Goal: Task Accomplishment & Management: Complete application form

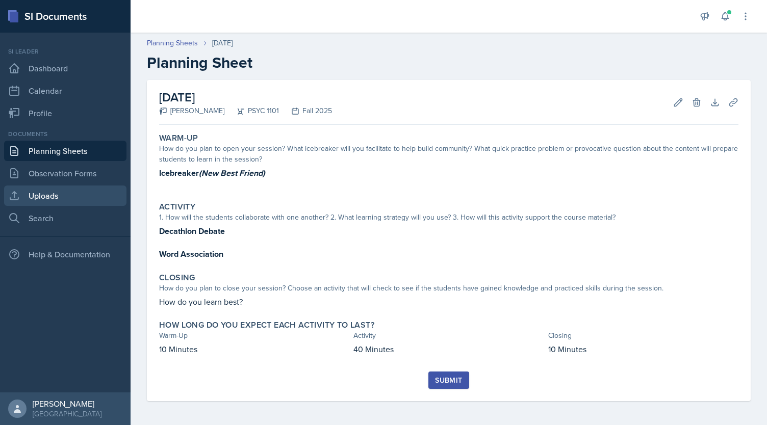
click at [36, 194] on link "Uploads" at bounding box center [65, 196] width 122 height 20
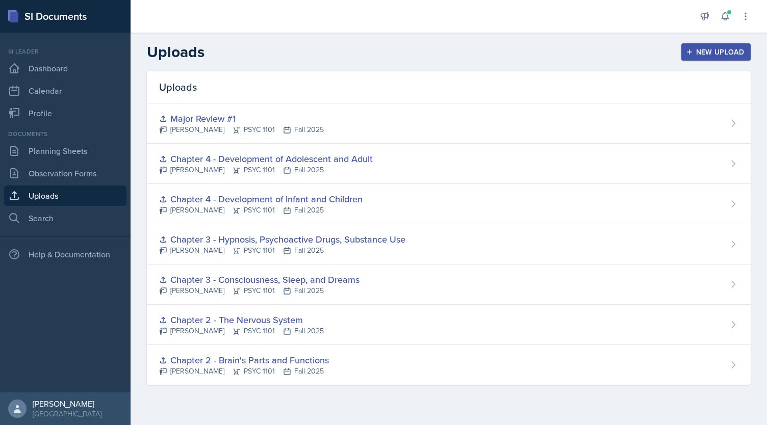
click at [704, 54] on div "New Upload" at bounding box center [716, 52] width 57 height 8
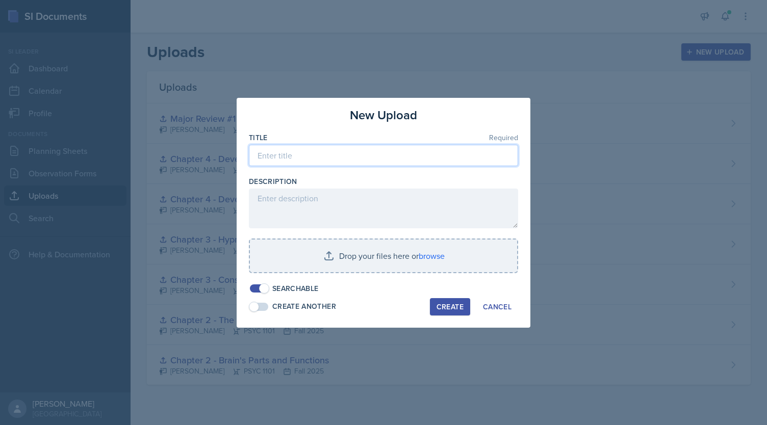
click at [421, 163] on input at bounding box center [383, 155] width 269 height 21
type input "Chapter 6 -"
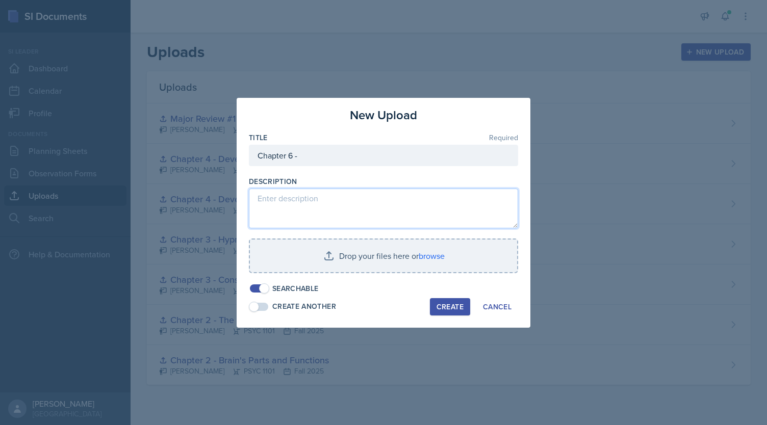
click at [352, 209] on textarea at bounding box center [383, 209] width 269 height 40
paste textarea "https://www.canva.com/design/DAGxIQqlijE/35XvYtXgxVOzhKBrjVO00w/view?utm_conten…"
type textarea "https://www.canva.com/design/DAGxIQqlijE/35XvYtXgxVOzhKBrjVO00w/view?utm_conten…"
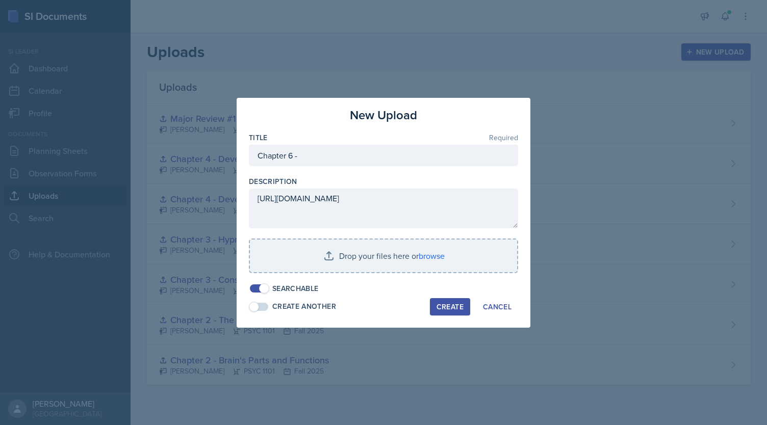
click at [446, 310] on div "Create" at bounding box center [450, 307] width 27 height 8
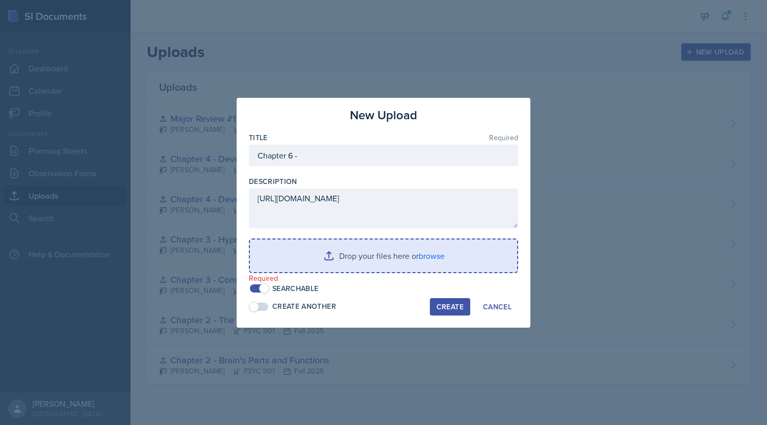
click at [422, 254] on input "file" at bounding box center [383, 256] width 267 height 33
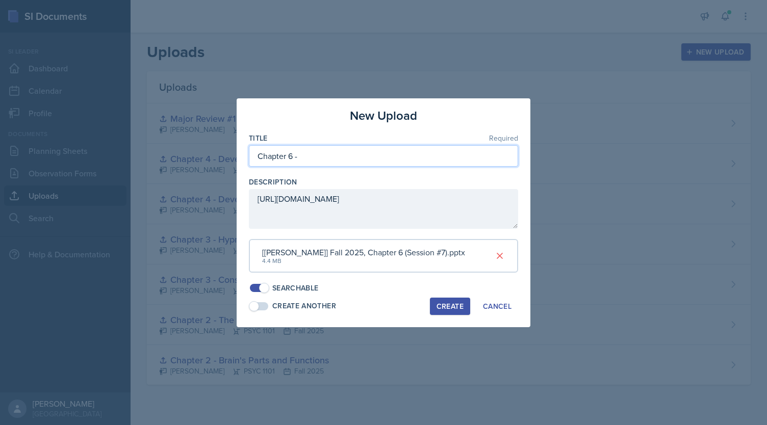
click at [346, 164] on input "Chapter 6 -" at bounding box center [383, 155] width 269 height 21
type input "Chapter 6 - Learning"
click at [440, 305] on div "Create" at bounding box center [450, 306] width 27 height 8
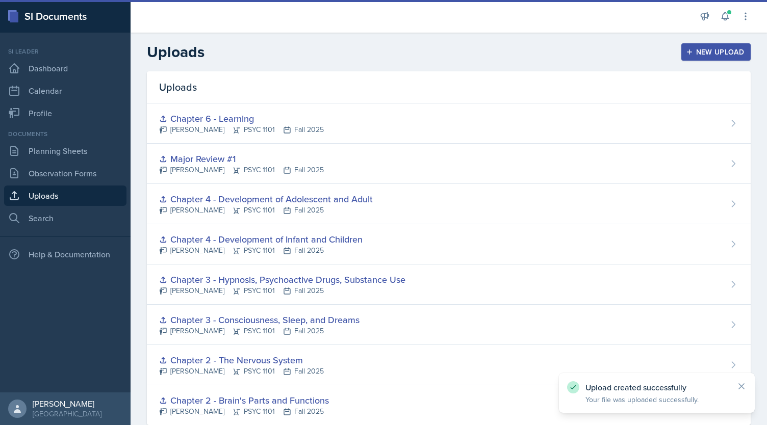
scroll to position [0, 0]
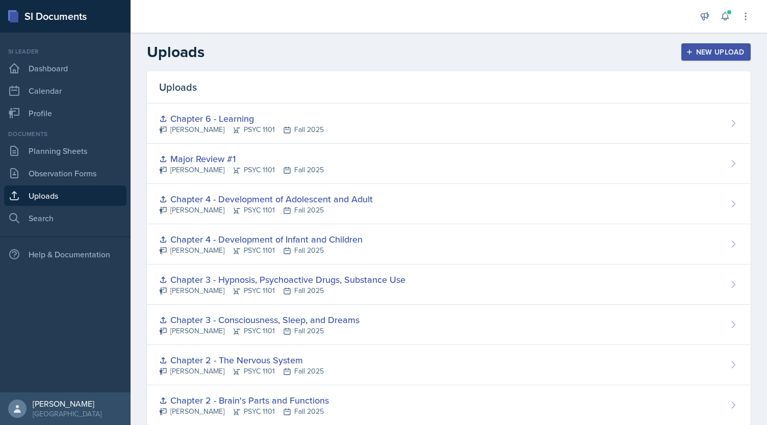
click at [707, 54] on div "New Upload" at bounding box center [716, 52] width 57 height 8
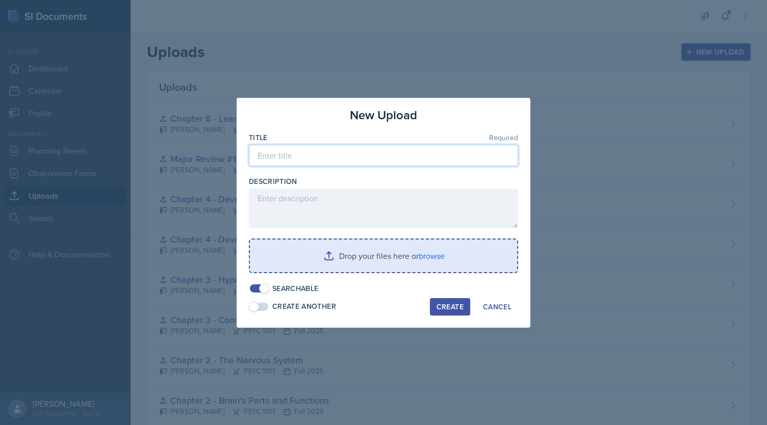
click at [344, 163] on input at bounding box center [383, 155] width 269 height 21
type input "Chapter 6 -"
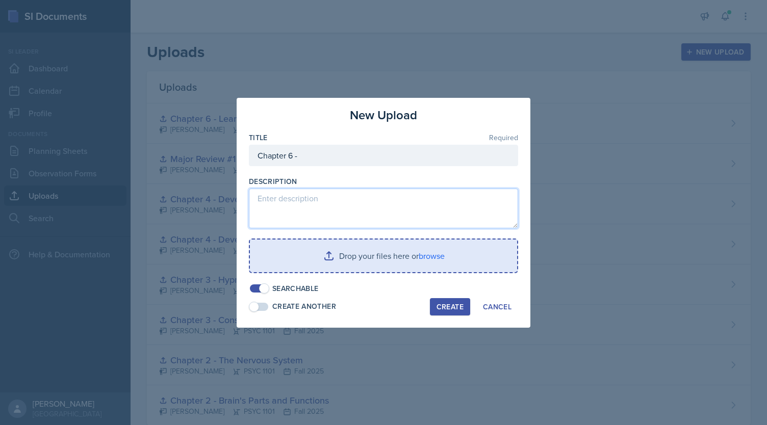
click at [310, 203] on textarea at bounding box center [383, 209] width 269 height 40
paste textarea "https://www.canva.com/design/DAG0TuHev0Y/yuMhXcjLDjH_MICShGKRNA/view?utm_conten…"
type textarea "https://www.canva.com/design/DAG0TuHev0Y/yuMhXcjLDjH_MICShGKRNA/view?utm_conten…"
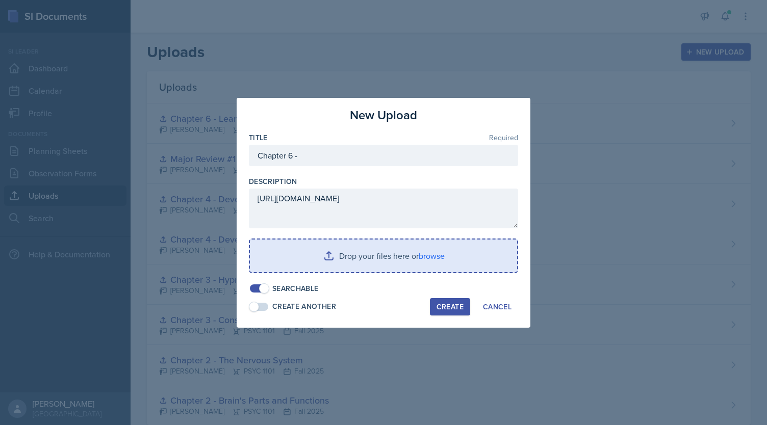
click at [435, 251] on input "file" at bounding box center [383, 256] width 267 height 33
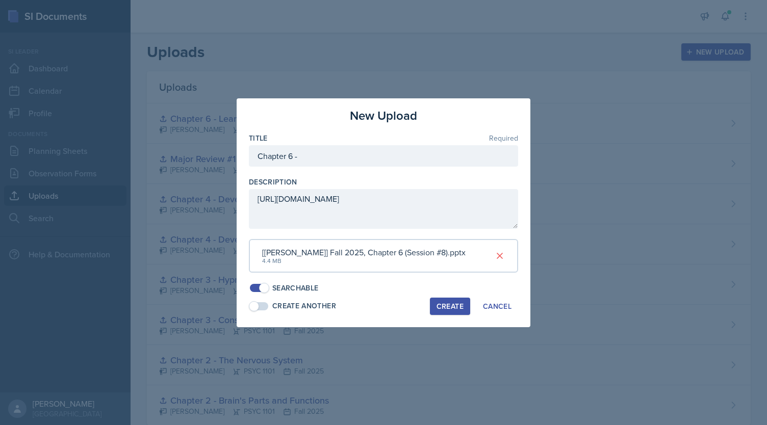
click at [445, 313] on button "Create" at bounding box center [450, 306] width 40 height 17
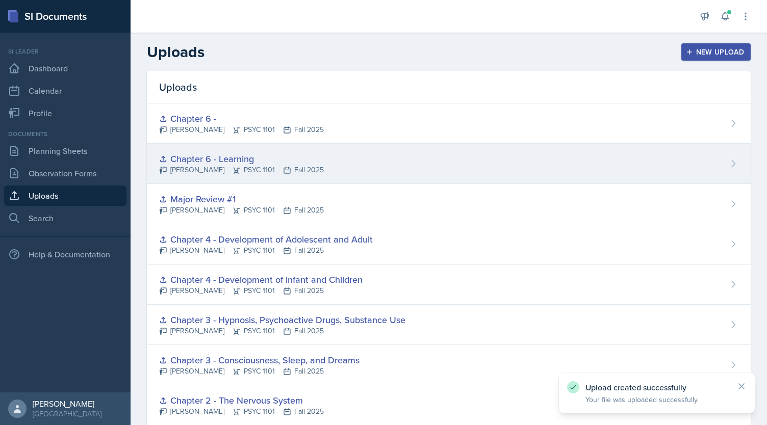
click at [354, 171] on div "Chapter 6 - Learning Kendall Gibson PSYC 1101 Fall 2025" at bounding box center [449, 164] width 604 height 40
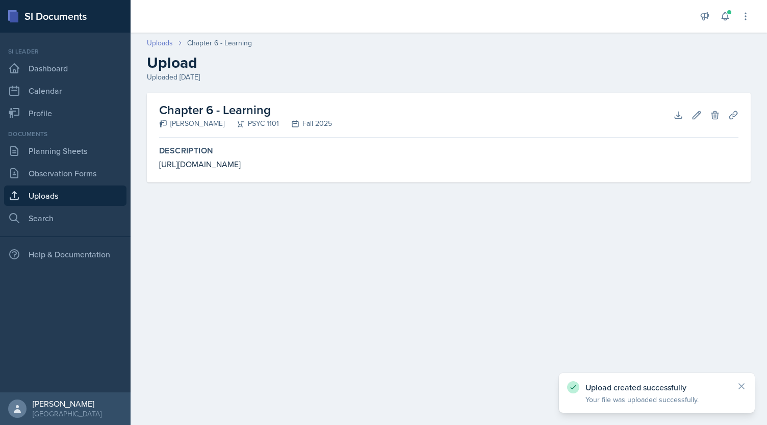
click at [159, 45] on link "Uploads" at bounding box center [160, 43] width 26 height 11
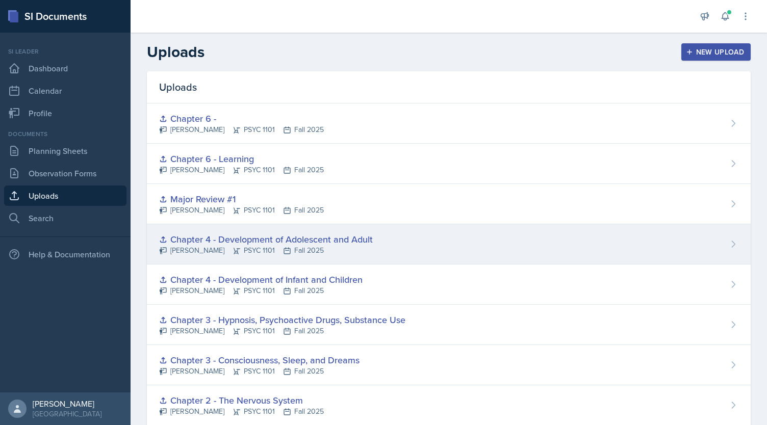
click at [362, 245] on div "Chapter 4 - Development of Adolescent and Adult" at bounding box center [266, 240] width 214 height 14
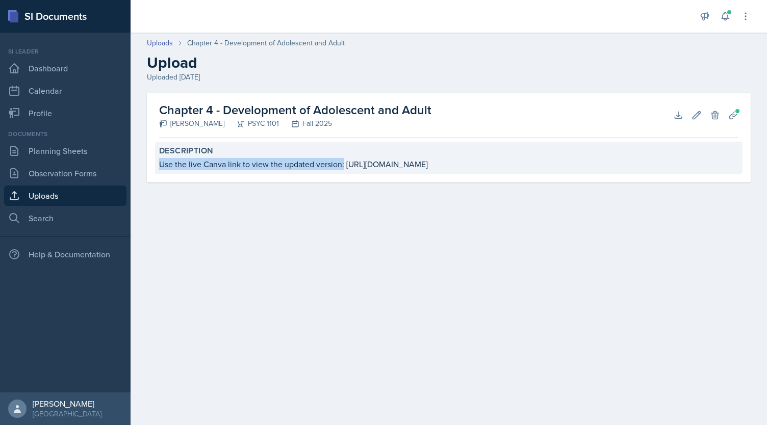
drag, startPoint x: 160, startPoint y: 163, endPoint x: 344, endPoint y: 164, distance: 184.1
click at [344, 164] on div "Use the live Canva link to view the updated version: https://www.canva.com/desi…" at bounding box center [448, 164] width 579 height 12
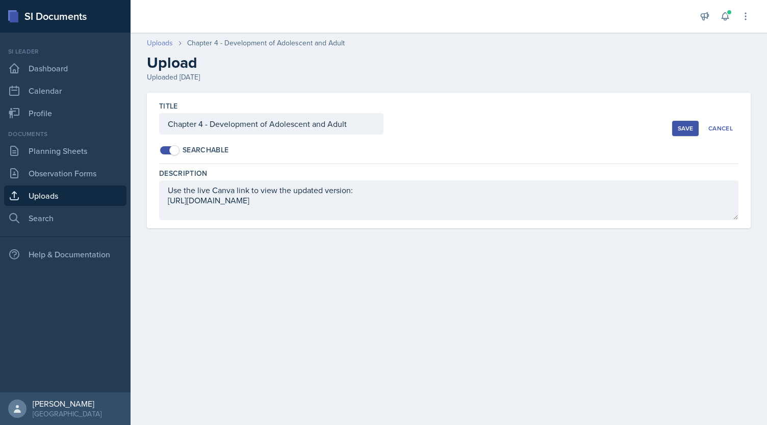
click at [156, 42] on link "Uploads" at bounding box center [160, 43] width 26 height 11
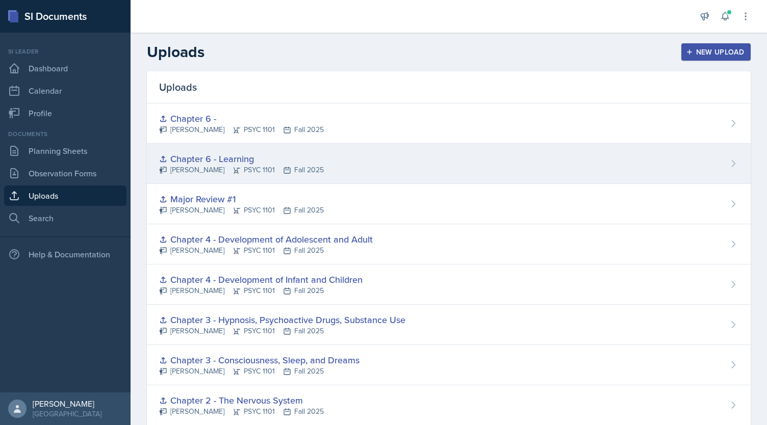
click at [316, 161] on div "Chapter 6 - Learning" at bounding box center [241, 159] width 165 height 14
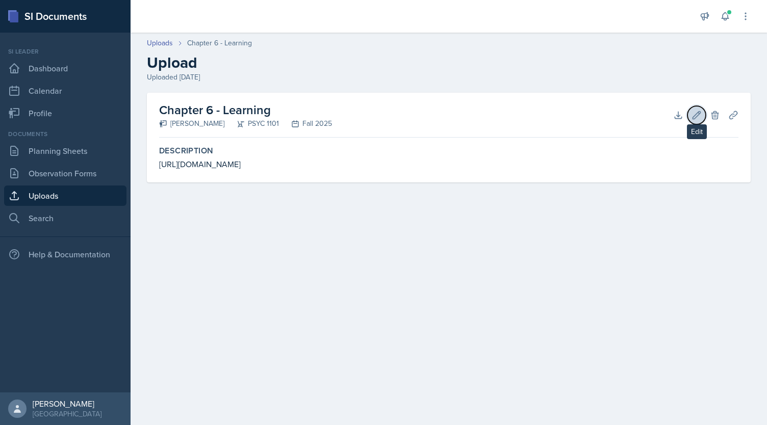
click at [697, 114] on icon at bounding box center [697, 115] width 8 height 8
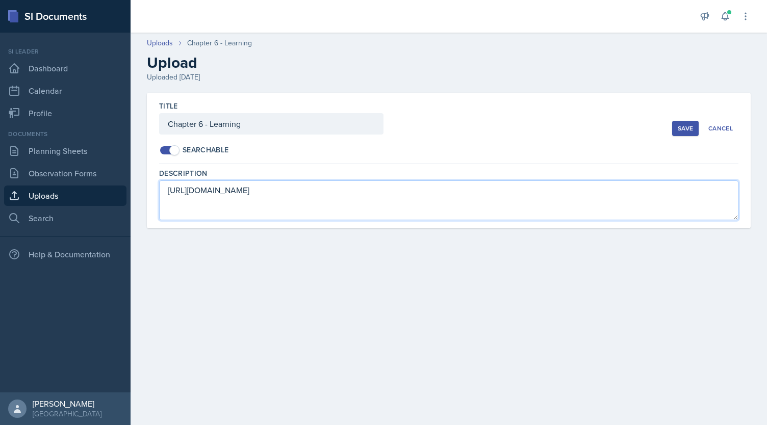
click at [165, 189] on textarea "https://www.canva.com/design/DAGxIQqlijE/35XvYtXgxVOzhKBrjVO00w/view?utm_conten…" at bounding box center [448, 201] width 579 height 40
paste textarea "https://www.canva.com/design/DAG0TuHev0Y/yuMhXcjLDjH_MICShGKRNA/view?utm_conten…"
type textarea "https://www.canva.com/design/DAG0TuHev0Y/yuMhXcjLDjH_MICShGKRNA/view?utm_conten…"
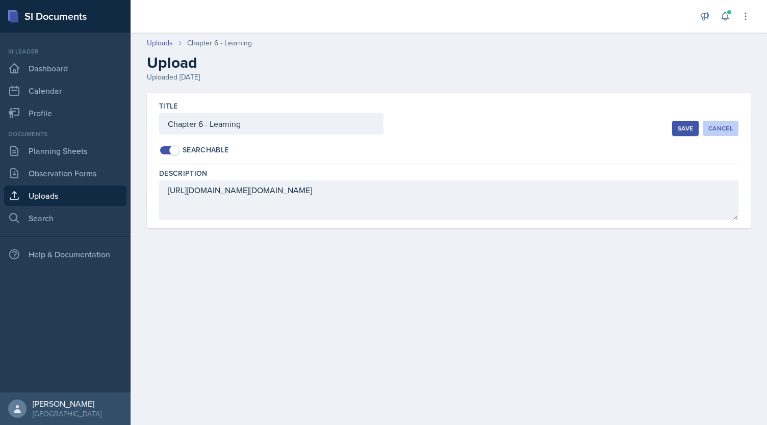
click at [728, 128] on div "Cancel" at bounding box center [720, 128] width 24 height 8
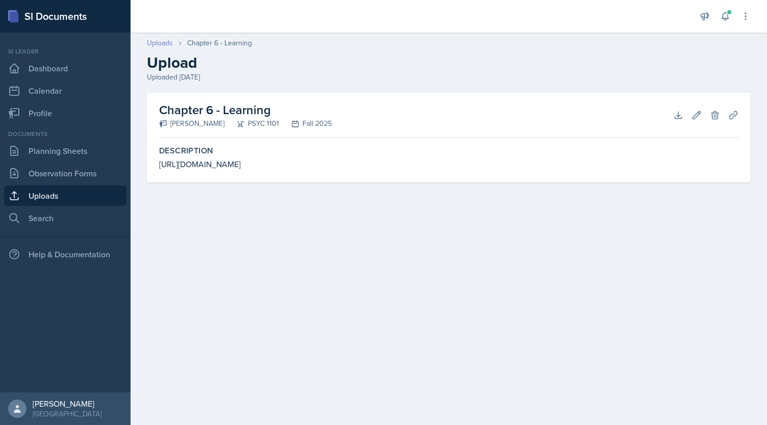
click at [165, 39] on link "Uploads" at bounding box center [160, 43] width 26 height 11
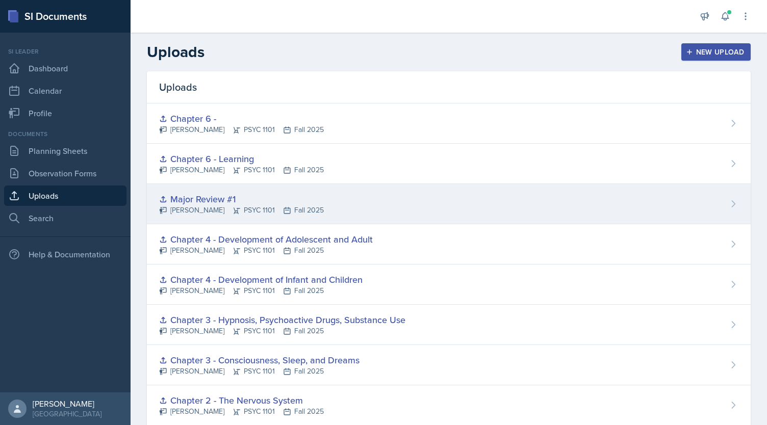
click at [332, 205] on div "Major Review #1 Kendall Gibson PSYC 1101 Fall 2025" at bounding box center [449, 204] width 604 height 40
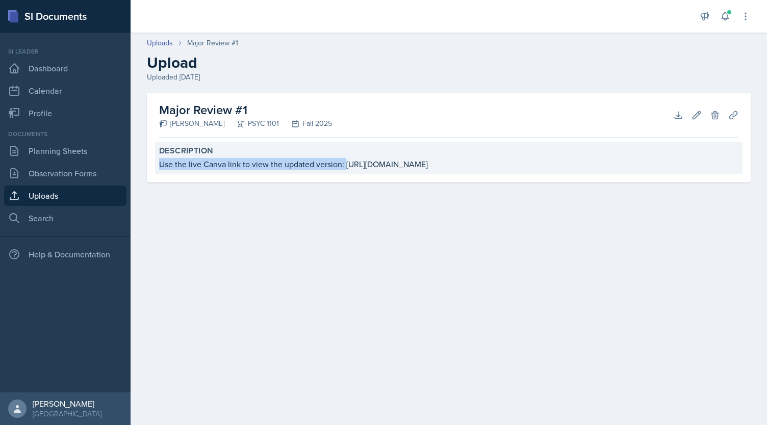
drag, startPoint x: 159, startPoint y: 163, endPoint x: 346, endPoint y: 161, distance: 186.6
click at [346, 161] on div "Use the live Canva link to view the updated version: https://www.canva.com/desi…" at bounding box center [448, 164] width 579 height 12
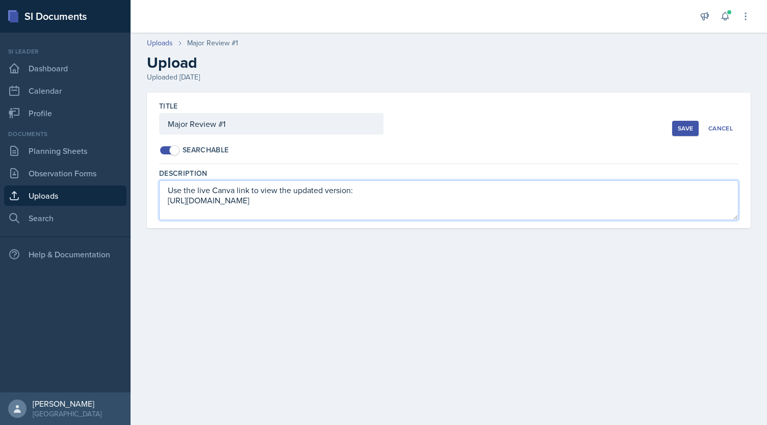
drag, startPoint x: 355, startPoint y: 190, endPoint x: 143, endPoint y: 183, distance: 212.8
click at [143, 183] on div "Title Major Review #1 Searchable Save Cancel Description Use the live Canva lin…" at bounding box center [449, 173] width 636 height 160
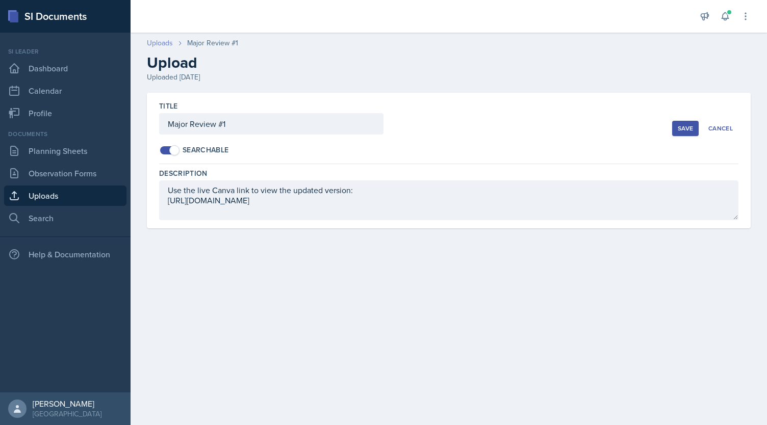
click at [164, 44] on link "Uploads" at bounding box center [160, 43] width 26 height 11
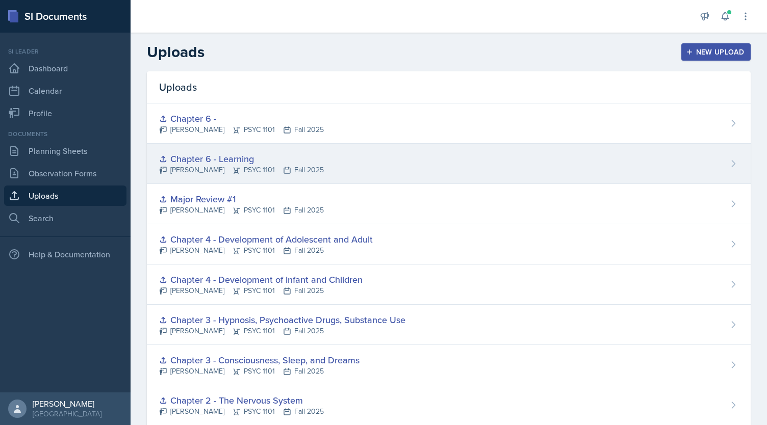
click at [272, 160] on div "Chapter 6 - Learning" at bounding box center [241, 159] width 165 height 14
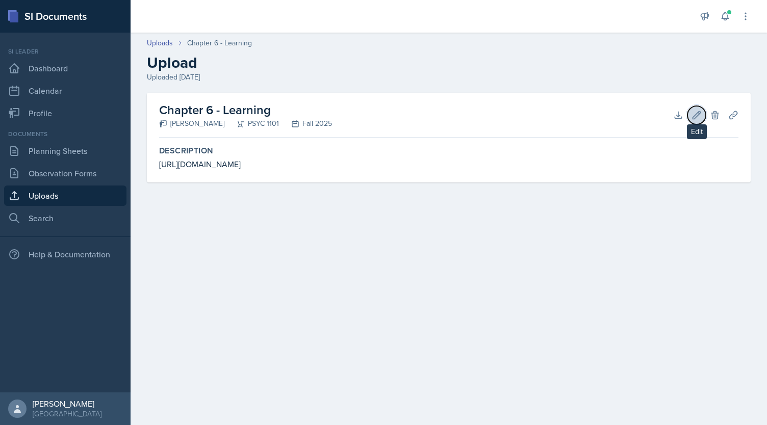
click at [696, 110] on icon at bounding box center [696, 115] width 10 height 10
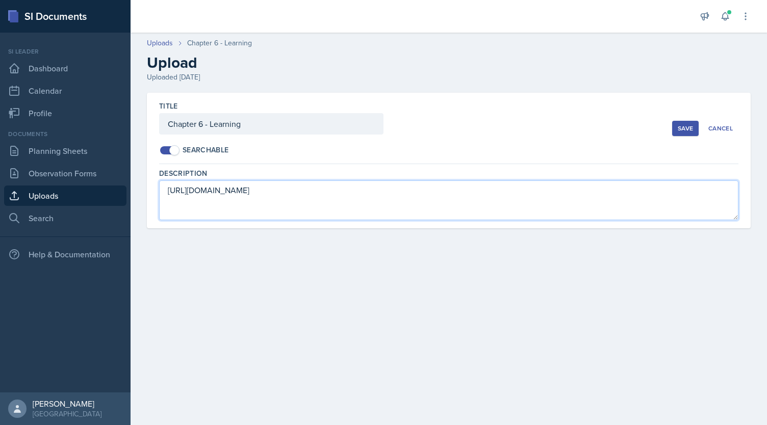
click at [168, 191] on textarea "https://www.canva.com/design/DAGxIQqlijE/35XvYtXgxVOzhKBrjVO00w/view?utm_conten…" at bounding box center [448, 201] width 579 height 40
paste textarea "Use the live Canva link to view the updated version:"
type textarea "Use the live Canva link to view the updated version: https://www.canva.com/desi…"
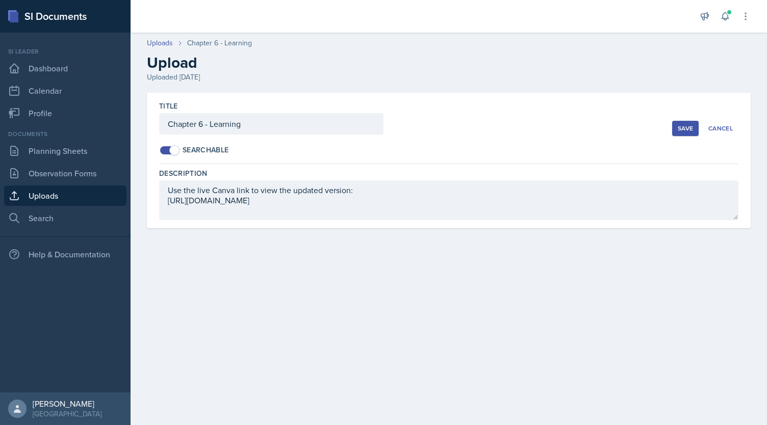
click at [689, 126] on div "Save" at bounding box center [685, 128] width 15 height 8
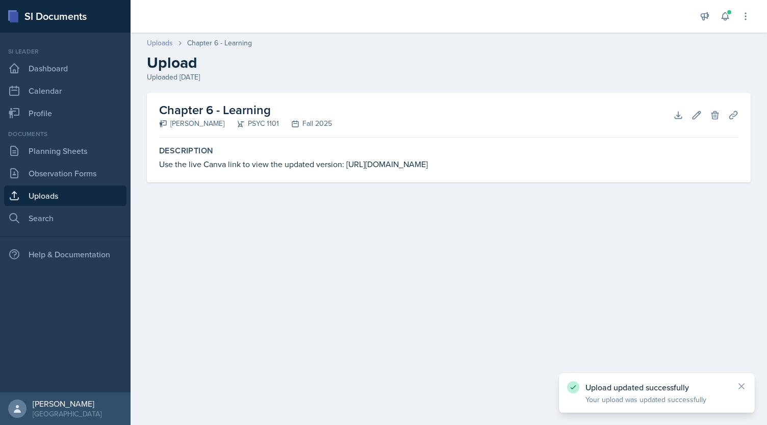
click at [168, 44] on link "Uploads" at bounding box center [160, 43] width 26 height 11
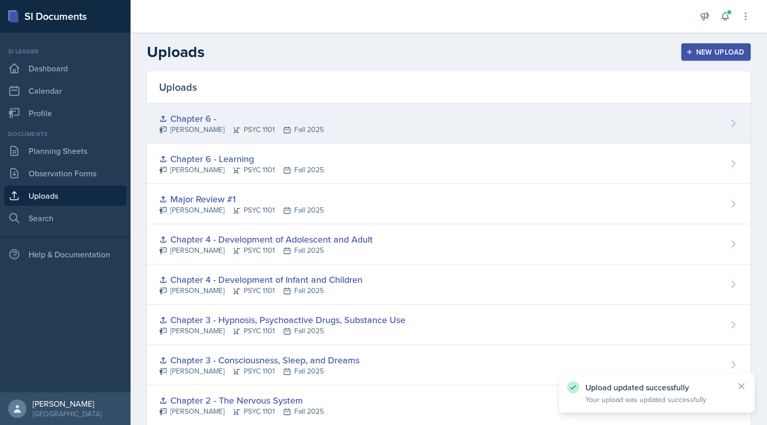
click at [230, 110] on div "Chapter 6 - Kendall Gibson PSYC 1101 Fall 2025" at bounding box center [449, 124] width 604 height 40
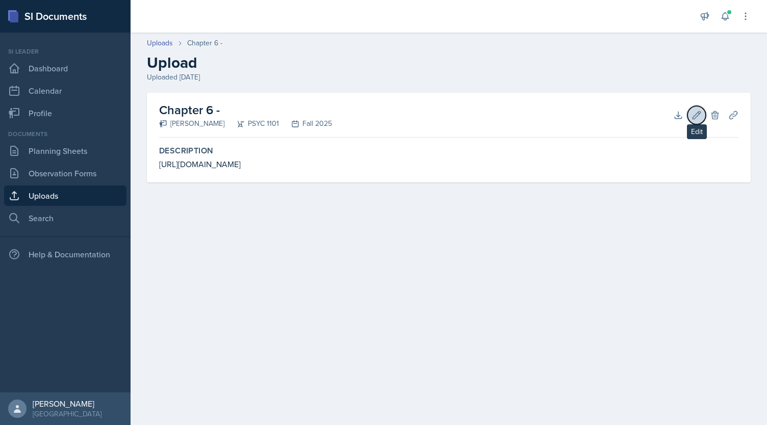
click at [698, 111] on icon at bounding box center [696, 115] width 10 height 10
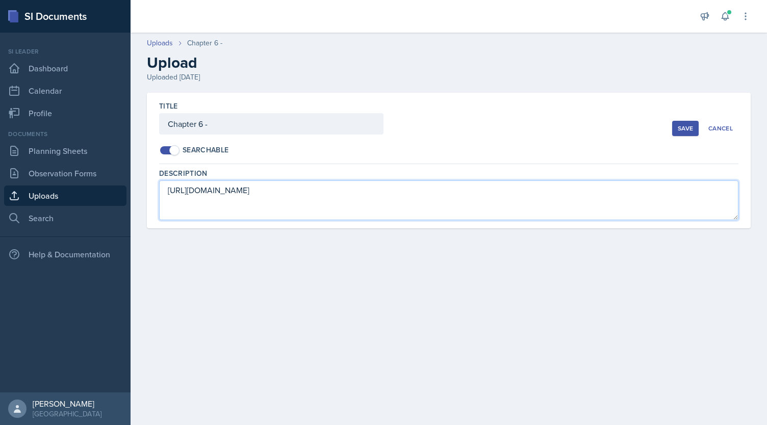
click at [168, 193] on textarea "https://www.canva.com/design/DAG0TuHev0Y/yuMhXcjLDjH_MICShGKRNA/view?utm_conten…" at bounding box center [448, 201] width 579 height 40
paste textarea "Use the live Canva link to view the updated version:"
type textarea "Use the live Canva link to view the updated version: https://www.canva.com/desi…"
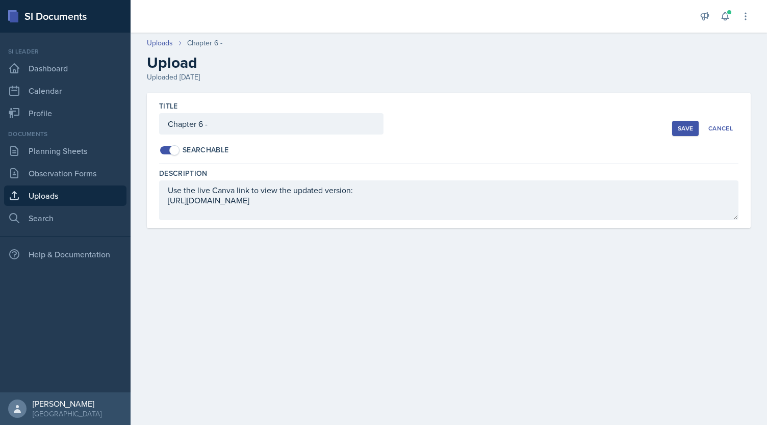
click at [684, 129] on div "Save" at bounding box center [685, 128] width 15 height 8
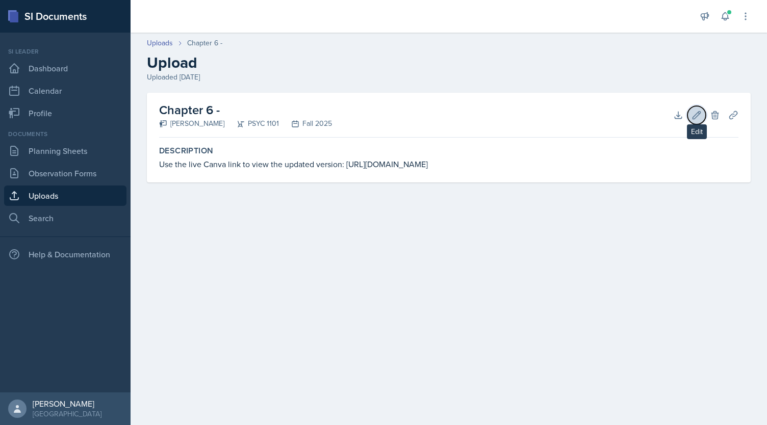
click at [696, 114] on icon at bounding box center [696, 115] width 10 height 10
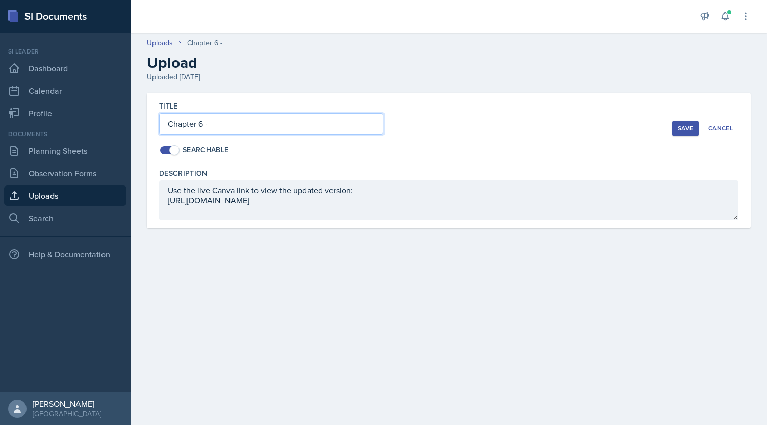
click at [332, 126] on input "Chapter 6 -" at bounding box center [271, 123] width 224 height 21
type input "Chapter 6 - Behavior"
click at [693, 127] on div "Save" at bounding box center [685, 128] width 15 height 8
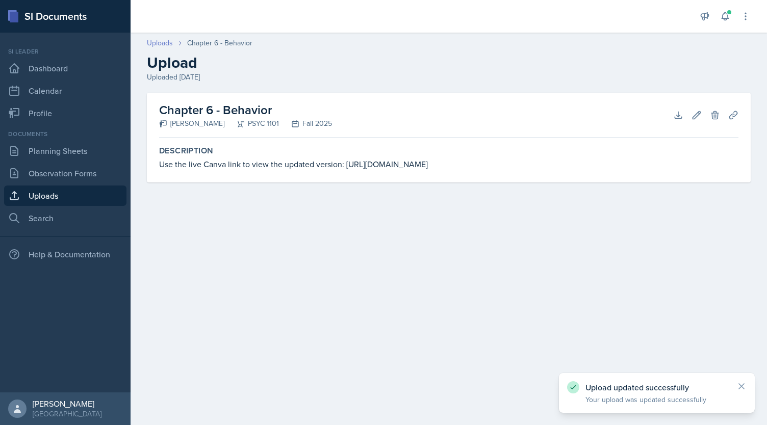
click at [153, 45] on link "Uploads" at bounding box center [160, 43] width 26 height 11
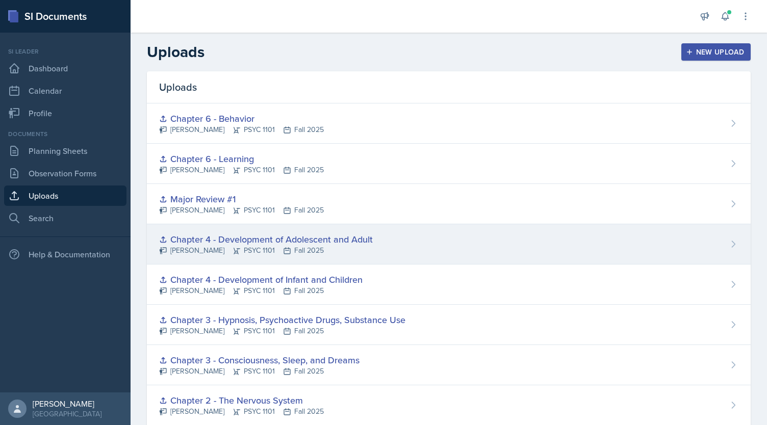
click at [306, 247] on div "[PERSON_NAME] PSYC 1101 Fall 2025" at bounding box center [266, 250] width 214 height 11
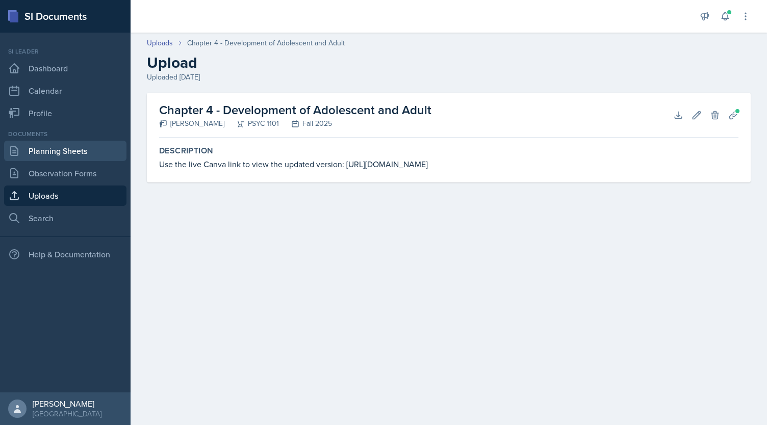
click at [43, 157] on link "Planning Sheets" at bounding box center [65, 151] width 122 height 20
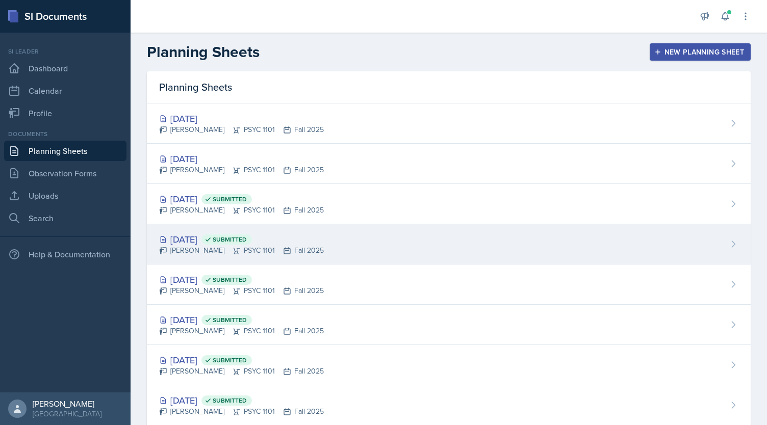
click at [352, 240] on div "Sep 23rd, 2025 Submitted Kendall Gibson PSYC 1101 Fall 2025" at bounding box center [449, 244] width 604 height 40
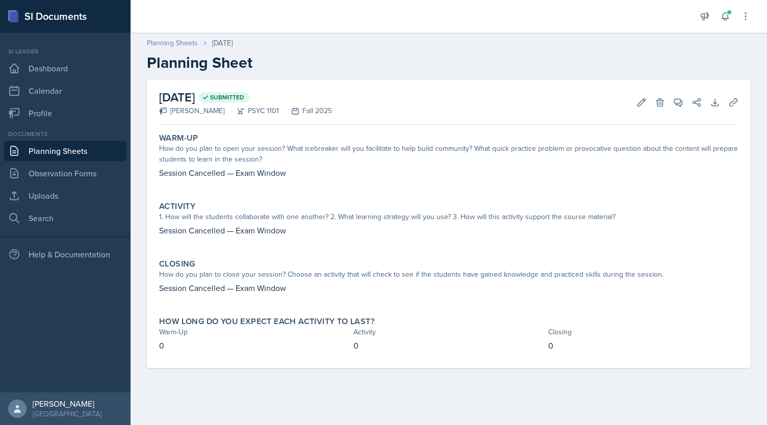
click at [157, 44] on link "Planning Sheets" at bounding box center [172, 43] width 51 height 11
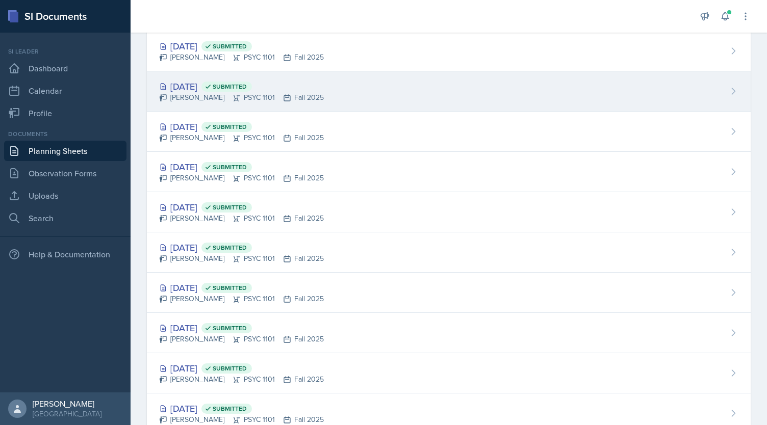
scroll to position [223, 0]
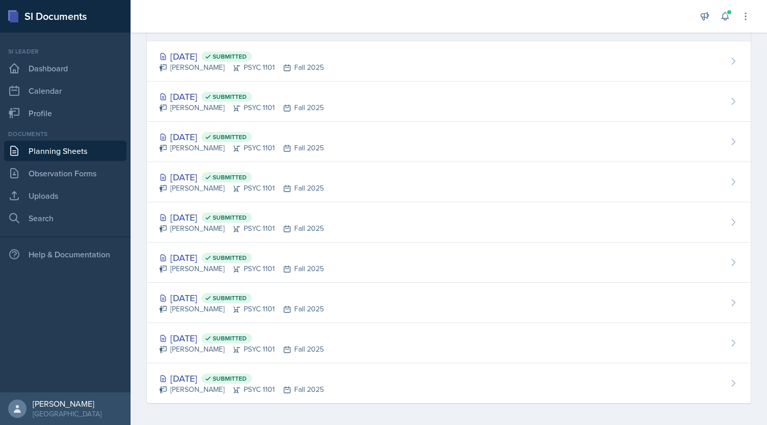
click at [323, 226] on div "Sep 9th, 2025 Submitted Kendall Gibson PSYC 1101 Fall 2025" at bounding box center [449, 222] width 604 height 40
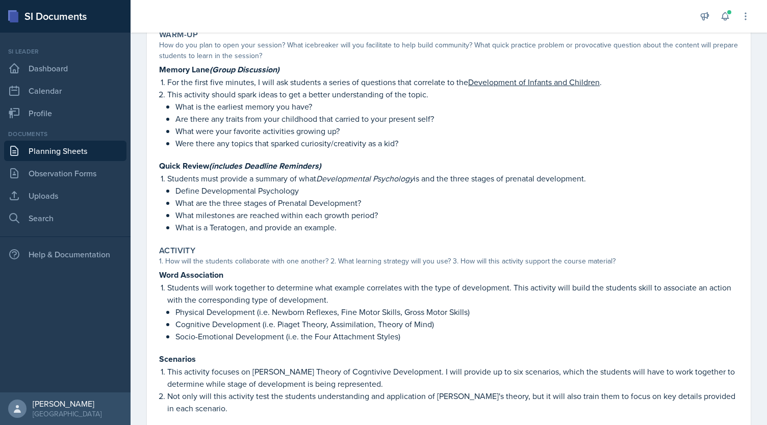
scroll to position [104, 0]
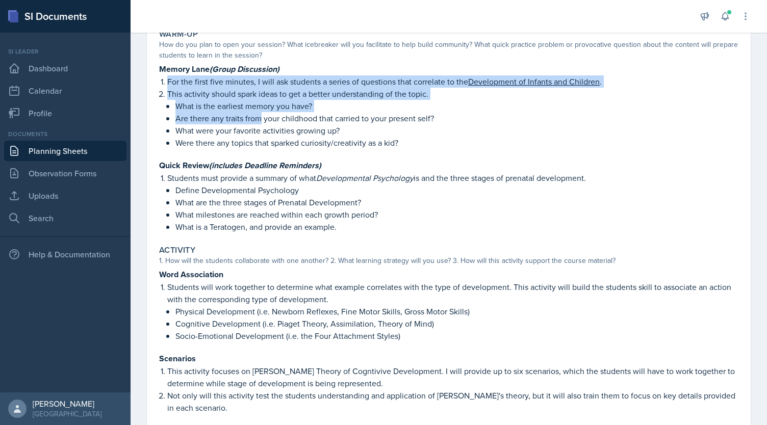
drag, startPoint x: 168, startPoint y: 82, endPoint x: 260, endPoint y: 113, distance: 96.6
click at [260, 113] on ol "For the first five minutes, I will ask students a series of questions that corr…" at bounding box center [452, 111] width 571 height 73
copy ol "For the first five minutes, I will ask students a series of questions that corr…"
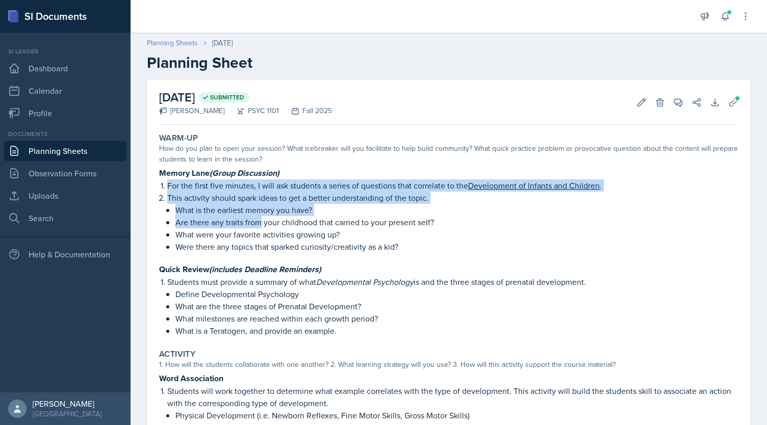
click at [160, 47] on link "Planning Sheets" at bounding box center [172, 43] width 51 height 11
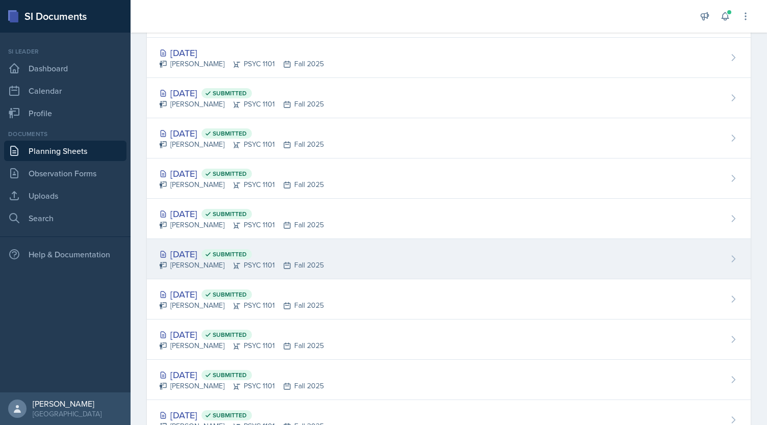
scroll to position [113, 0]
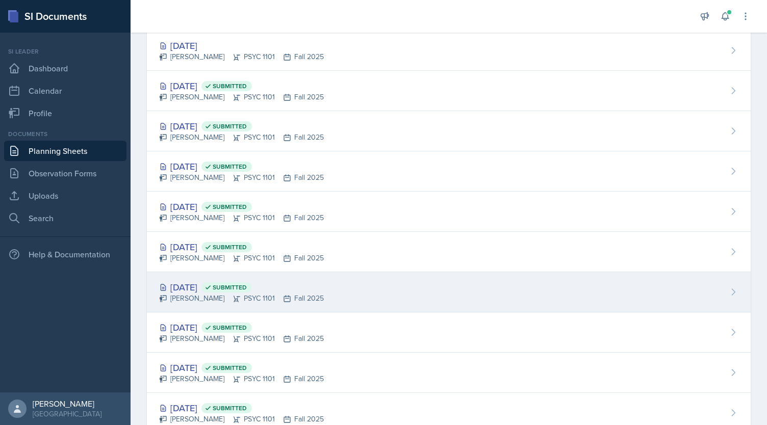
click at [289, 289] on div "Sep 11th, 2025 Submitted" at bounding box center [241, 287] width 165 height 14
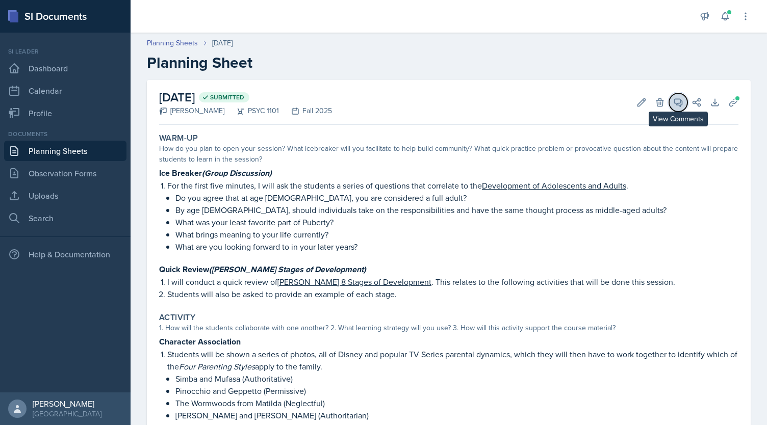
click at [673, 97] on icon at bounding box center [678, 102] width 10 height 10
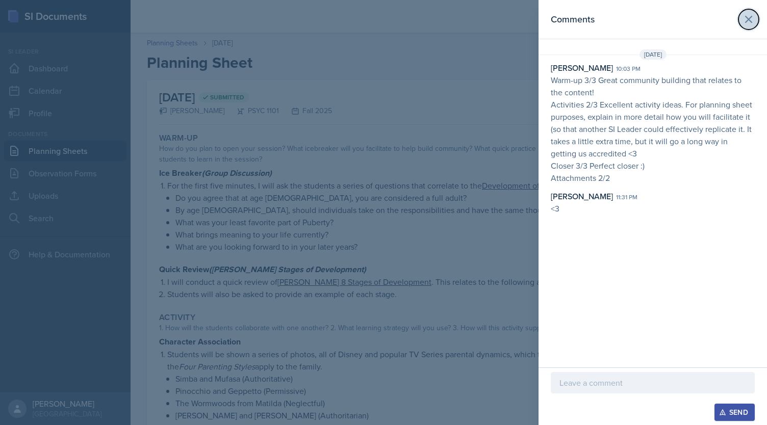
click at [747, 15] on icon at bounding box center [748, 19] width 12 height 12
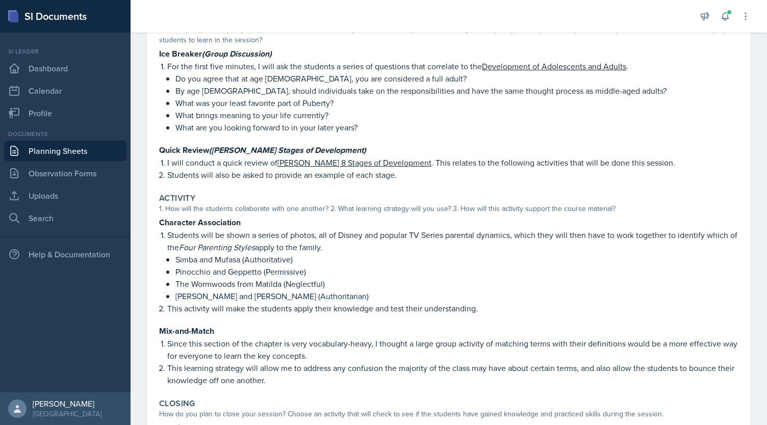
scroll to position [162, 0]
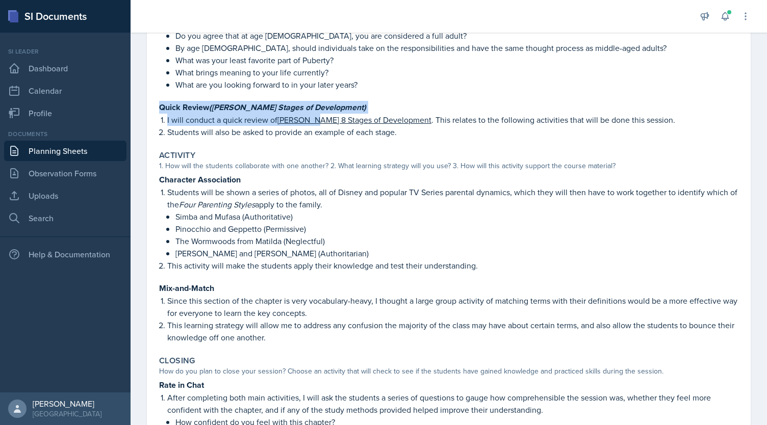
drag, startPoint x: 159, startPoint y: 106, endPoint x: 307, endPoint y: 118, distance: 148.4
click at [307, 118] on div "Ice Breaker (Group Discussion) For the first five minutes, I will ask the stude…" at bounding box center [448, 72] width 579 height 134
copy div "Quick Review (Erik Erikson's Stages of Development) I will conduct a quick revi…"
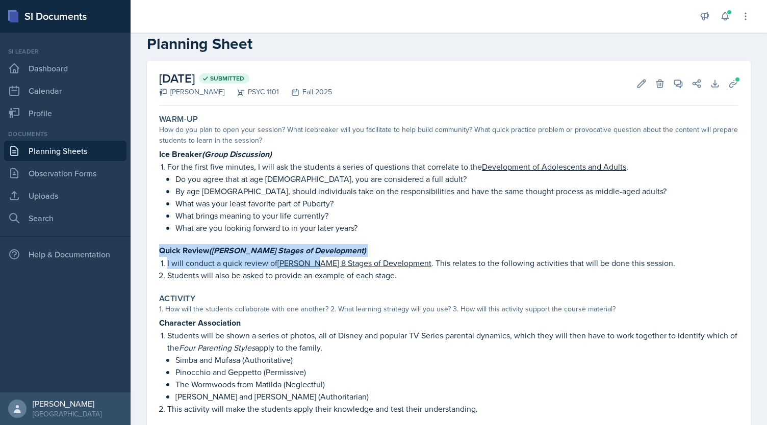
scroll to position [18, 0]
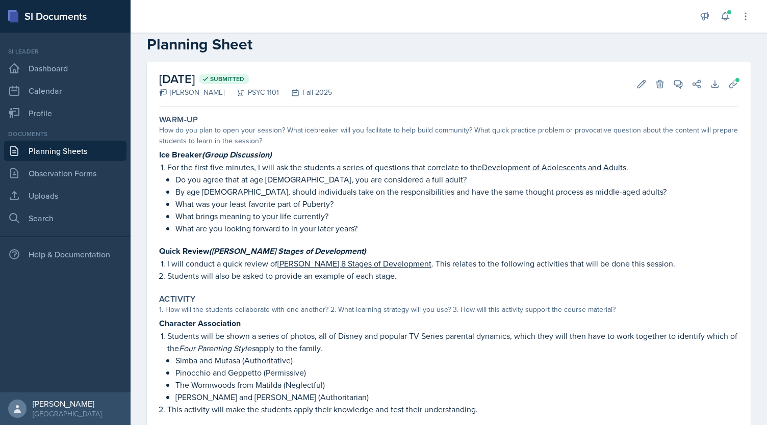
click at [253, 209] on p "What was your least favorite part of Puberty?" at bounding box center [456, 204] width 563 height 12
click at [636, 85] on icon at bounding box center [641, 84] width 10 height 10
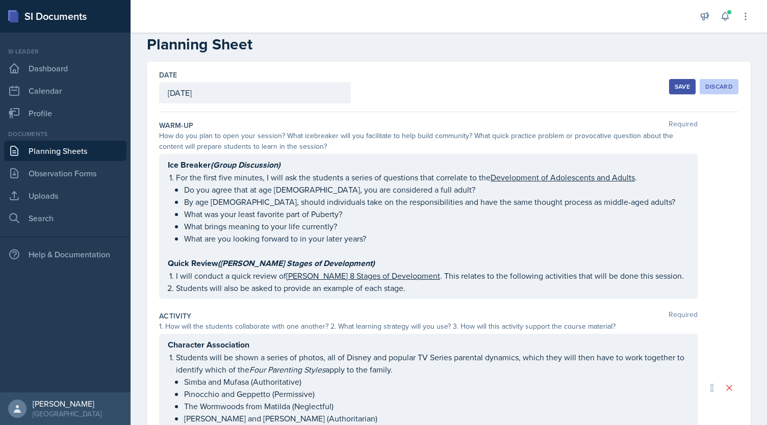
click at [722, 86] on div "Discard" at bounding box center [719, 87] width 28 height 8
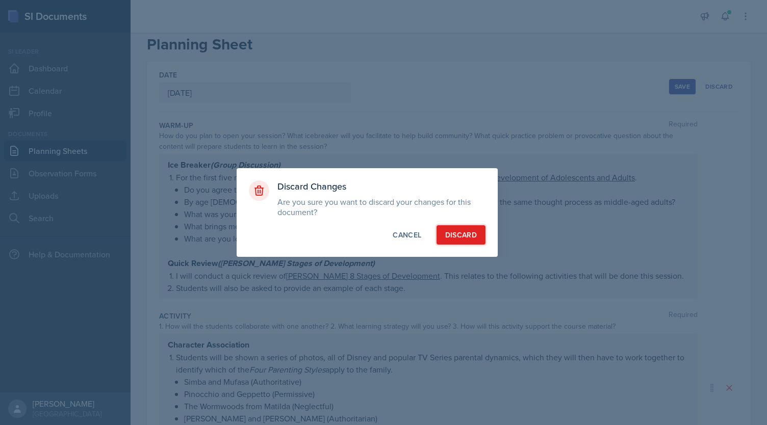
click at [454, 231] on div "Discard" at bounding box center [461, 235] width 32 height 10
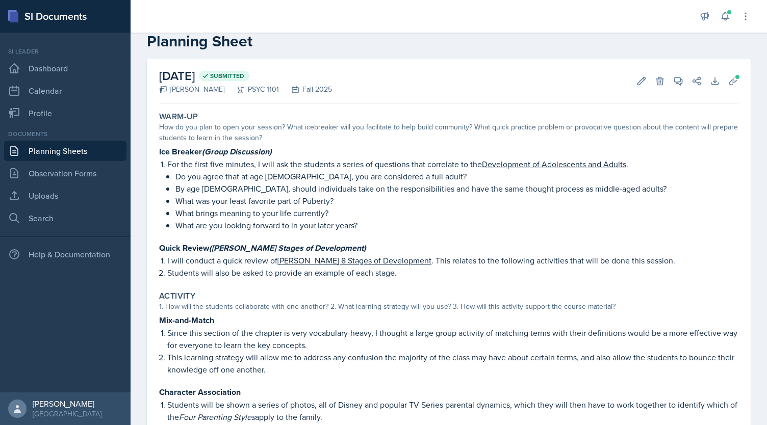
scroll to position [0, 0]
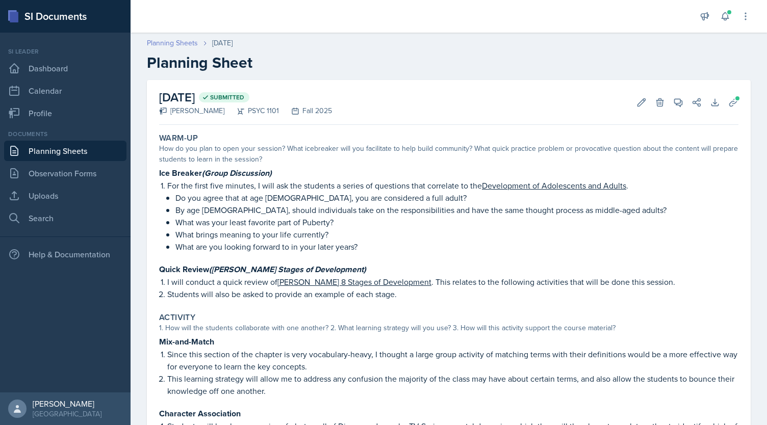
click at [185, 41] on link "Planning Sheets" at bounding box center [172, 43] width 51 height 11
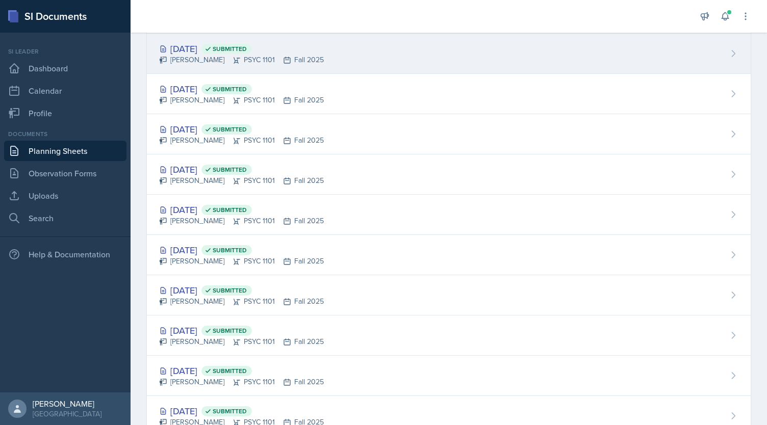
scroll to position [154, 0]
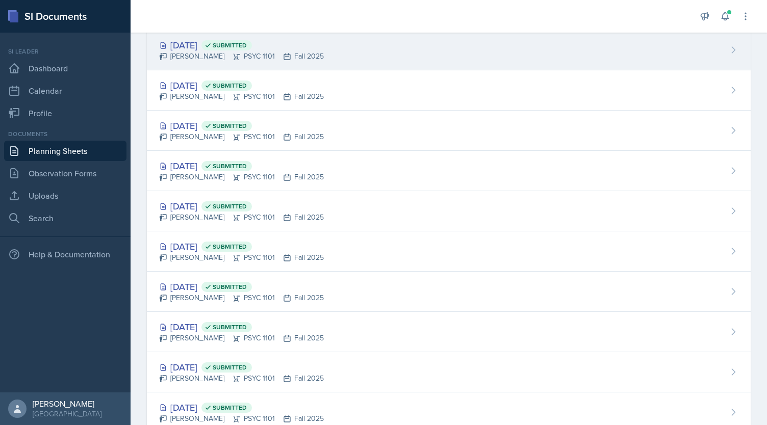
click at [315, 209] on div "Sep 16th, 2025 Submitted" at bounding box center [241, 206] width 165 height 14
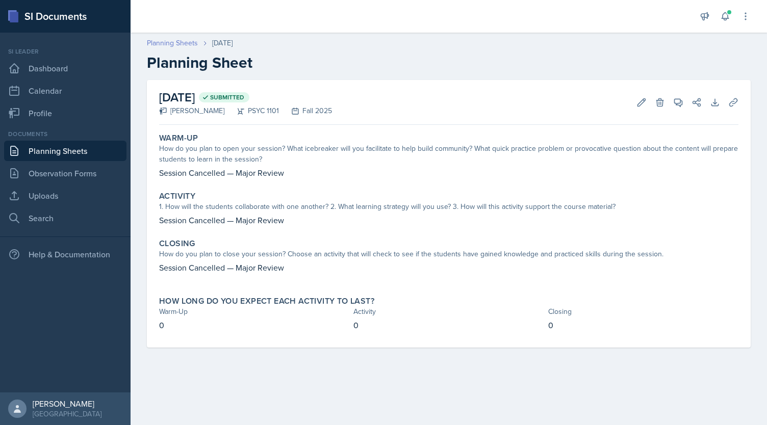
click at [153, 43] on link "Planning Sheets" at bounding box center [172, 43] width 51 height 11
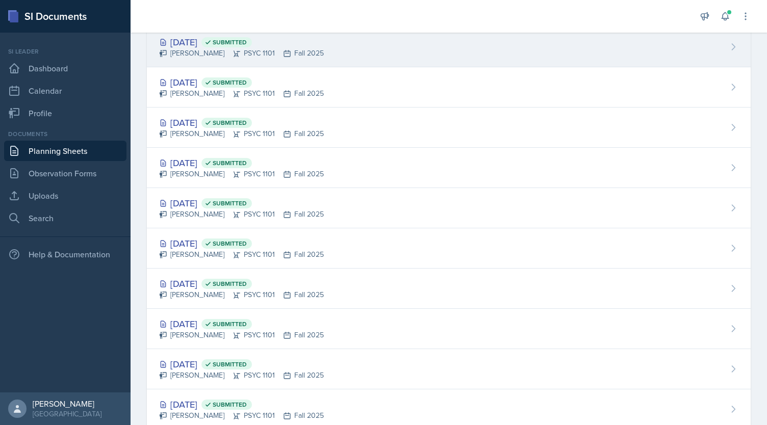
scroll to position [200, 0]
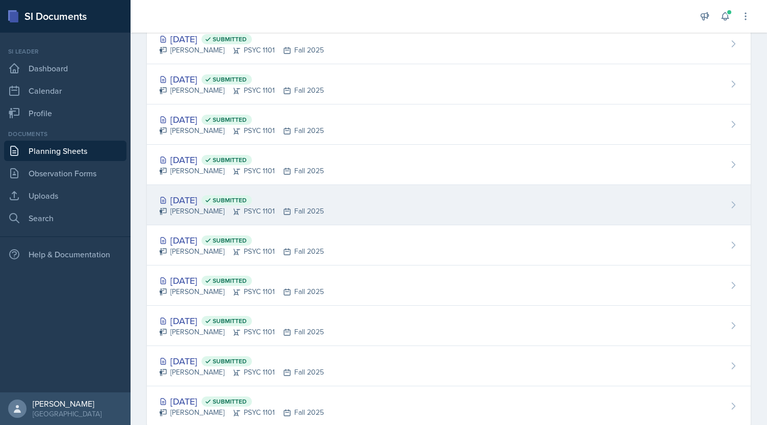
click at [314, 185] on div "Sep 11th, 2025 Submitted Kendall Gibson PSYC 1101 Fall 2025" at bounding box center [449, 205] width 604 height 40
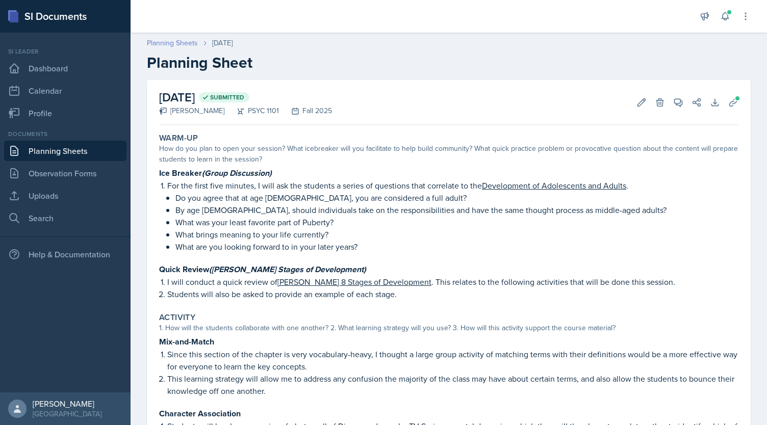
click at [175, 43] on link "Planning Sheets" at bounding box center [172, 43] width 51 height 11
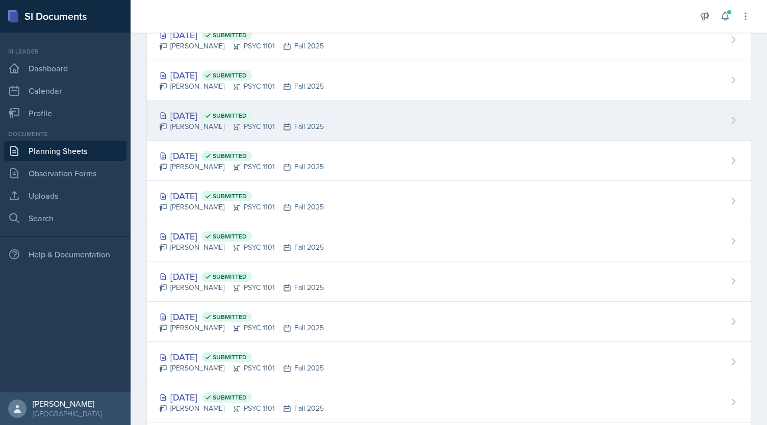
scroll to position [223, 0]
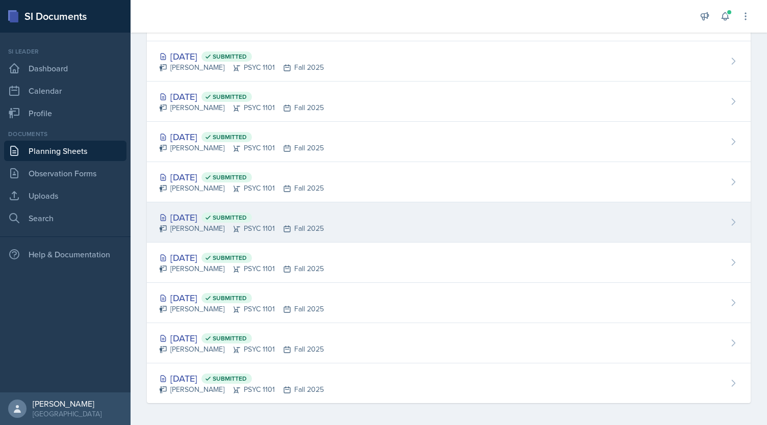
click at [268, 226] on div "[PERSON_NAME] PSYC 1101 Fall 2025" at bounding box center [241, 228] width 165 height 11
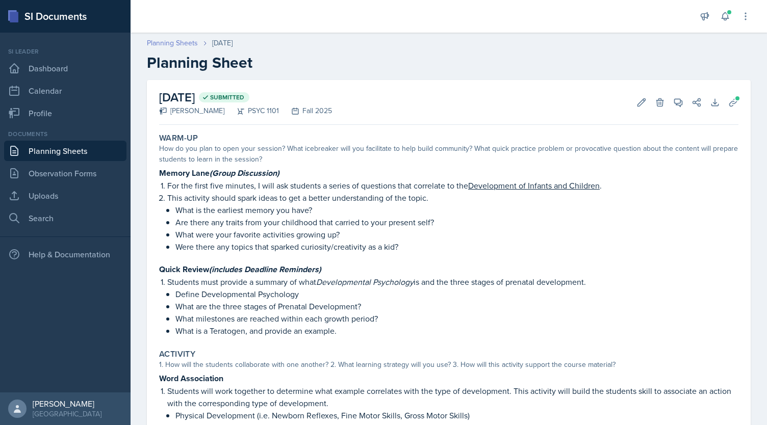
click at [166, 38] on link "Planning Sheets" at bounding box center [172, 43] width 51 height 11
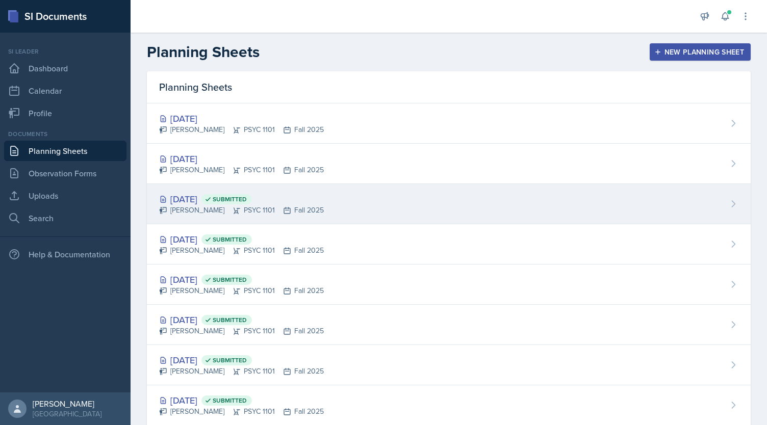
scroll to position [223, 0]
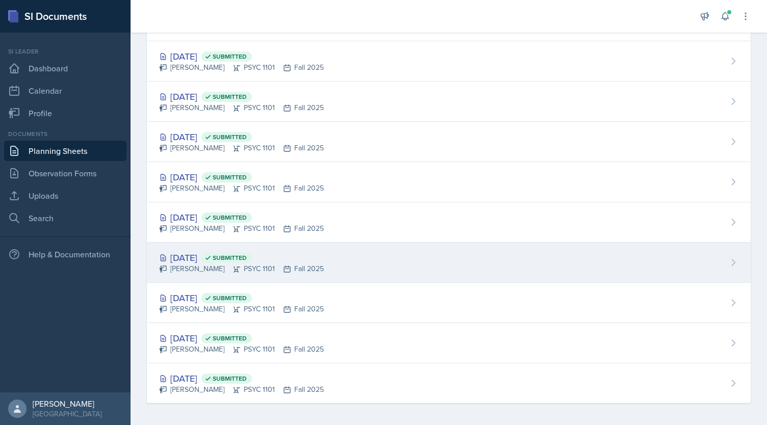
click at [293, 264] on div "[PERSON_NAME] PSYC 1101 Fall 2025" at bounding box center [241, 269] width 165 height 11
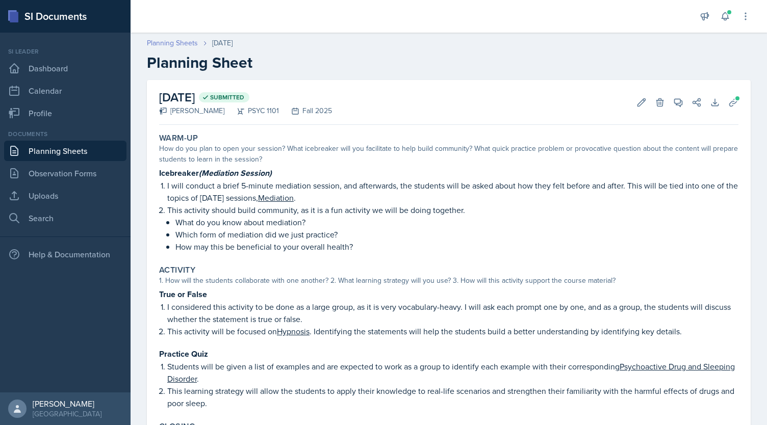
click at [174, 43] on link "Planning Sheets" at bounding box center [172, 43] width 51 height 11
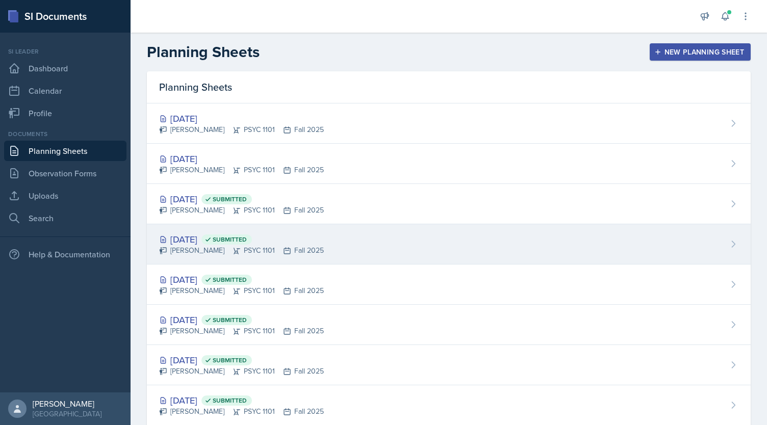
scroll to position [223, 0]
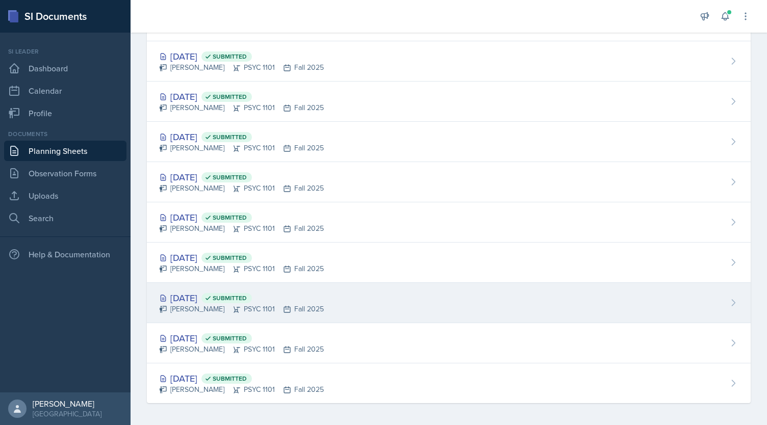
click at [283, 305] on icon at bounding box center [287, 309] width 8 height 8
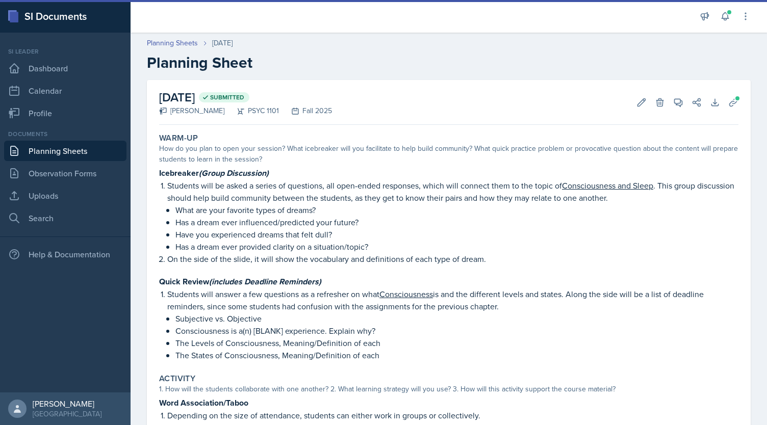
scroll to position [252, 0]
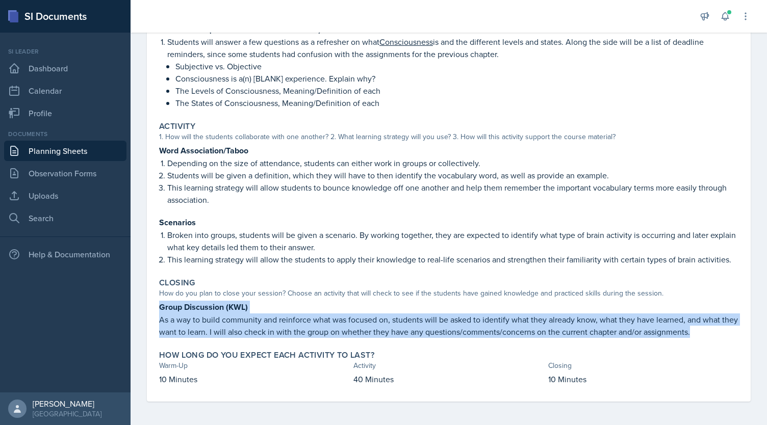
drag, startPoint x: 158, startPoint y: 310, endPoint x: 753, endPoint y: 339, distance: 595.8
click at [753, 339] on div "September 2nd, 2025 Submitted Kendall Gibson PSYC 1101 Fall 2025 Edit Delete Vi…" at bounding box center [449, 127] width 636 height 599
copy div "Group Discussion (KWL) As a way to build community and reinforce what was focus…"
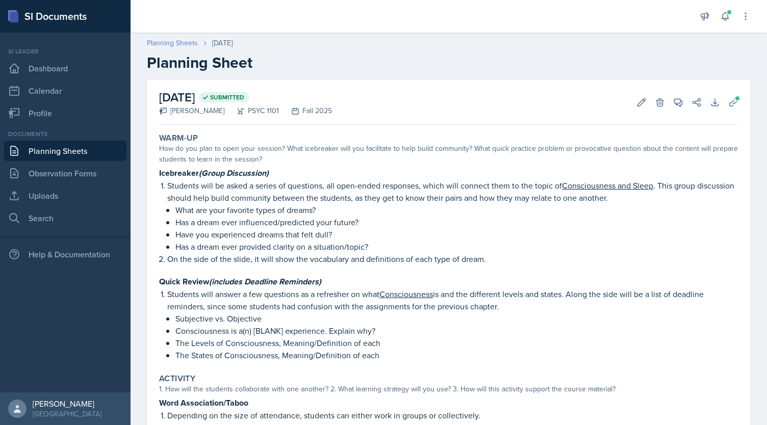
click at [177, 41] on link "Planning Sheets" at bounding box center [172, 43] width 51 height 11
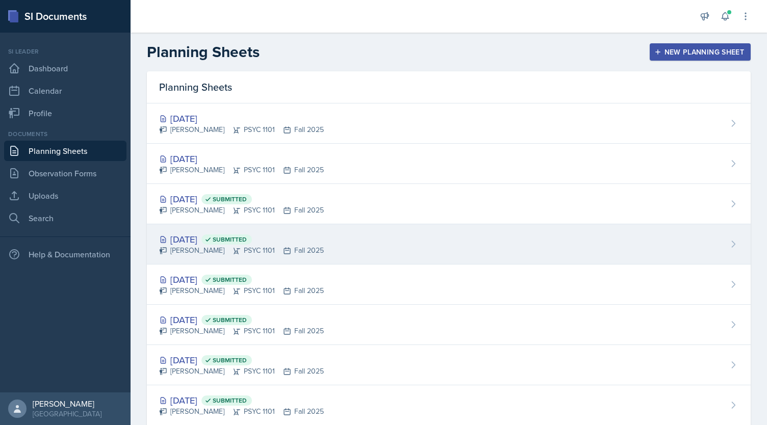
scroll to position [80, 0]
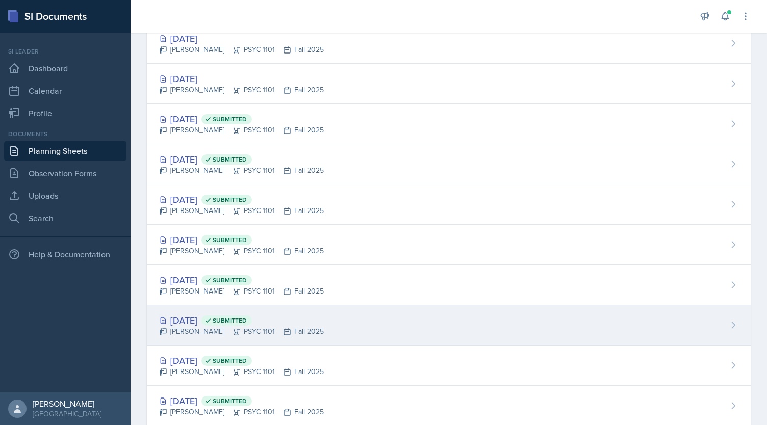
click at [206, 317] on div "Sep 11th, 2025 Submitted" at bounding box center [241, 321] width 165 height 14
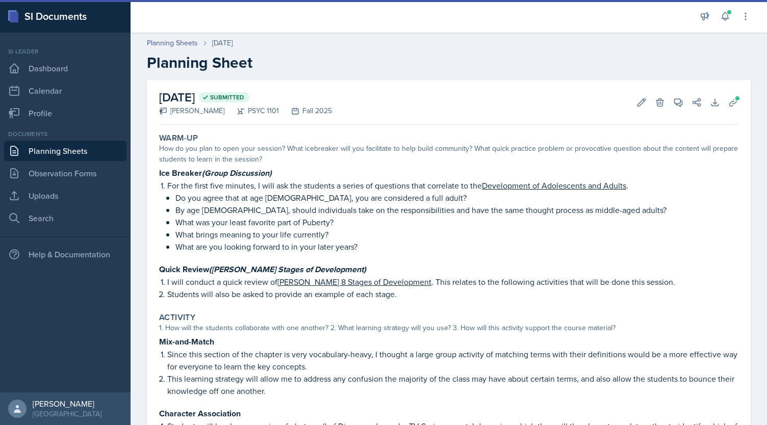
scroll to position [314, 0]
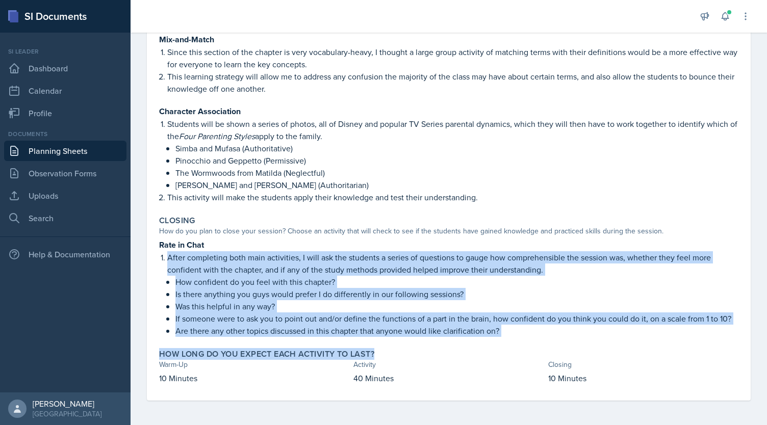
drag, startPoint x: 168, startPoint y: 247, endPoint x: 521, endPoint y: 348, distance: 367.0
click at [521, 348] on div "Warm-Up How do you plan to open your session? What icebreaker will you facilita…" at bounding box center [448, 114] width 579 height 574
copy div "After completing both main activities, I will ask the students a series of ques…"
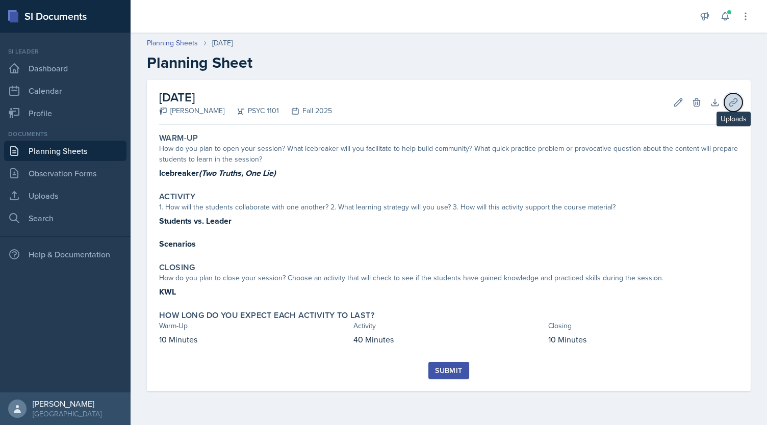
click at [742, 103] on button "Uploads" at bounding box center [733, 102] width 18 height 18
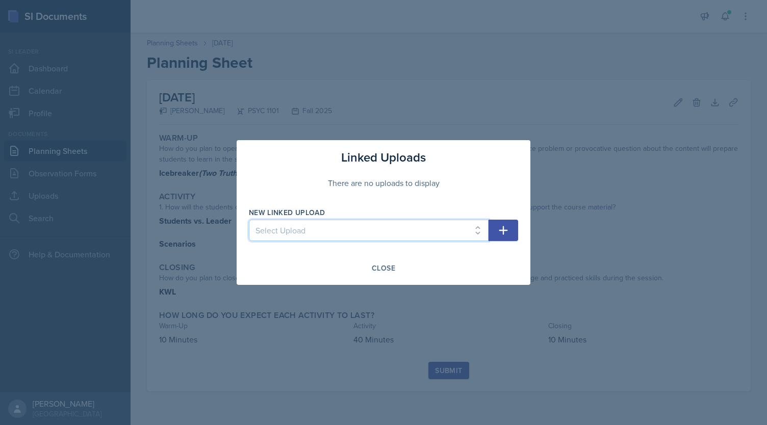
click at [301, 233] on select "Select Upload Chapter 2 - The Nervous System Chapter 2 - Brain's Parts and Func…" at bounding box center [369, 230] width 240 height 21
click at [530, 297] on div at bounding box center [383, 212] width 767 height 425
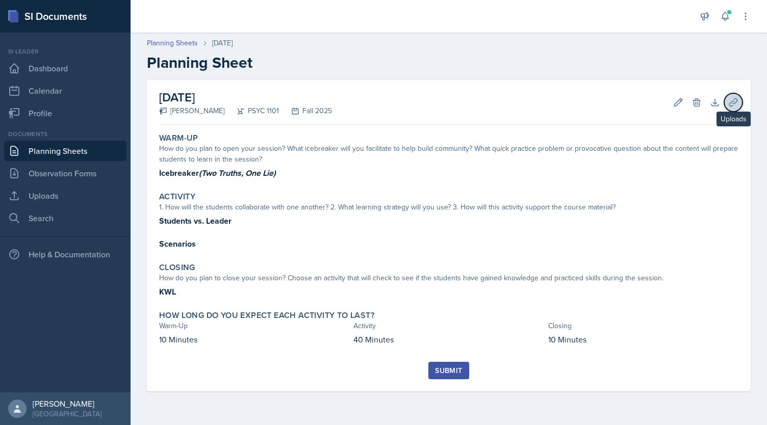
click at [738, 104] on icon at bounding box center [733, 102] width 10 height 10
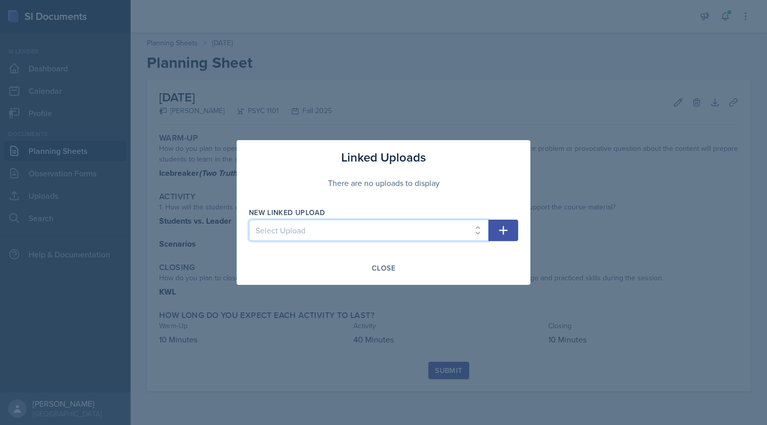
click at [414, 224] on select "Select Upload Chapter 2 - The Nervous System Chapter 2 - Brain's Parts and Func…" at bounding box center [369, 230] width 240 height 21
select select "80a76410-ea3c-4ec9-b2e1-4ae3cbabd679"
click at [249, 220] on select "Select Upload Chapter 2 - The Nervous System Chapter 2 - Brain's Parts and Func…" at bounding box center [369, 230] width 240 height 21
click at [495, 236] on button "button" at bounding box center [504, 230] width 30 height 21
select select
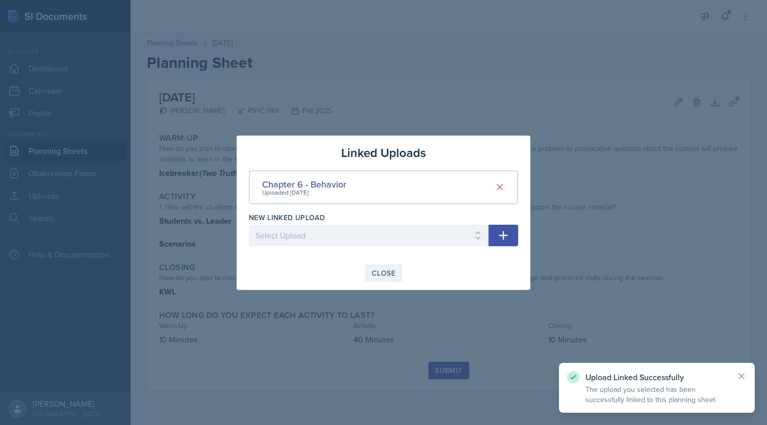
click at [387, 277] on div "Close" at bounding box center [383, 273] width 23 height 8
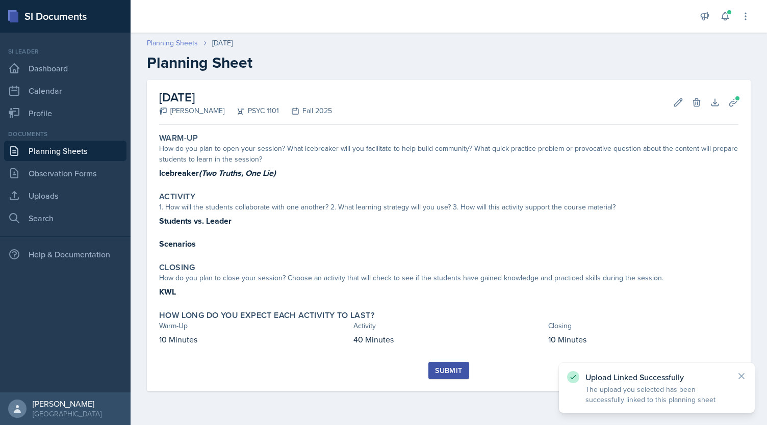
click at [176, 40] on link "Planning Sheets" at bounding box center [172, 43] width 51 height 11
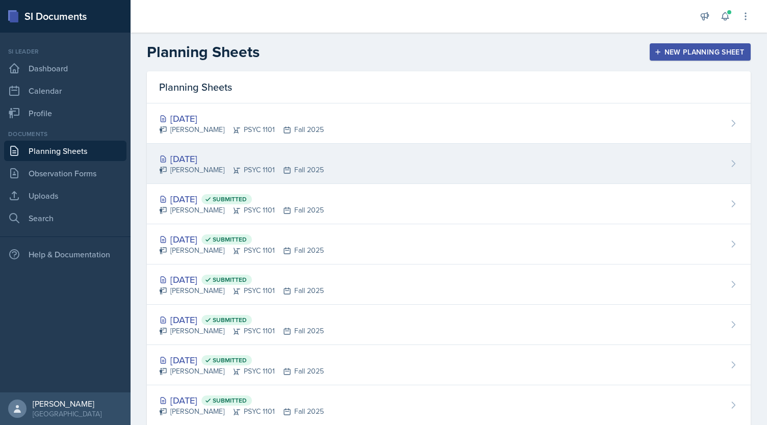
click at [309, 163] on div "[DATE]" at bounding box center [241, 159] width 165 height 14
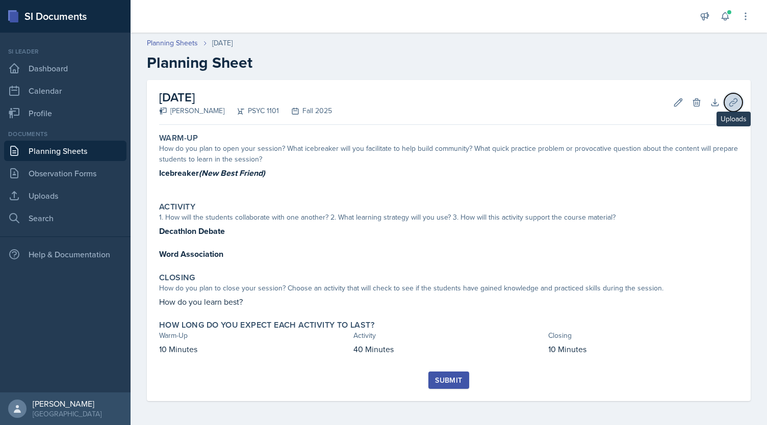
click at [733, 99] on icon at bounding box center [733, 102] width 8 height 8
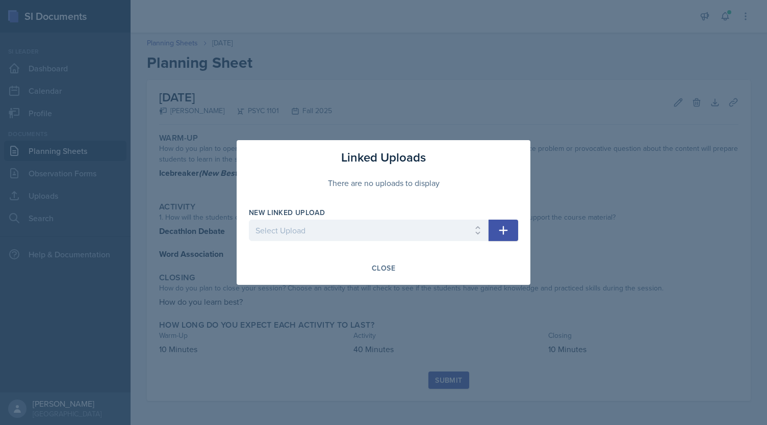
click at [403, 246] on div at bounding box center [369, 246] width 240 height 10
click at [368, 230] on select "Select Upload Chapter 2 - The Nervous System Chapter 2 - Brain's Parts and Func…" at bounding box center [369, 230] width 240 height 21
select select "74a300da-59ce-44f2-ab7e-f87ae2dac917"
click at [249, 220] on select "Select Upload Chapter 2 - The Nervous System Chapter 2 - Brain's Parts and Func…" at bounding box center [369, 230] width 240 height 21
click at [326, 377] on div at bounding box center [383, 212] width 767 height 425
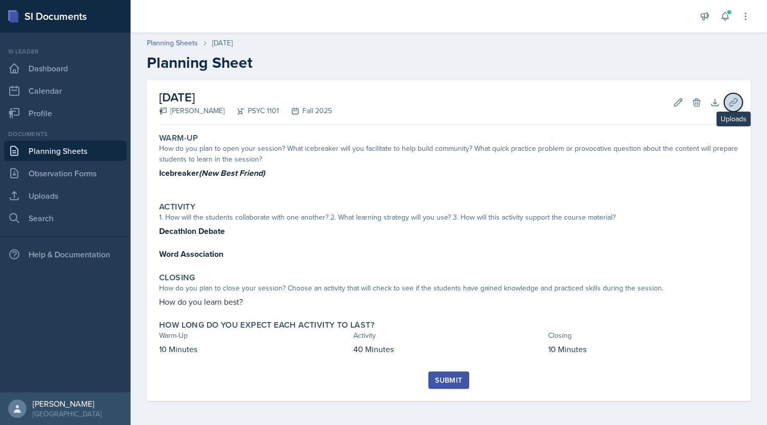
click at [733, 99] on icon at bounding box center [733, 102] width 10 height 10
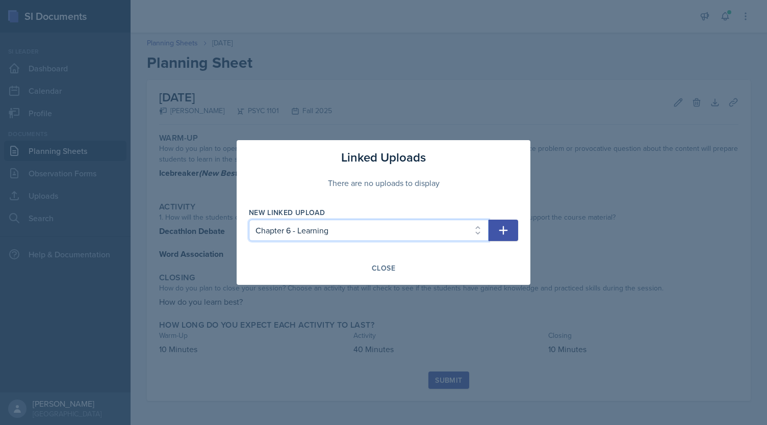
click at [370, 236] on select "Select Upload Chapter 2 - The Nervous System Chapter 2 - Brain's Parts and Func…" at bounding box center [369, 230] width 240 height 21
click at [249, 220] on select "Select Upload Chapter 2 - The Nervous System Chapter 2 - Brain's Parts and Func…" at bounding box center [369, 230] width 240 height 21
click at [498, 229] on icon "button" at bounding box center [503, 230] width 12 height 12
select select
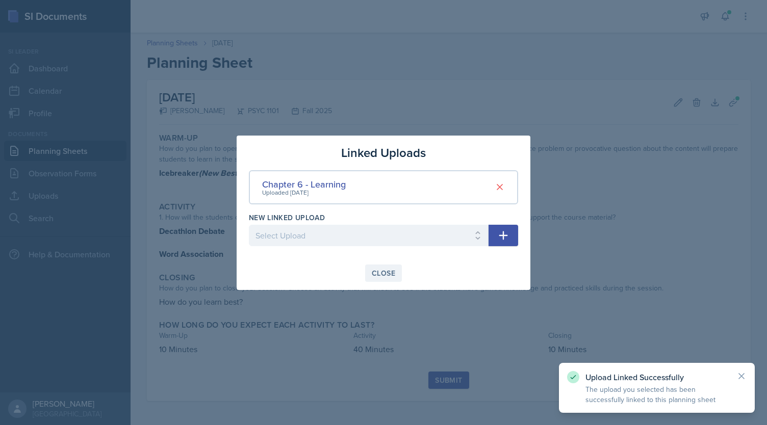
click at [381, 273] on div "Close" at bounding box center [383, 273] width 23 height 8
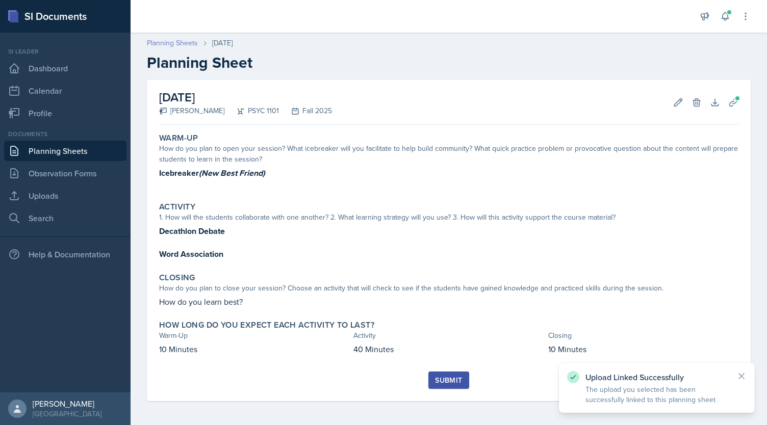
click at [170, 47] on link "Planning Sheets" at bounding box center [172, 43] width 51 height 11
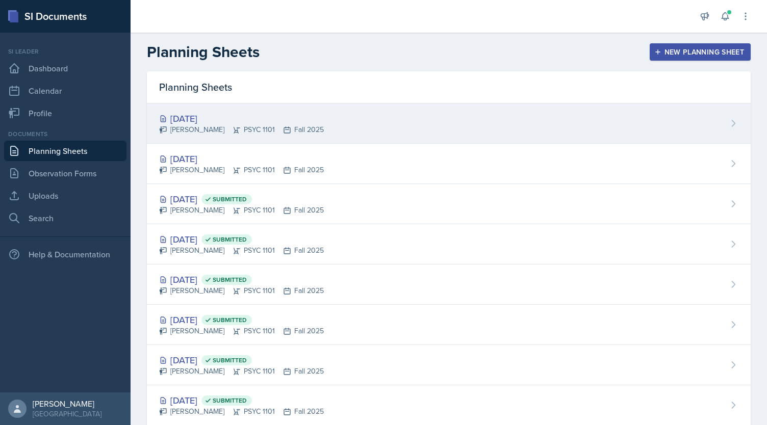
click at [235, 112] on div "[DATE]" at bounding box center [241, 119] width 165 height 14
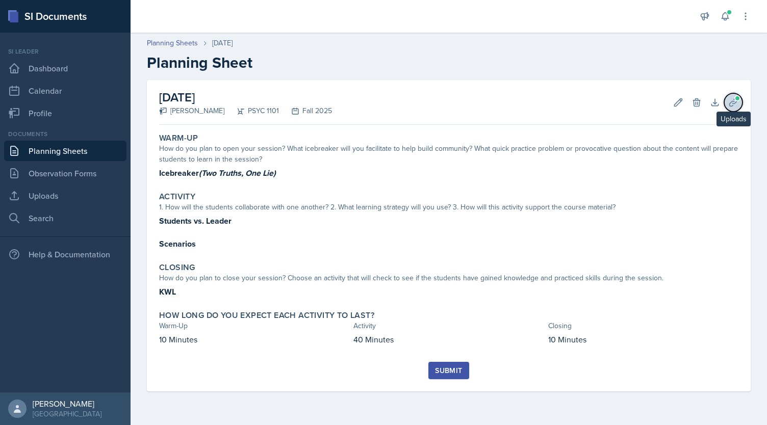
click at [736, 98] on span at bounding box center [737, 98] width 6 height 6
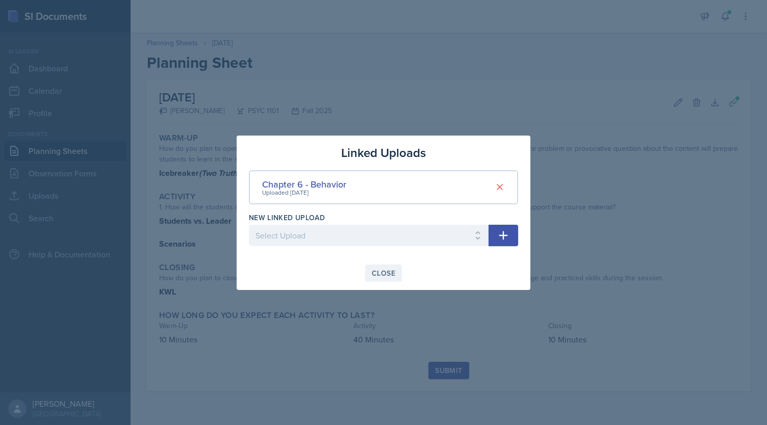
click at [382, 269] on div "Close" at bounding box center [383, 273] width 23 height 8
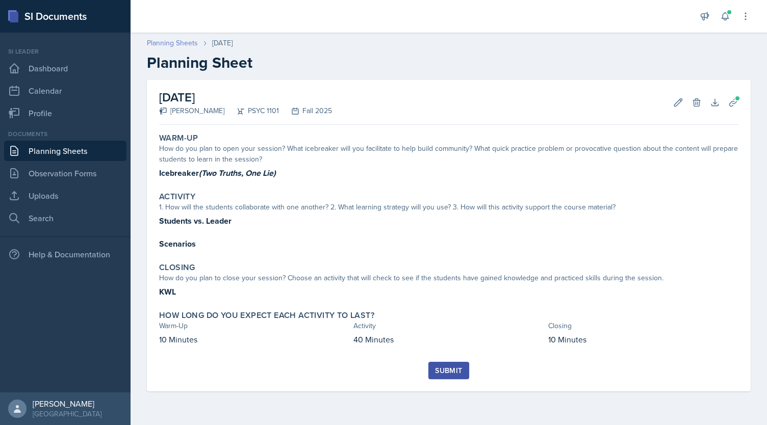
click at [184, 44] on link "Planning Sheets" at bounding box center [172, 43] width 51 height 11
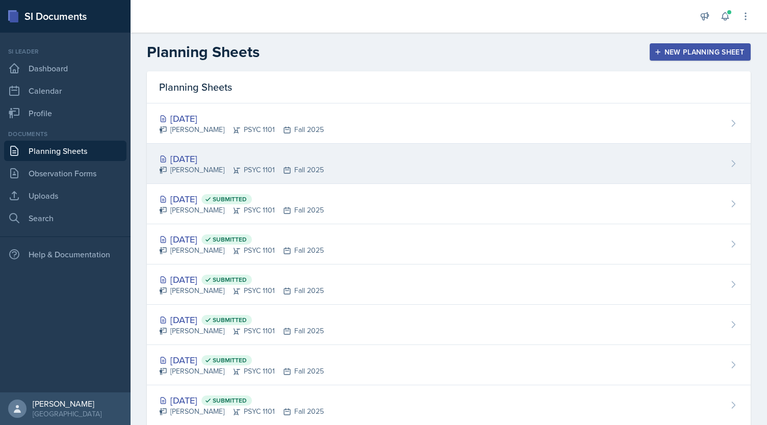
click at [250, 169] on div "[PERSON_NAME] PSYC 1101 Fall 2025" at bounding box center [241, 170] width 165 height 11
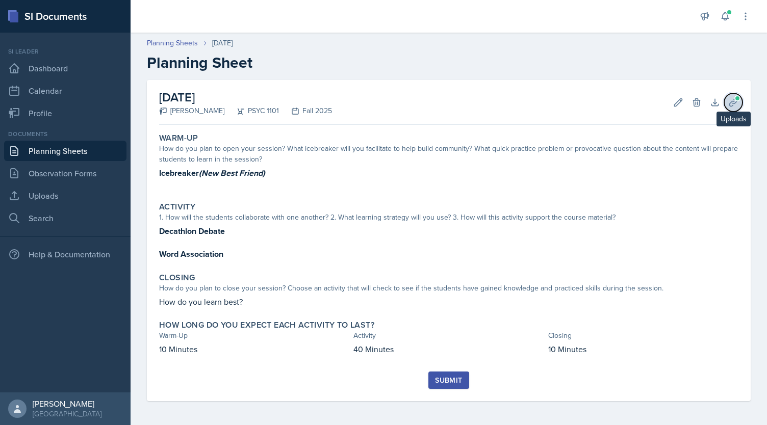
click at [729, 94] on button "Uploads" at bounding box center [733, 102] width 18 height 18
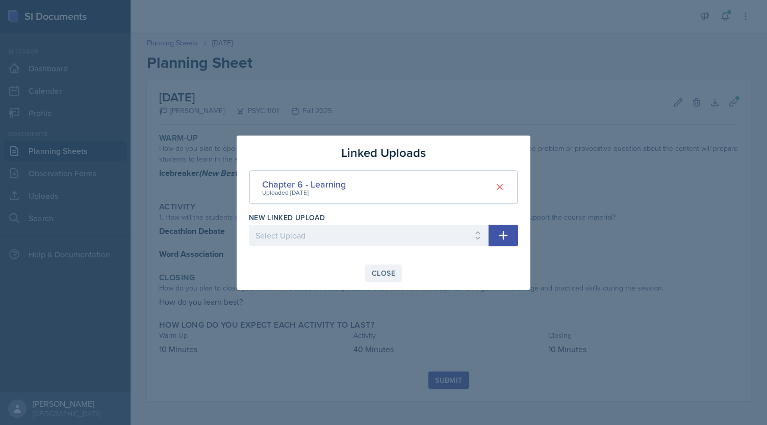
click at [376, 272] on div "Close" at bounding box center [383, 273] width 23 height 8
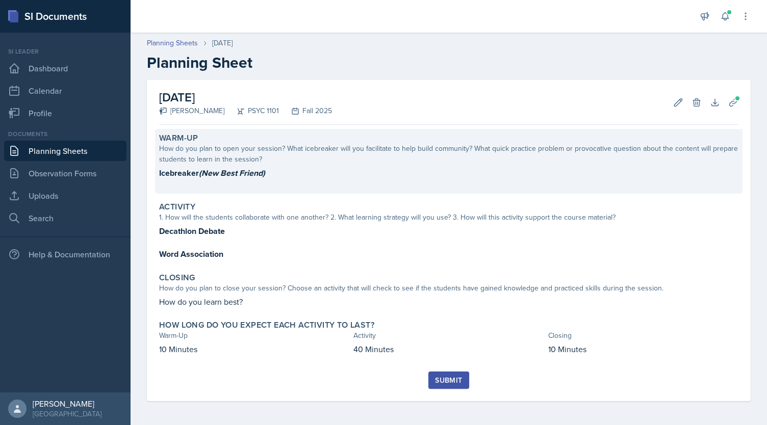
click at [501, 170] on p "Icebreaker (New Best Friend)" at bounding box center [448, 173] width 579 height 13
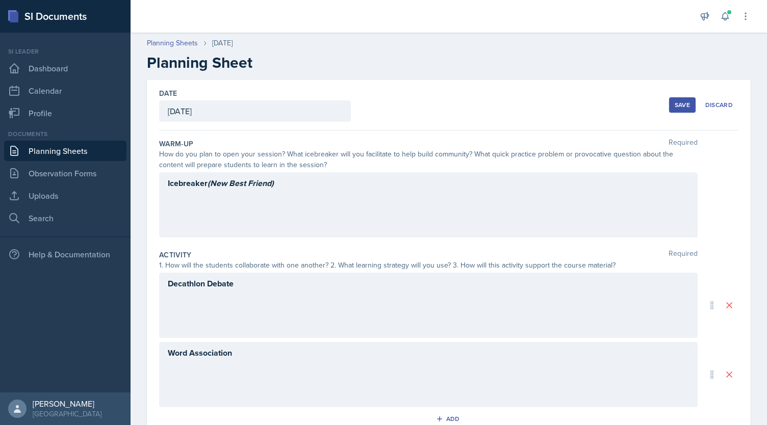
click at [292, 200] on div "Icebreaker (New Best Friend)" at bounding box center [428, 189] width 521 height 25
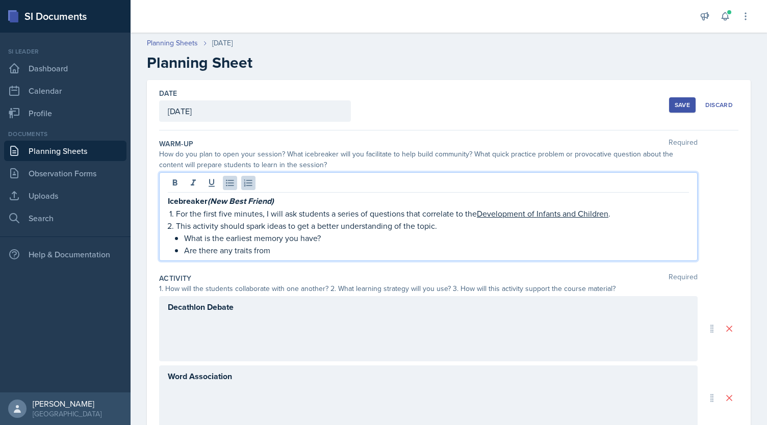
click at [225, 215] on p "For the first five minutes, I will ask students a series of questions that corr…" at bounding box center [432, 214] width 513 height 12
click at [269, 216] on p "For the first tenminutes, I will ask students a series of questions that correl…" at bounding box center [432, 214] width 513 height 12
click at [230, 217] on p "For the first tenminutes, I will ask students a series of questions that correl…" at bounding box center [432, 214] width 513 height 12
click at [269, 215] on p "For the first ten minutes, I will ask students a series of questions that corre…" at bounding box center [432, 214] width 513 height 12
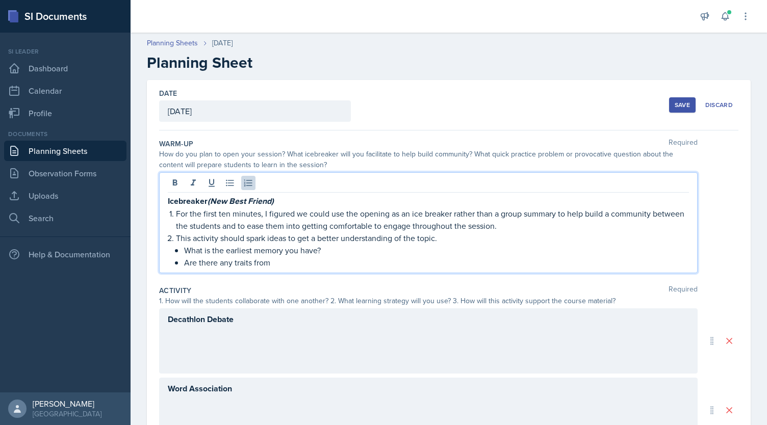
click at [245, 238] on p "This activity should spark ideas to get a better understanding of the topic." at bounding box center [432, 238] width 513 height 12
click at [361, 240] on p "This activity should give the students an opportunity to get to know their peer…" at bounding box center [432, 238] width 513 height 12
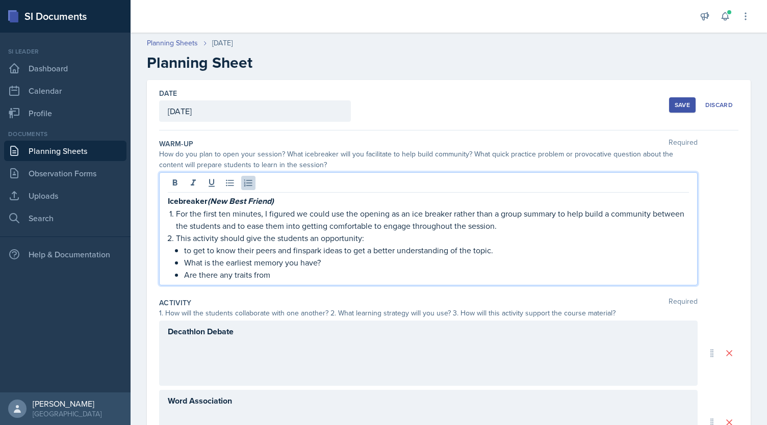
click at [361, 238] on p "This activity should give the students an opportunity:" at bounding box center [432, 238] width 513 height 12
click at [185, 252] on p "to get to know their peers and finspark ideas to get a better understanding of …" at bounding box center [436, 250] width 505 height 12
click at [288, 249] on p "Get to know their peers and finspark ideas to get a better understanding of the…" at bounding box center [436, 250] width 505 height 12
click at [270, 253] on p "Get to know their peers and finspark ideas to get a better understanding of the…" at bounding box center [436, 250] width 505 height 12
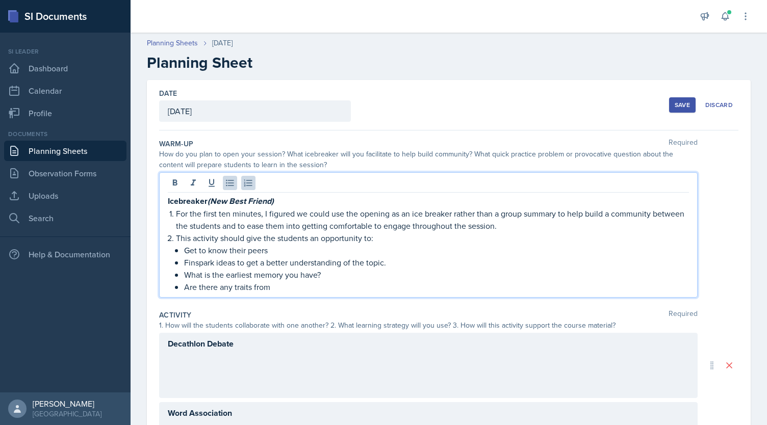
click at [193, 269] on p "What is the earliest memory you have?" at bounding box center [436, 275] width 505 height 12
click at [191, 262] on p "Finspark ideas to get a better understanding of the topic." at bounding box center [436, 263] width 505 height 12
click at [196, 263] on p "Finspark ideas to get a better understanding of the topic." at bounding box center [436, 263] width 505 height 12
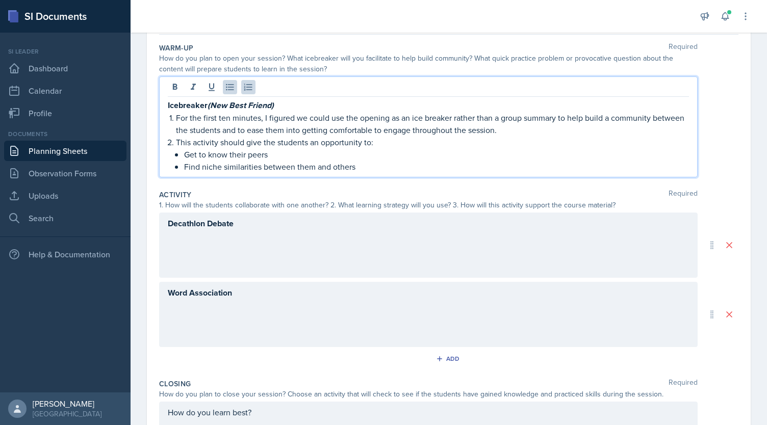
scroll to position [94, 0]
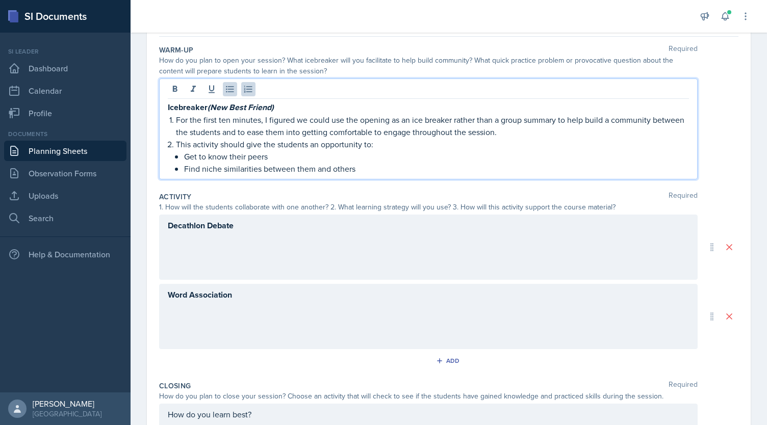
click at [222, 120] on p "For the first ten minutes, I figured we could use the opening as an ice breaker…" at bounding box center [432, 126] width 513 height 24
click at [712, 143] on div "Icebreaker (New Best Friend) For the first seven minutes, I figured we could us…" at bounding box center [448, 129] width 579 height 101
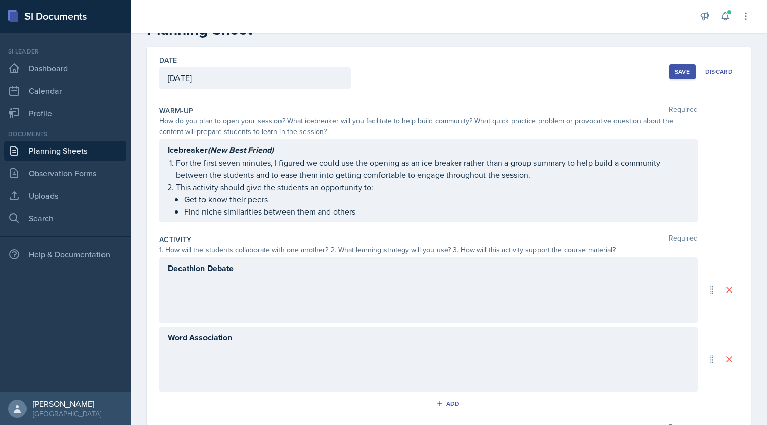
scroll to position [25, 0]
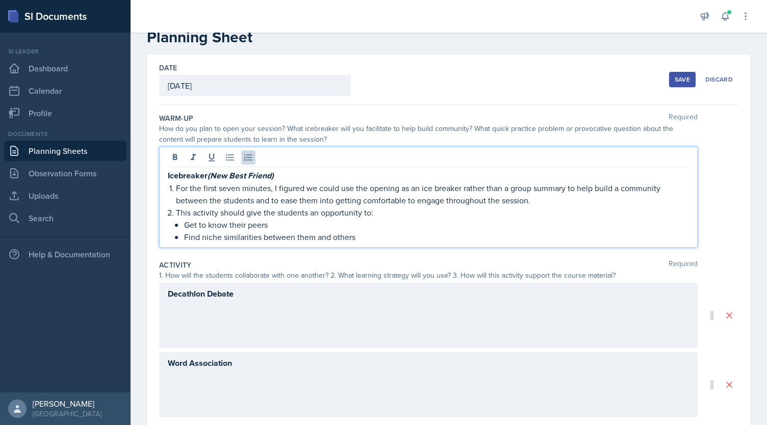
click at [636, 182] on p "For the first seven minutes, I figured we could use the opening as an ice break…" at bounding box center [432, 194] width 513 height 24
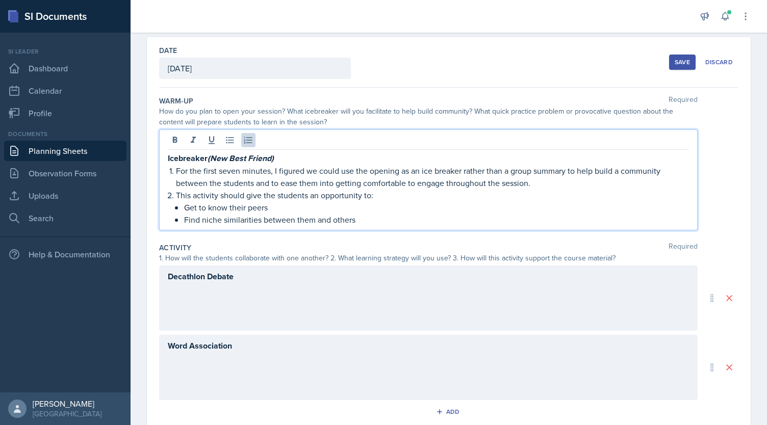
click at [383, 222] on p "Find niche similarities between them and others" at bounding box center [436, 220] width 505 height 12
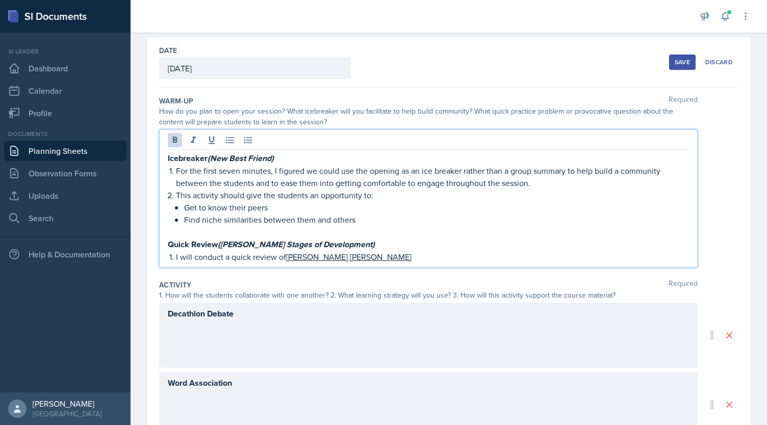
click at [169, 244] on strong "Quick Review ([PERSON_NAME] Stages of Development)" at bounding box center [271, 245] width 207 height 12
click at [208, 242] on strong "Quick Review ([PERSON_NAME] Stages of Development)" at bounding box center [271, 245] width 207 height 12
click at [244, 255] on p "Since this is the first session after the exam" at bounding box center [432, 257] width 513 height 12
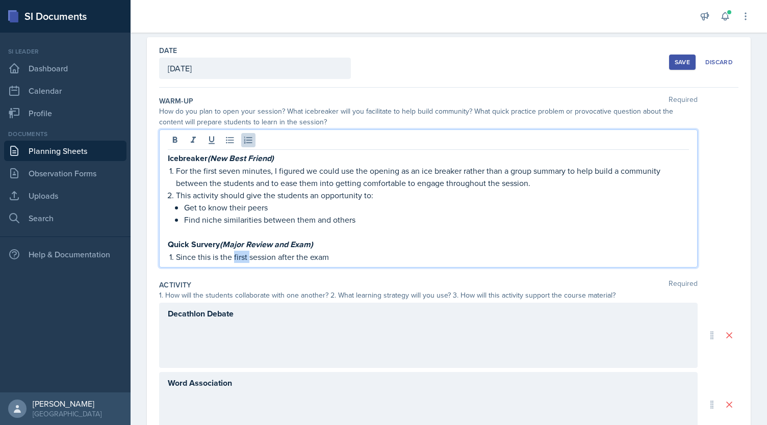
click at [244, 255] on p "Since this is the first session after the exam" at bounding box center [432, 257] width 513 height 12
click at [307, 253] on p "Since this is the first session after the exam" at bounding box center [432, 257] width 513 height 12
click at [242, 255] on p "Since this is the first session after the exam" at bounding box center [432, 257] width 513 height 12
click at [327, 253] on p "Since this is the following session after the exam" at bounding box center [432, 257] width 513 height 12
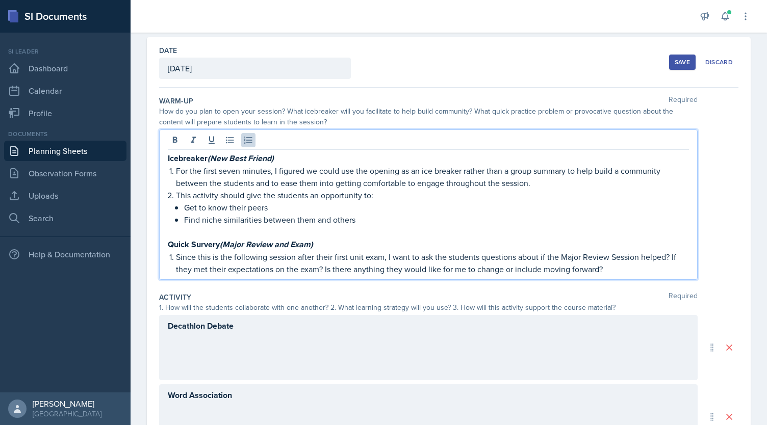
click at [651, 253] on p "Since this is the following session after their first unit exam, I want to ask …" at bounding box center [432, 263] width 513 height 24
click at [260, 270] on p "Since this is the following session after their first unit exam, I want to ask …" at bounding box center [432, 263] width 513 height 24
click at [323, 268] on p "Since this is the following session after their first unit exam, I want to ask …" at bounding box center [432, 263] width 513 height 24
click at [444, 267] on p "Since this is the following session after their first unit exam, I want to ask …" at bounding box center [432, 263] width 513 height 24
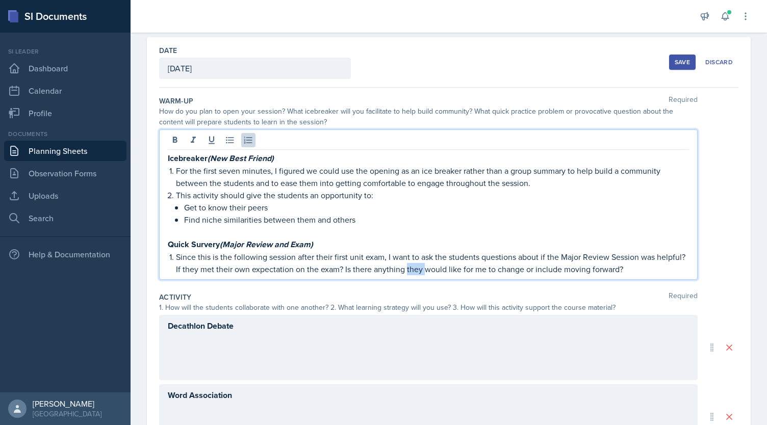
click at [444, 267] on p "Since this is the following session after their first unit exam, I want to ask …" at bounding box center [432, 263] width 513 height 24
click at [499, 269] on p "Since this is the following session after their first unit exam, I want to ask …" at bounding box center [432, 263] width 513 height 24
click at [643, 272] on p "Since this is the following session after their first unit exam, I want to ask …" at bounding box center [432, 263] width 513 height 24
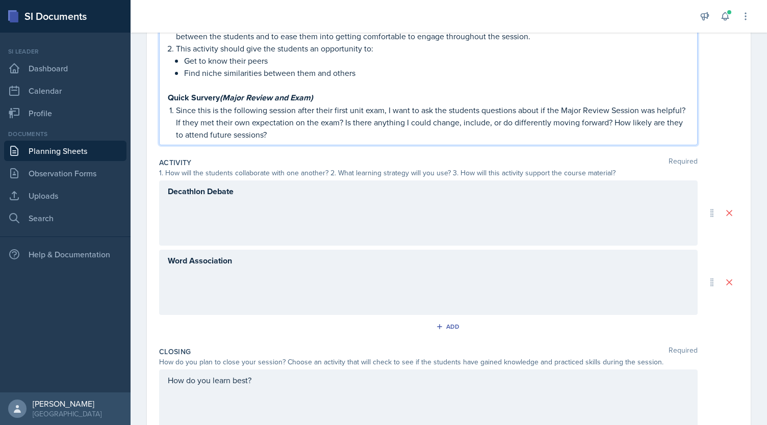
scroll to position [191, 0]
click at [217, 97] on strong "Quick Survery (Major Review and Exam)" at bounding box center [240, 97] width 145 height 12
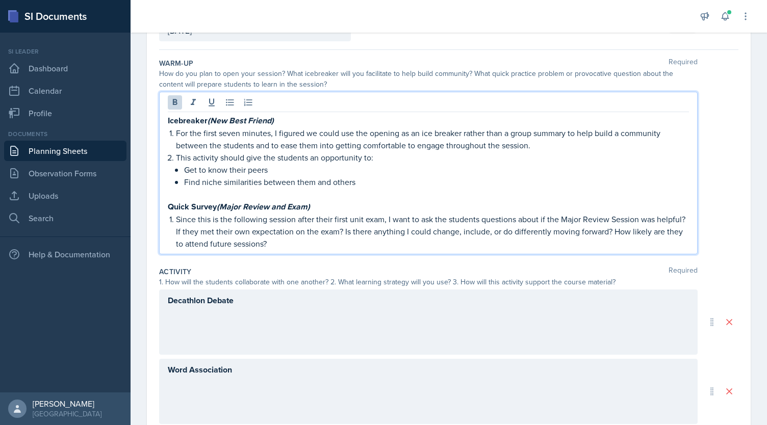
scroll to position [80, 0]
click at [517, 221] on p "Since this is the following session after their first unit exam, I want to ask …" at bounding box center [432, 232] width 513 height 37
click at [525, 219] on p "Since this is the following session after their first unit exam, I want to ask …" at bounding box center [432, 220] width 513 height 12
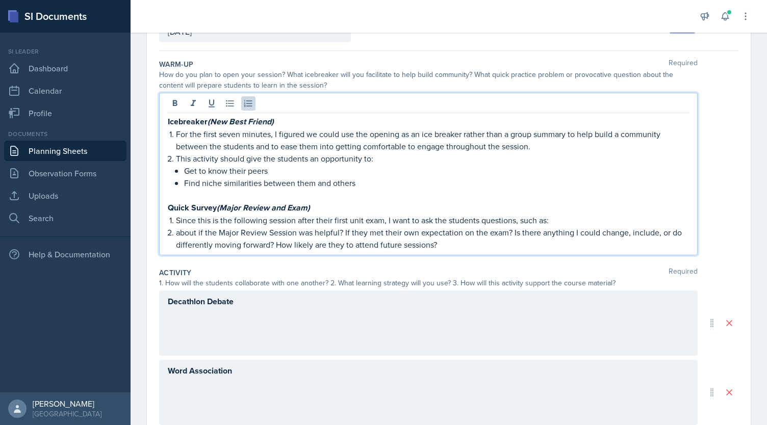
click at [176, 234] on p "about if the Major Review Session was helpful? If they met their own expectatio…" at bounding box center [432, 238] width 513 height 24
click at [305, 232] on p "Was the Major Review Session was helpful? If they met their own expectation on …" at bounding box center [436, 238] width 505 height 24
click at [325, 231] on p "Was the Major Review Session helpful? If they met their own expectation on the …" at bounding box center [436, 238] width 505 height 24
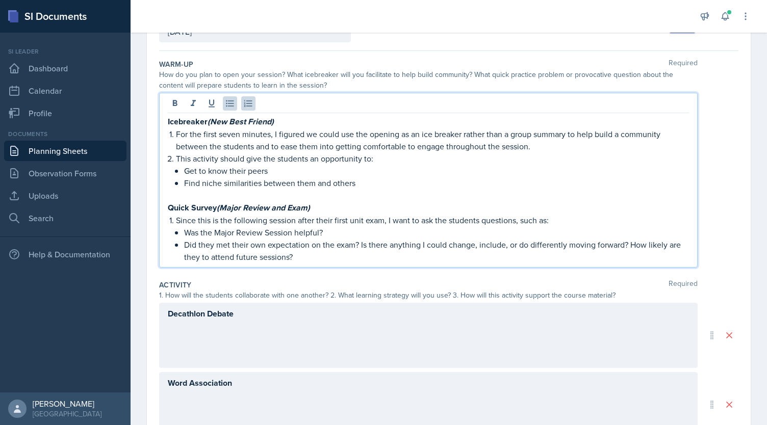
click at [360, 245] on p "Did they met their own expectation on the exam? Is there anything I could chang…" at bounding box center [436, 251] width 505 height 24
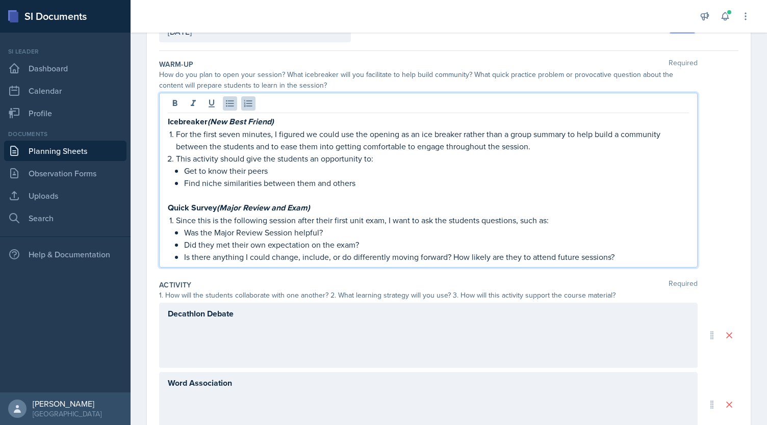
click at [452, 255] on p "Is there anything I could change, include, or do differently moving forward? Ho…" at bounding box center [436, 257] width 505 height 12
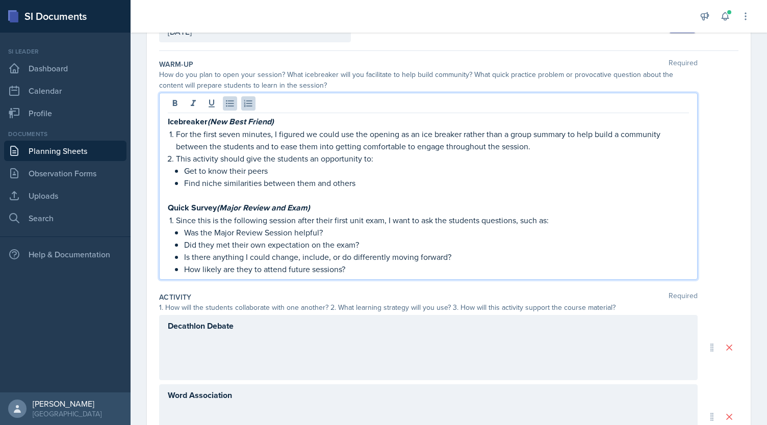
click at [290, 265] on p "How likely are they to attend future sessions?" at bounding box center [436, 269] width 505 height 12
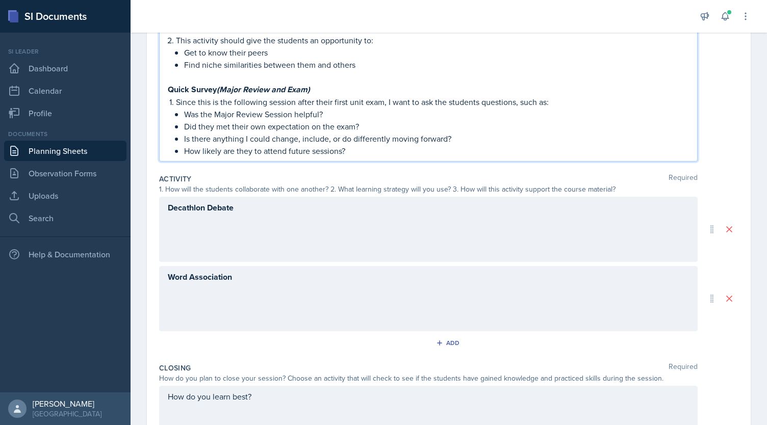
click at [245, 225] on div "Decathlon Debate" at bounding box center [428, 229] width 539 height 65
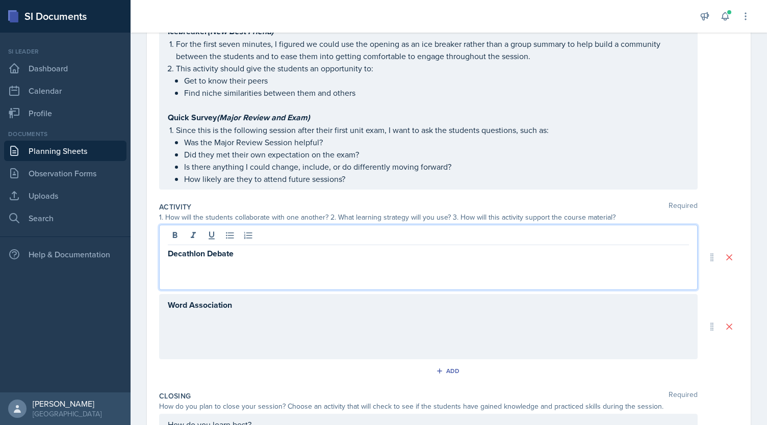
scroll to position [154, 0]
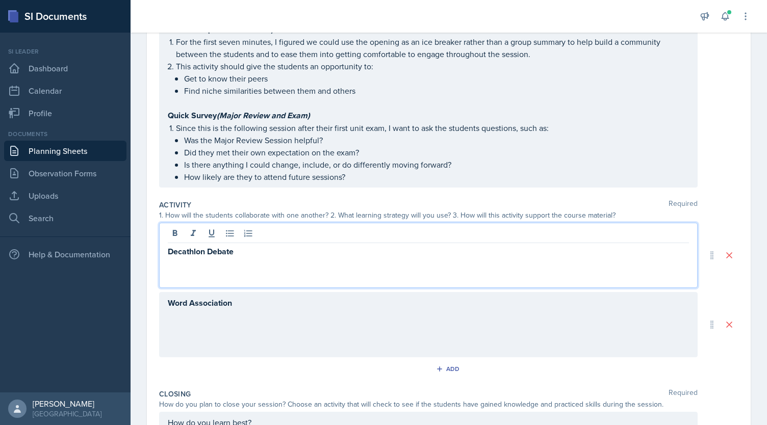
click at [251, 252] on p "Decathlon Debate" at bounding box center [428, 251] width 521 height 13
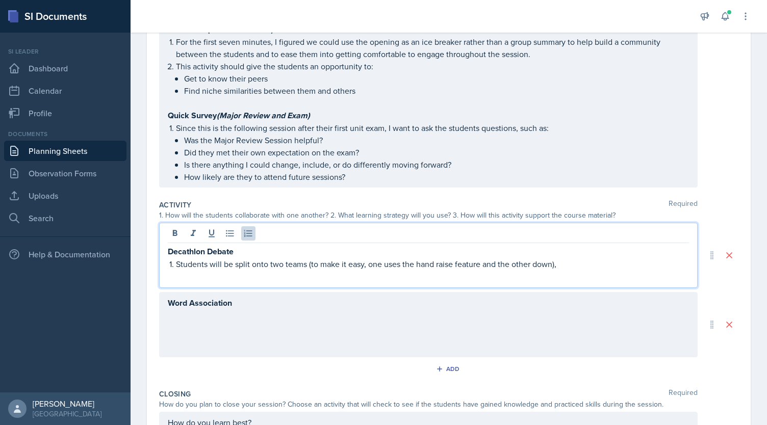
click at [365, 265] on p "Students will be split onto two teams (to make it easy, one uses the hand raise…" at bounding box center [432, 264] width 513 height 12
click at [422, 263] on p "Students will be split onto two teams (one uses the hand raise feature and the …" at bounding box center [432, 264] width 513 height 12
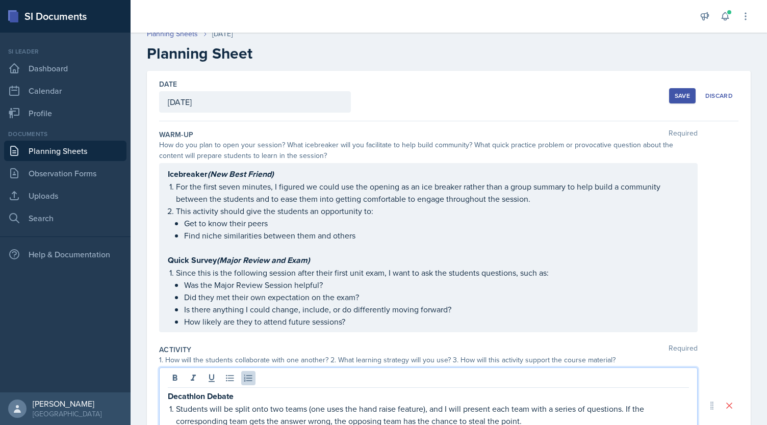
scroll to position [6, 0]
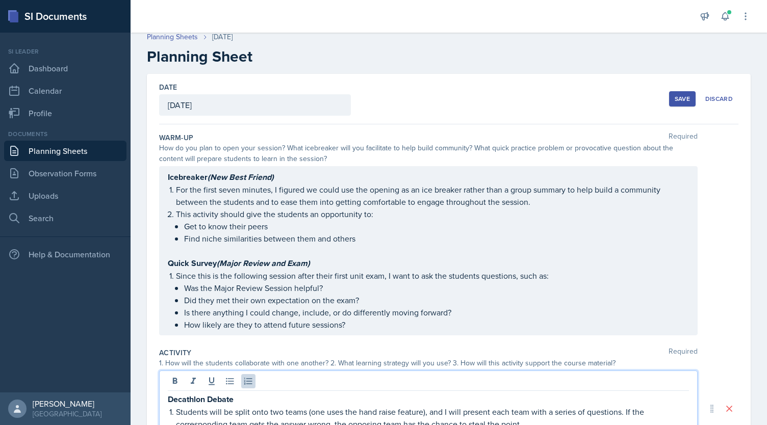
click at [677, 95] on div "Save" at bounding box center [682, 99] width 15 height 8
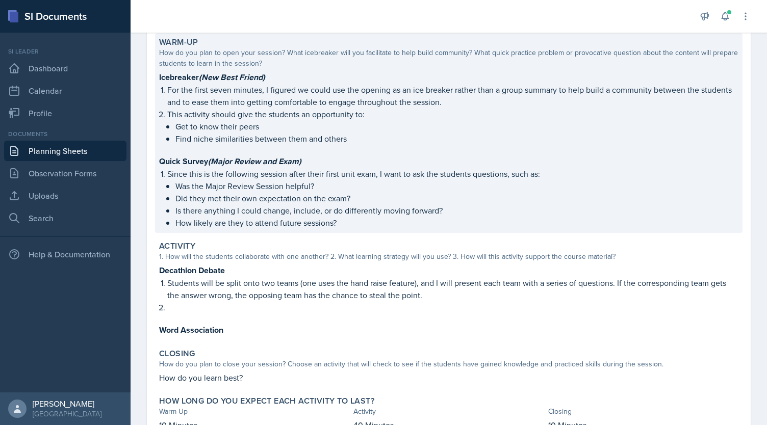
scroll to position [49, 0]
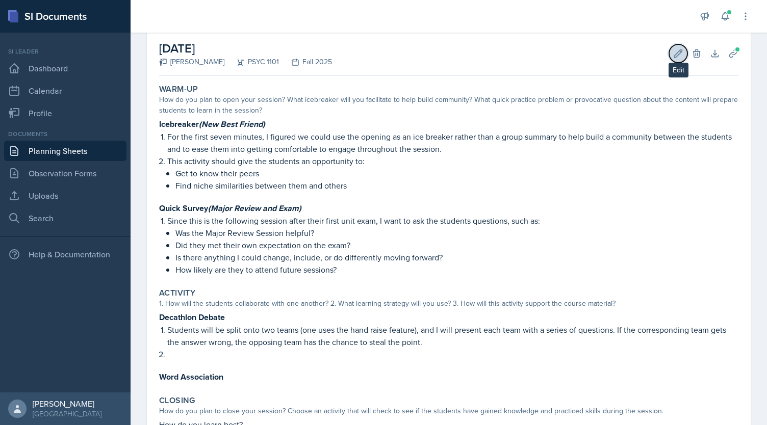
click at [669, 46] on button "Edit" at bounding box center [678, 53] width 18 height 18
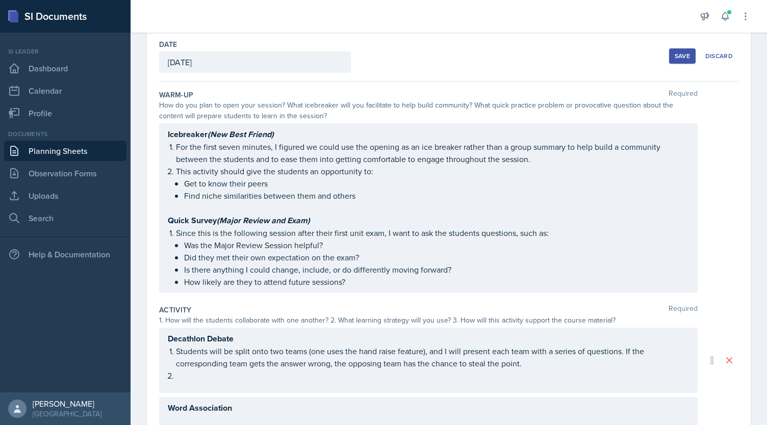
click at [210, 381] on div "Decathlon Debate Students will be split onto two teams (one uses the hand raise…" at bounding box center [428, 360] width 539 height 65
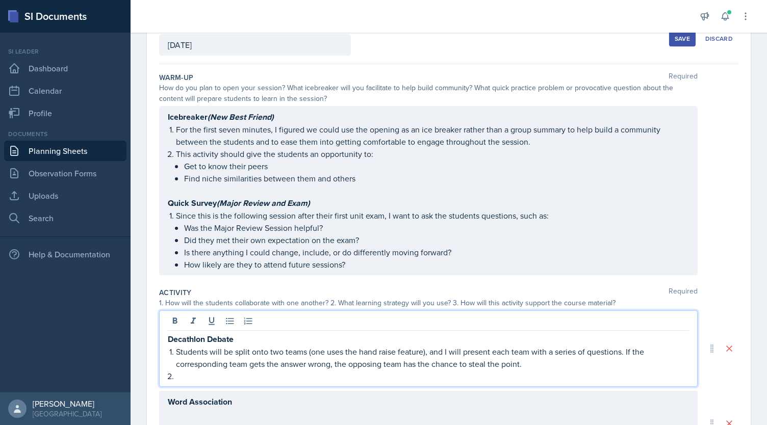
click at [210, 381] on div "Decathlon Debate Students will be split onto two teams (one uses the hand raise…" at bounding box center [428, 349] width 539 height 76
click at [190, 376] on p at bounding box center [432, 376] width 513 height 12
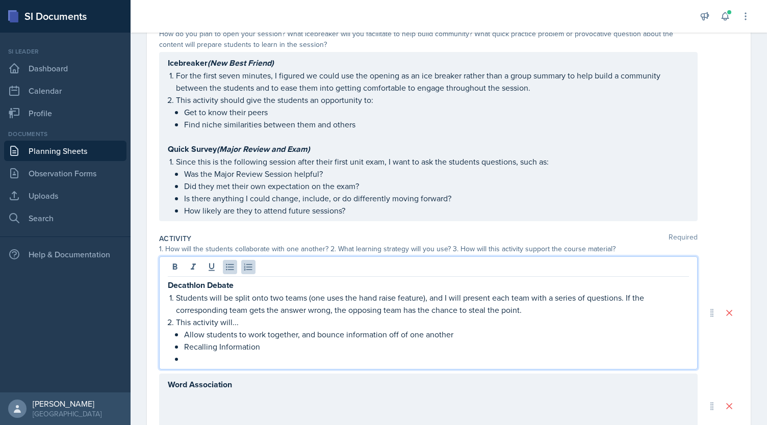
scroll to position [124, 0]
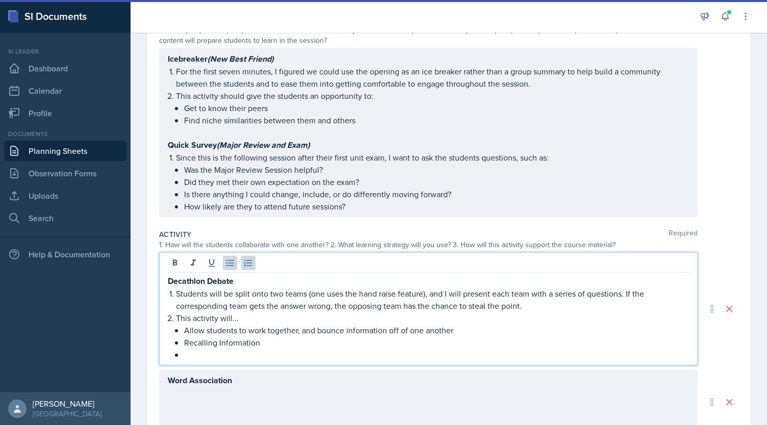
click at [229, 344] on p "Recalling Information" at bounding box center [436, 343] width 505 height 12
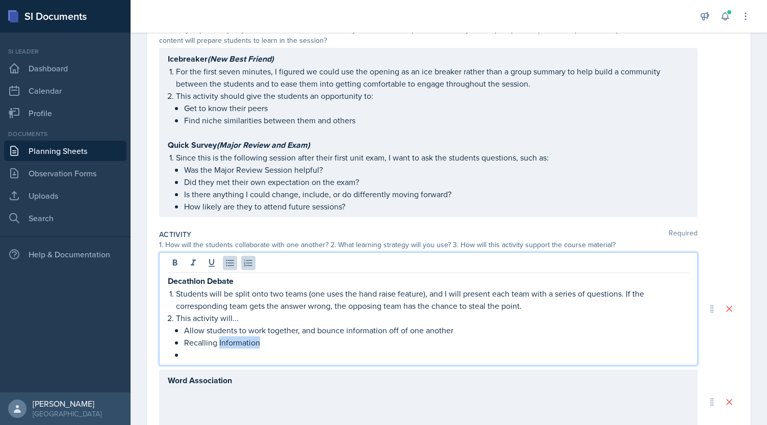
click at [229, 344] on p "Recalling Information" at bounding box center [436, 343] width 505 height 12
click at [218, 354] on p at bounding box center [436, 355] width 505 height 12
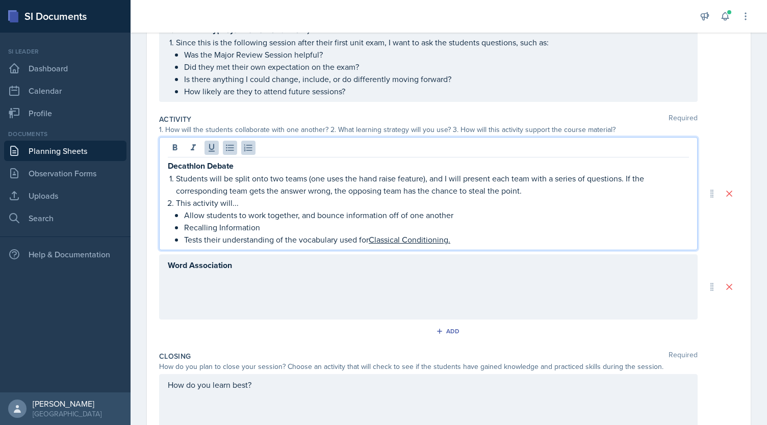
scroll to position [250, 0]
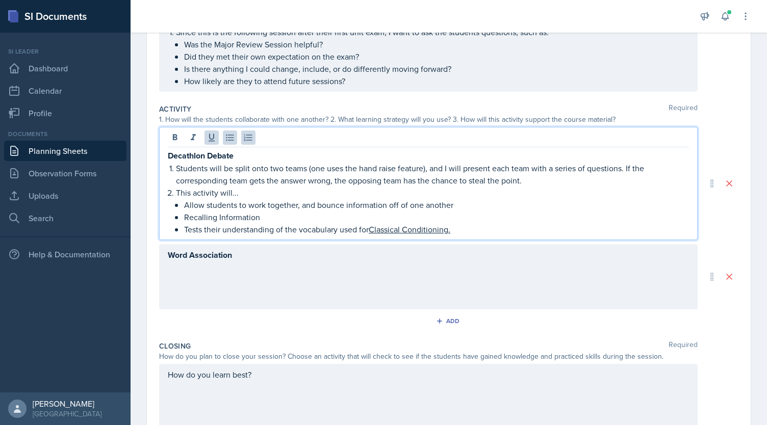
click at [250, 249] on p "Word Association" at bounding box center [428, 255] width 521 height 13
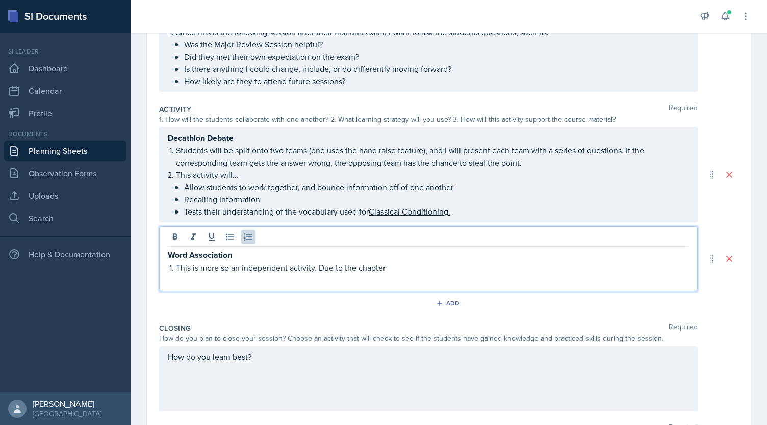
click at [357, 267] on p "This is more so an independent activity. Due to the chapter" at bounding box center [432, 268] width 513 height 12
click at [455, 265] on p "This is more so an independent activity. Due to this section of the chapter" at bounding box center [432, 268] width 513 height 12
click at [206, 257] on strong "Word Association" at bounding box center [200, 255] width 64 height 12
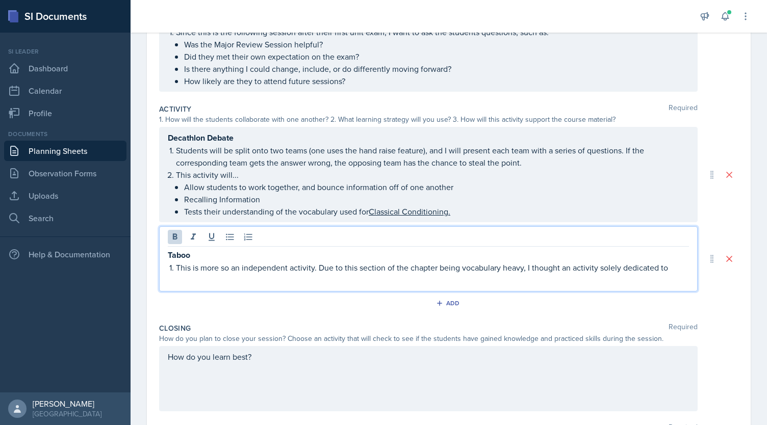
click at [181, 267] on p "This is more so an independent activity. Due to this section of the chapter bei…" at bounding box center [432, 268] width 513 height 12
click at [389, 265] on p "Due to this section of the chapter being vocabulary heavy, I thought an activit…" at bounding box center [432, 268] width 513 height 12
click at [530, 268] on p "Due to this section of the chapter being vocabulary heavy, I thought an activit…" at bounding box center [432, 268] width 513 height 12
click at [215, 278] on p "Due to this section of the chapter being vocabulary heavy, I thought an activit…" at bounding box center [432, 274] width 513 height 24
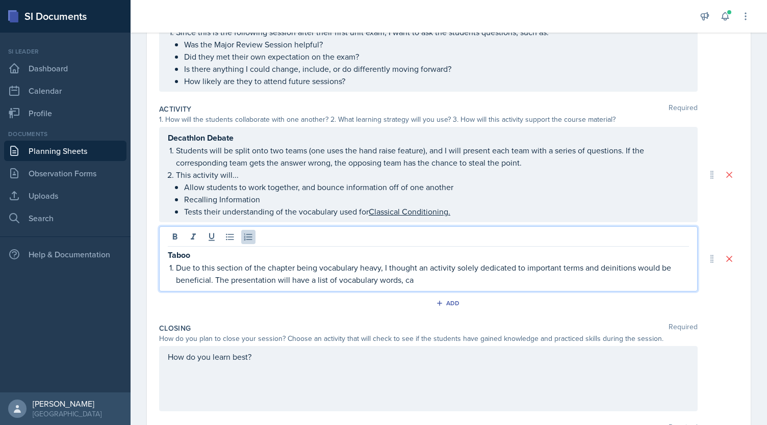
click at [412, 276] on p "Due to this section of the chapter being vocabulary heavy, I thought an activit…" at bounding box center [432, 274] width 513 height 24
click at [410, 278] on p "Due to this section of the chapter being vocabulary heavy, I thought an activit…" at bounding box center [432, 274] width 513 height 24
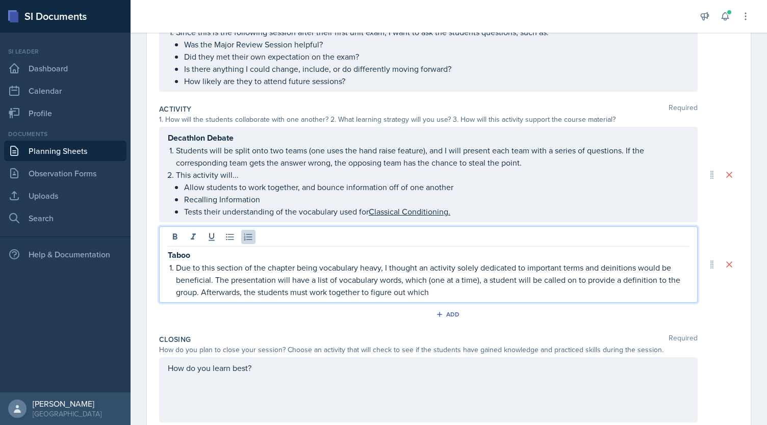
click at [186, 254] on strong "Taboo" at bounding box center [179, 255] width 22 height 12
click at [178, 266] on p "Due to this section of the chapter being vocabulary heavy, I thought an activit…" at bounding box center [432, 280] width 513 height 37
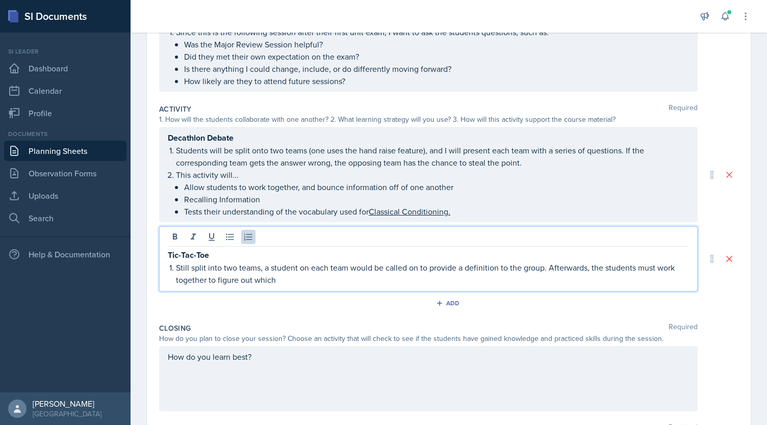
click at [498, 267] on p "Still split into two teams, a student on each team would be called on to provid…" at bounding box center [432, 274] width 513 height 24
click at [496, 266] on p "Still split into two teams, a student on each team would be called on to provid…" at bounding box center [432, 274] width 513 height 24
click at [653, 267] on p "Still split into two teams, a student on each team would be called on to provid…" at bounding box center [432, 274] width 513 height 24
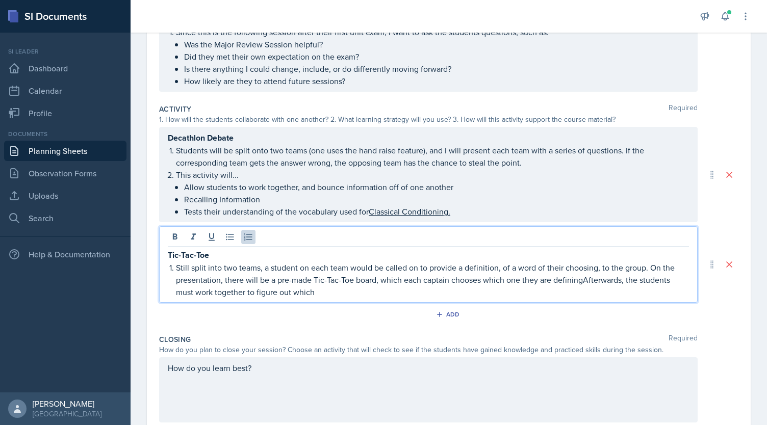
click at [433, 277] on p "Still split into two teams, a student on each team would be called on to provid…" at bounding box center [432, 280] width 513 height 37
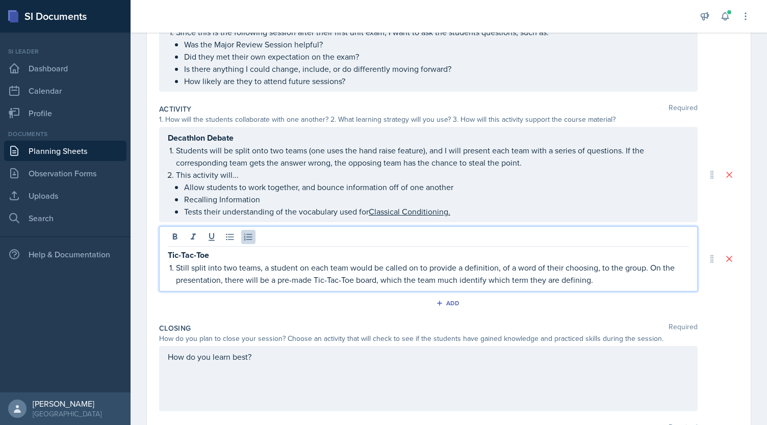
scroll to position [267, 0]
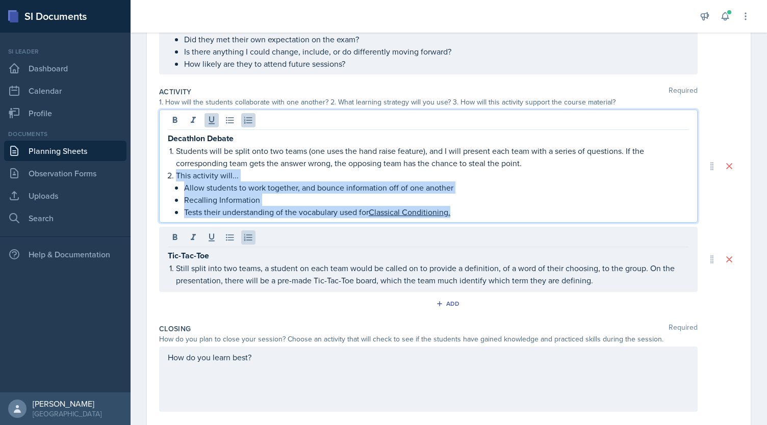
drag, startPoint x: 177, startPoint y: 173, endPoint x: 464, endPoint y: 226, distance: 291.5
click at [464, 226] on div "Decathlon Debate Students will be split onto two teams (one uses the hand raise…" at bounding box center [448, 201] width 579 height 183
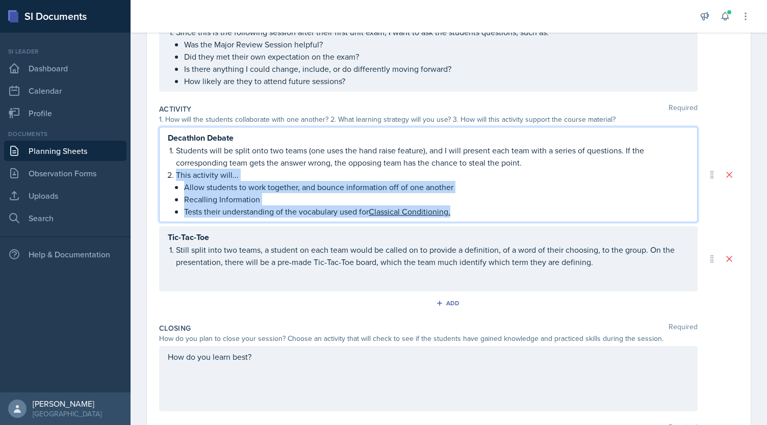
copy li "This activity will... Allow students to work together, and bounce information o…"
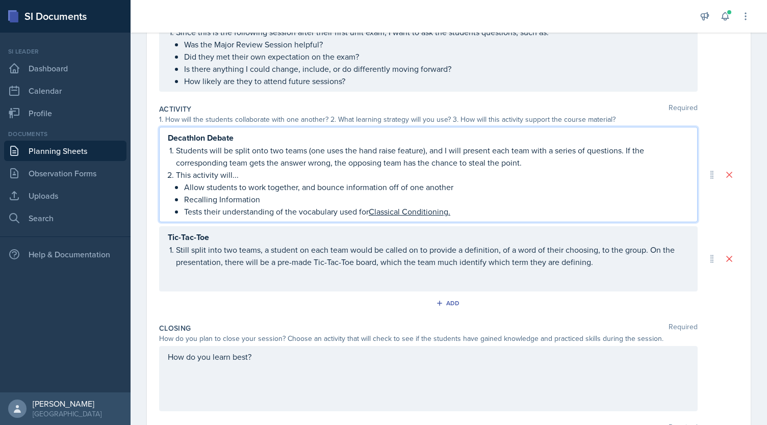
click at [391, 274] on div "Tic-Tac-Toe Still split into two teams, a student on each team would be called …" at bounding box center [428, 258] width 539 height 65
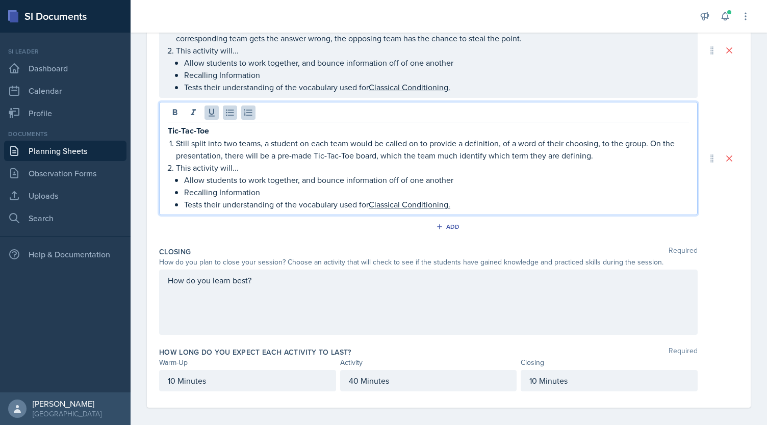
scroll to position [375, 0]
click at [360, 291] on div "How do you learn best?" at bounding box center [428, 301] width 539 height 65
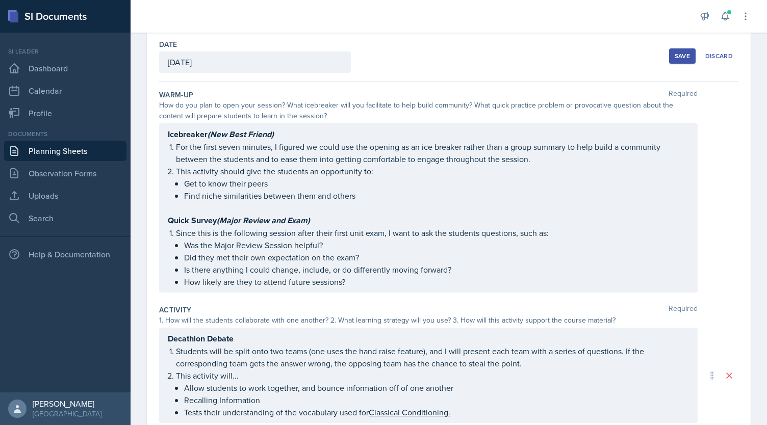
scroll to position [0, 0]
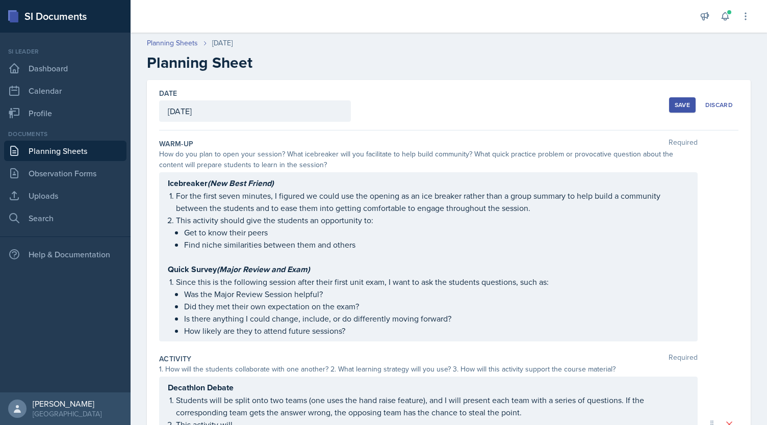
click at [680, 106] on div "Save" at bounding box center [682, 105] width 15 height 8
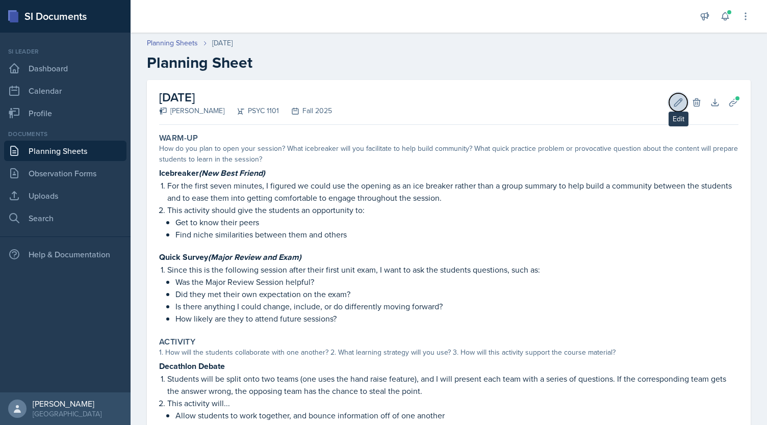
click at [675, 103] on icon at bounding box center [679, 102] width 8 height 8
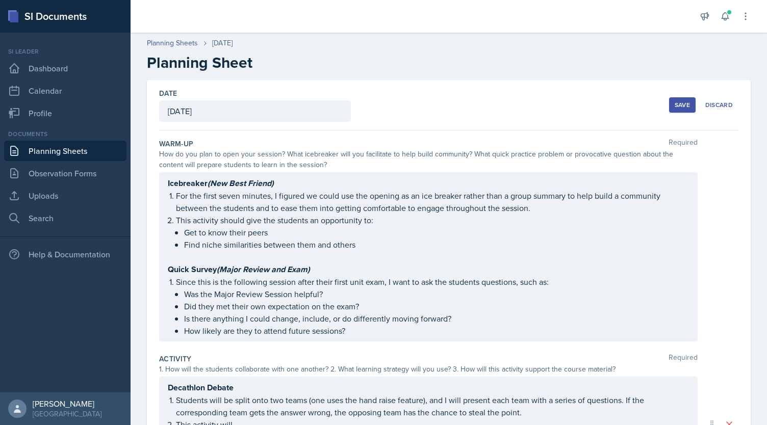
click at [227, 195] on div "Icebreaker (New Best Friend) For the first seven minutes, I figured we could us…" at bounding box center [428, 257] width 521 height 160
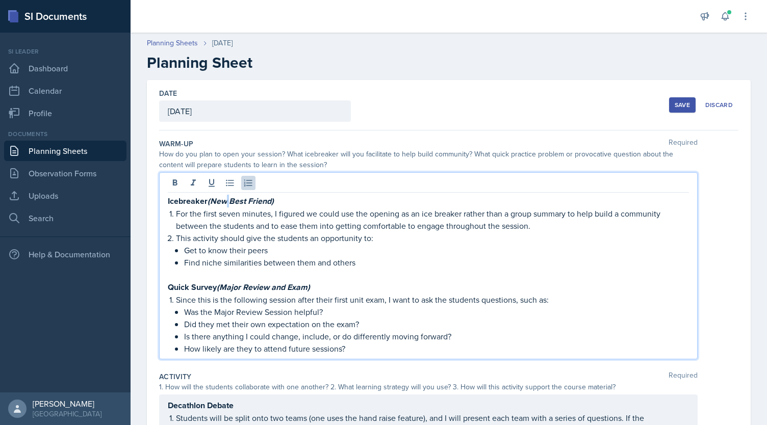
click at [227, 195] on em "(New Best Friend)" at bounding box center [241, 201] width 66 height 12
click at [228, 210] on p "For the first seven minutes, I figured we could use the opening as an ice break…" at bounding box center [432, 220] width 513 height 24
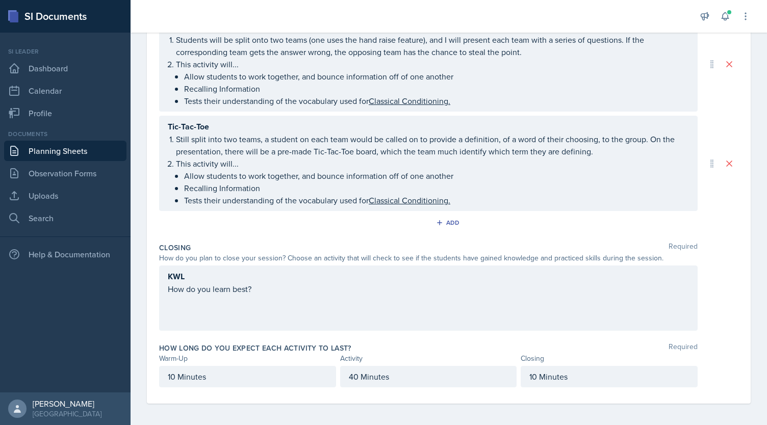
click at [173, 373] on p "10 Minutes" at bounding box center [248, 377] width 160 height 12
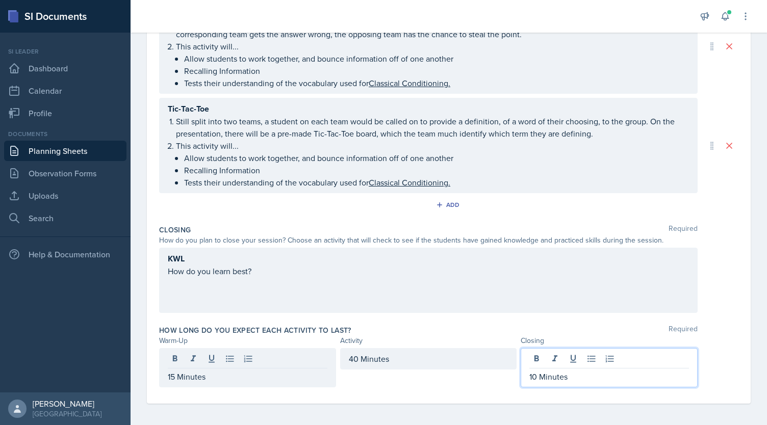
click at [527, 357] on div "10 Minutes" at bounding box center [609, 367] width 177 height 39
click at [447, 336] on div "Activity" at bounding box center [428, 341] width 177 height 11
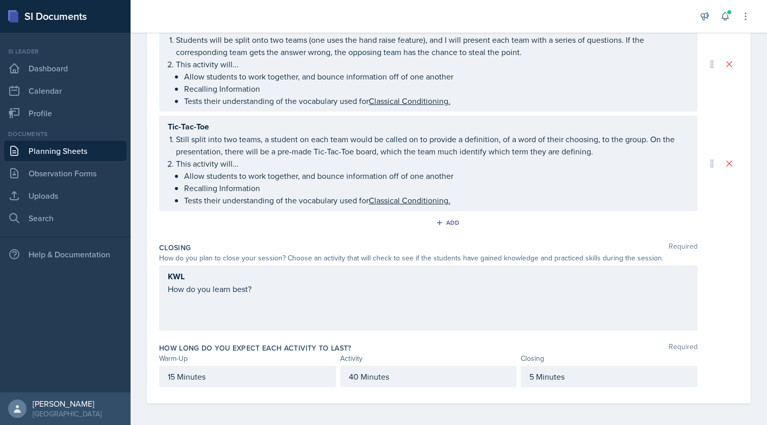
scroll to position [0, 0]
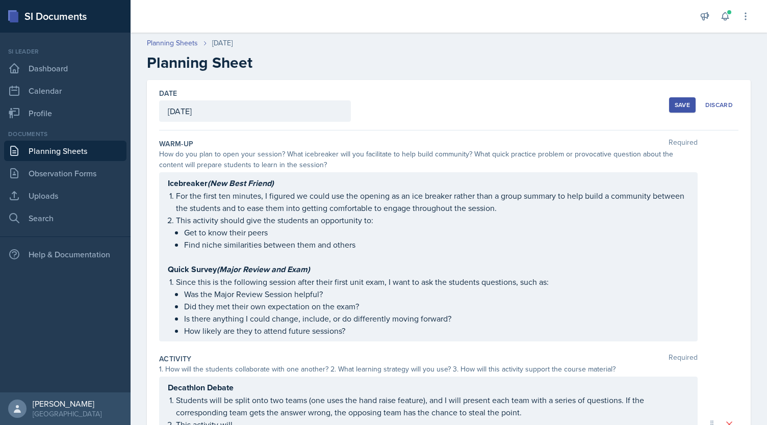
click at [676, 103] on div "Save" at bounding box center [682, 105] width 15 height 8
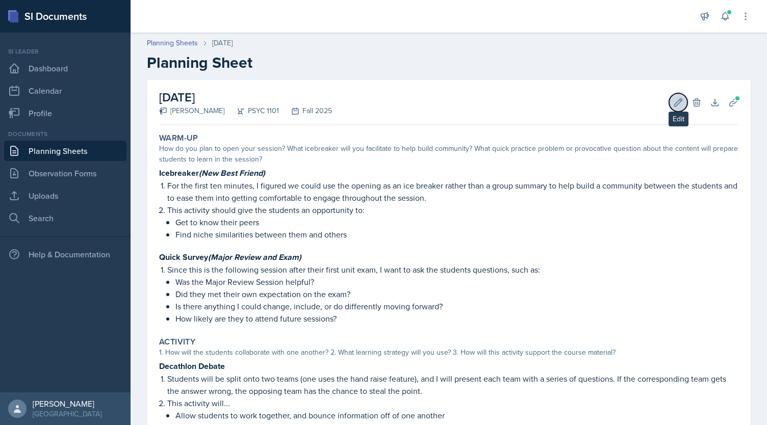
click at [673, 106] on icon at bounding box center [678, 102] width 10 height 10
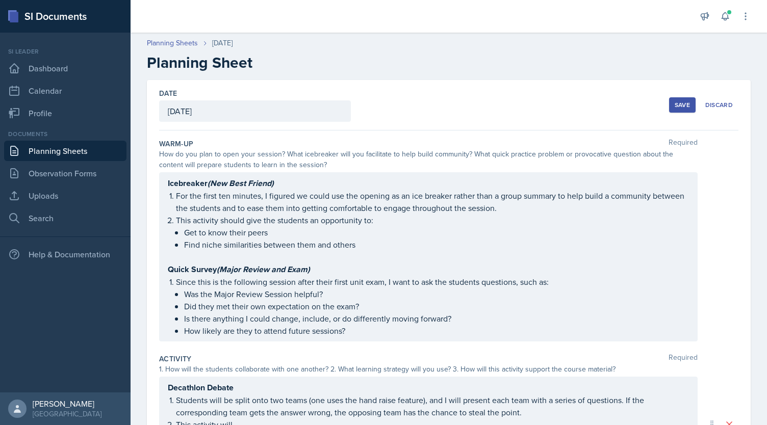
scroll to position [361, 0]
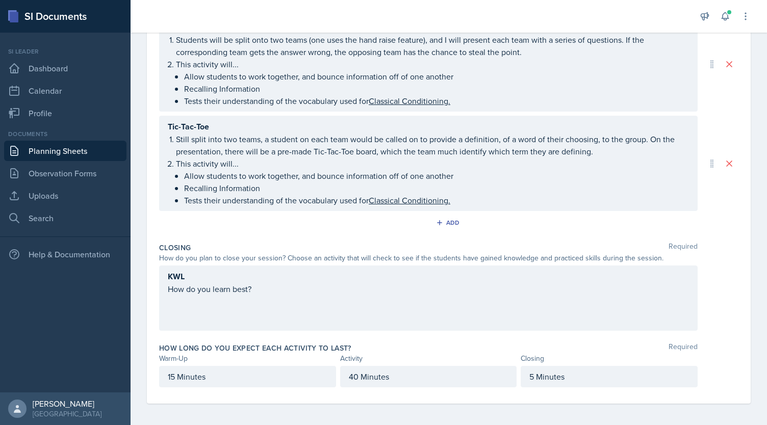
click at [260, 287] on div "KWL How do you learn best?" at bounding box center [428, 282] width 521 height 25
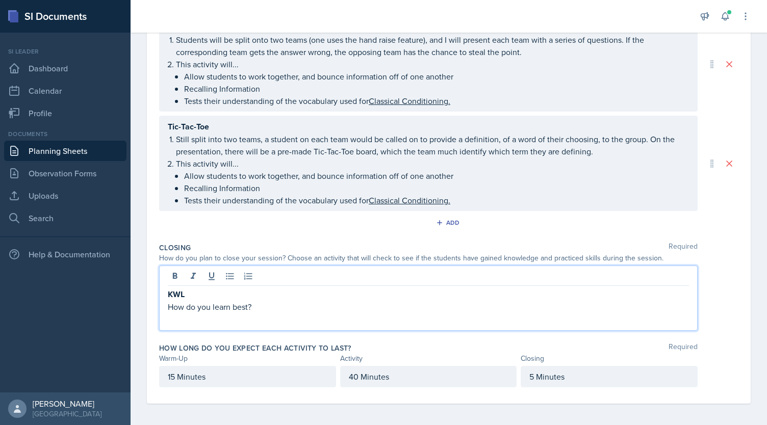
click at [260, 288] on p "KWL" at bounding box center [428, 294] width 521 height 13
click at [246, 313] on div "KWL How do you learn best?" at bounding box center [428, 298] width 539 height 65
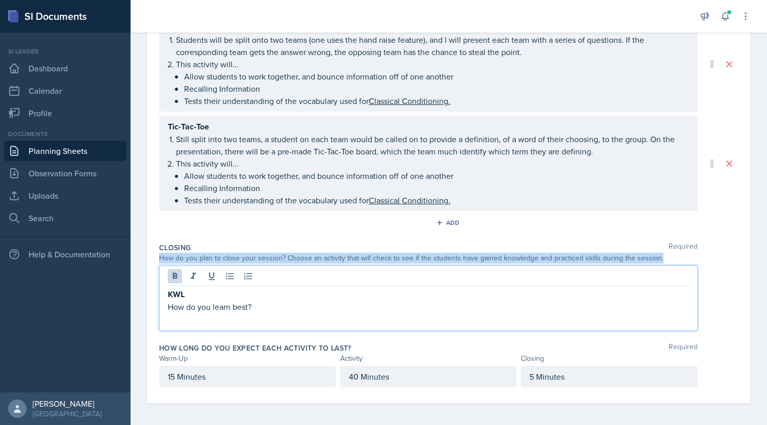
click at [246, 313] on div "KWL How do you learn best?" at bounding box center [428, 298] width 539 height 65
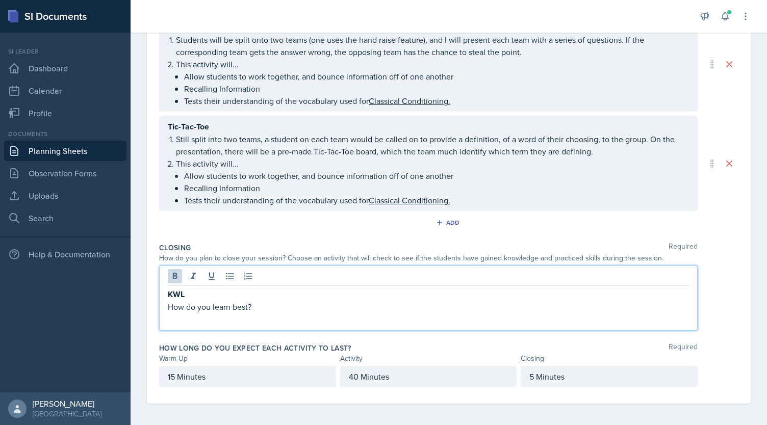
click at [217, 305] on p "How do you learn best?" at bounding box center [428, 307] width 521 height 12
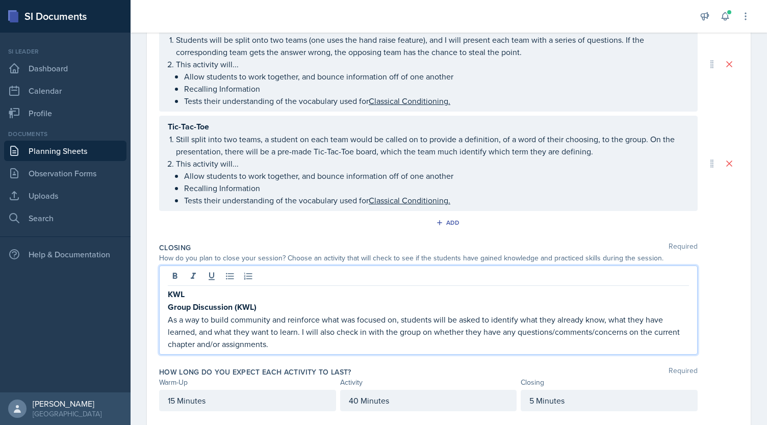
click at [235, 303] on strong "Group Discussion (KWL)" at bounding box center [212, 307] width 89 height 12
click at [209, 294] on p "KWL" at bounding box center [428, 294] width 521 height 13
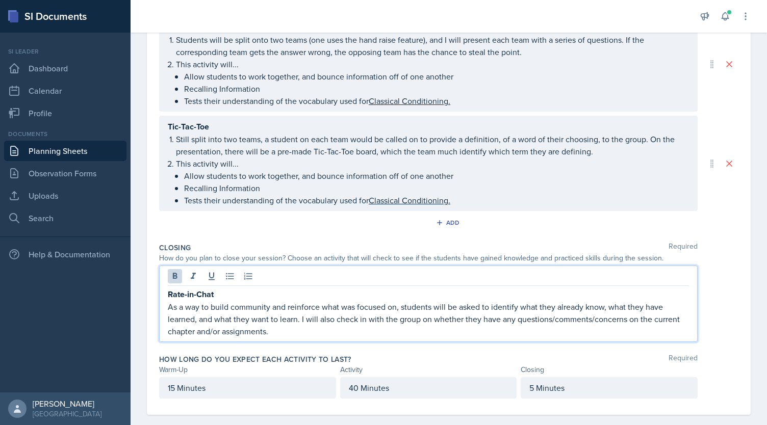
click at [160, 221] on div "Add" at bounding box center [448, 224] width 579 height 19
drag, startPoint x: 272, startPoint y: 314, endPoint x: 171, endPoint y: 301, distance: 101.8
click at [171, 301] on p "As a way to build community and reinforce what was focused on, students will be…" at bounding box center [428, 319] width 521 height 37
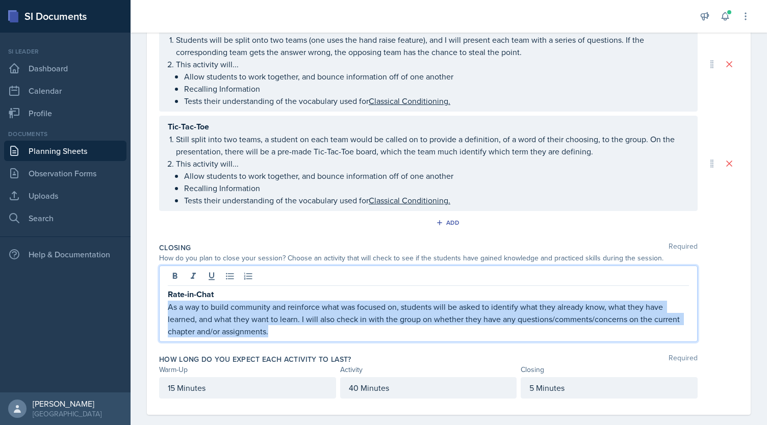
drag, startPoint x: 169, startPoint y: 302, endPoint x: 285, endPoint y: 361, distance: 129.5
click at [285, 361] on div "Warm-Up Required How do you plan to open your session? What icebreaker will you…" at bounding box center [448, 92] width 579 height 645
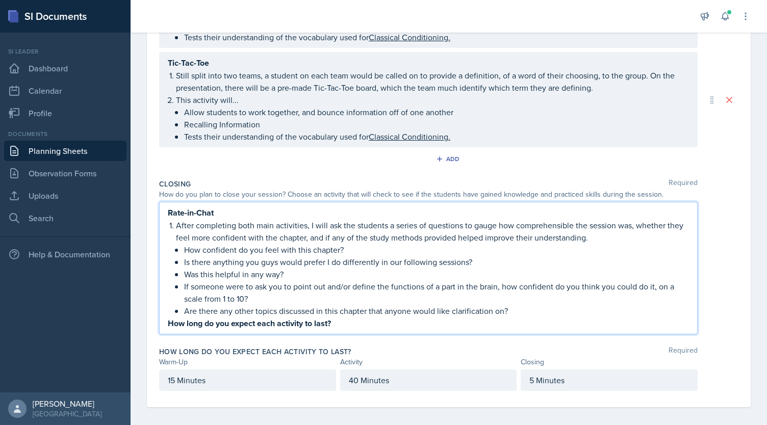
scroll to position [427, 0]
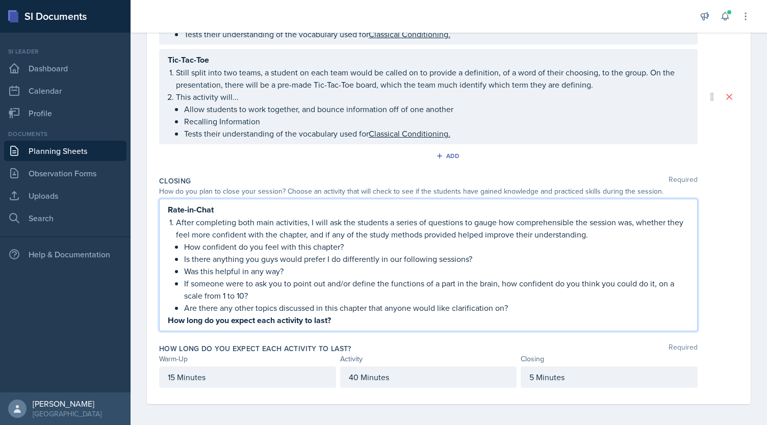
click at [300, 287] on p "If someone were to ask you to point out and/or define the functions of a part i…" at bounding box center [436, 289] width 505 height 24
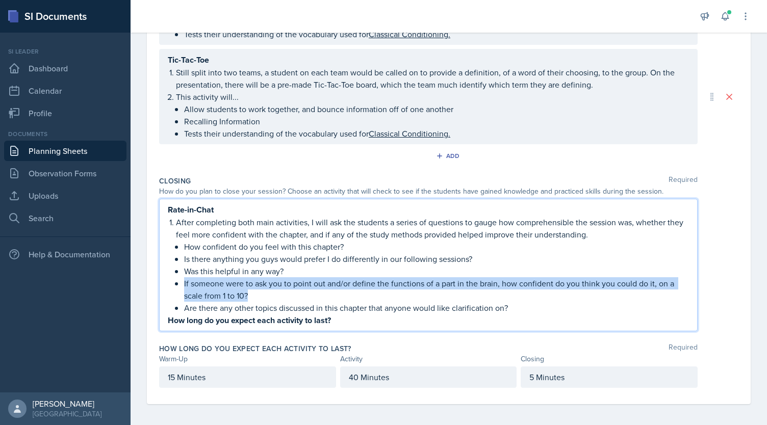
click at [300, 287] on p "If someone were to ask you to point out and/or define the functions of a part i…" at bounding box center [436, 289] width 505 height 24
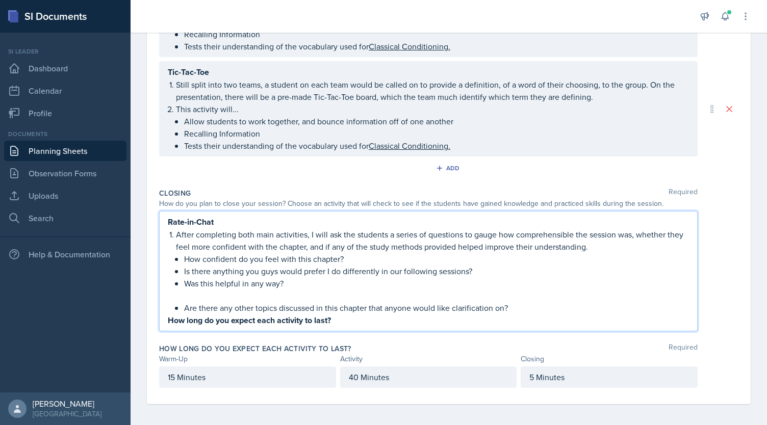
scroll to position [403, 0]
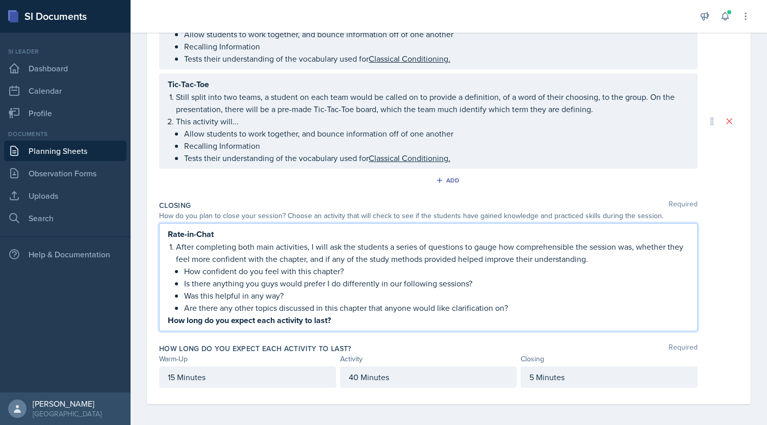
click at [298, 320] on strong "How long do you expect each activity to last?" at bounding box center [249, 321] width 163 height 12
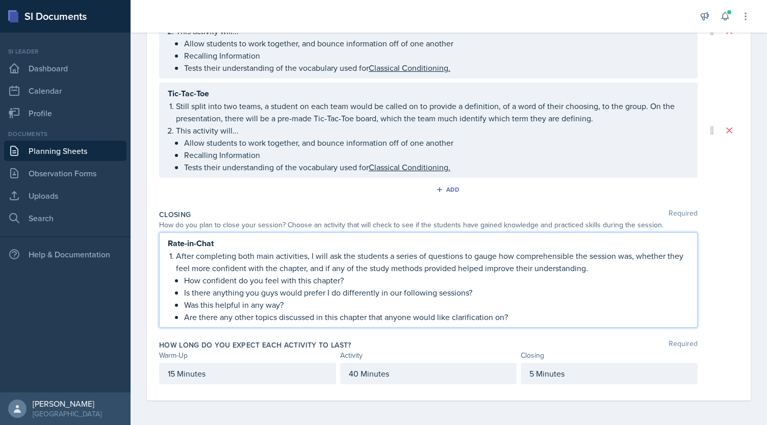
scroll to position [390, 0]
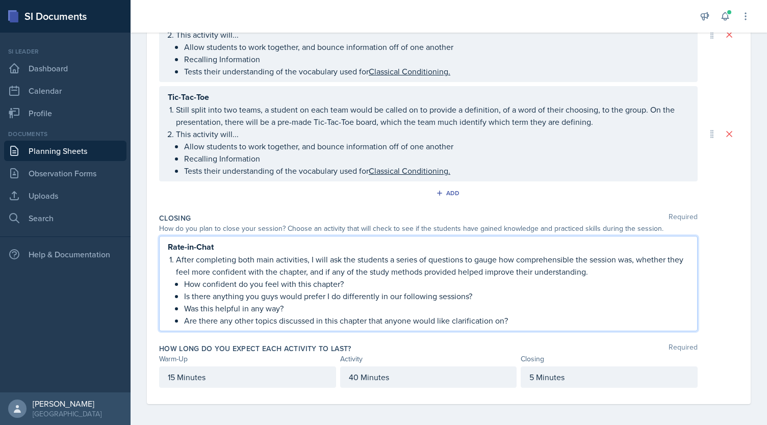
click at [346, 293] on p "Is there anything you guys would prefer I do differently in our following sessi…" at bounding box center [436, 296] width 505 height 12
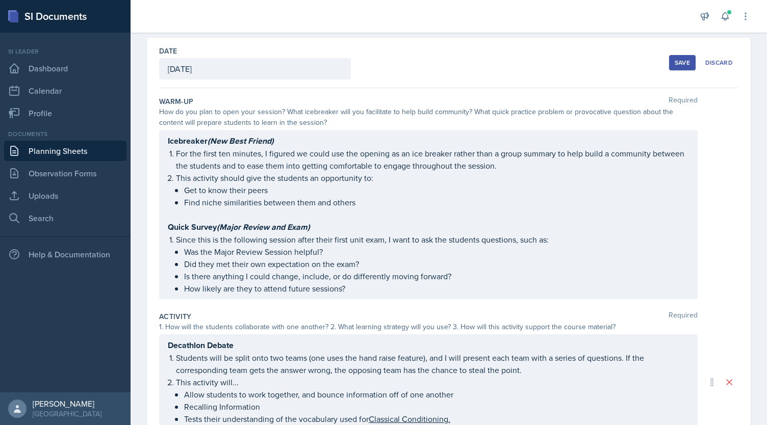
scroll to position [0, 0]
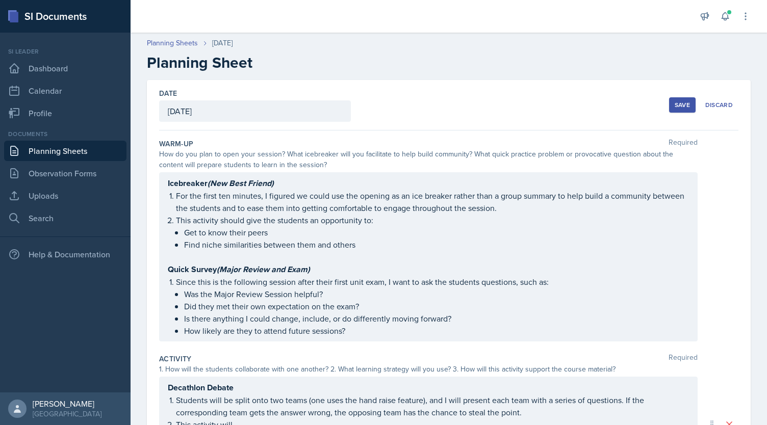
click at [675, 107] on div "Save" at bounding box center [682, 105] width 15 height 8
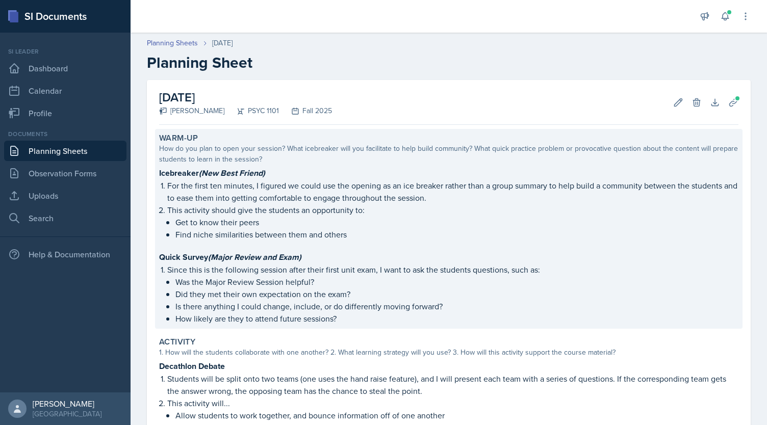
scroll to position [343, 0]
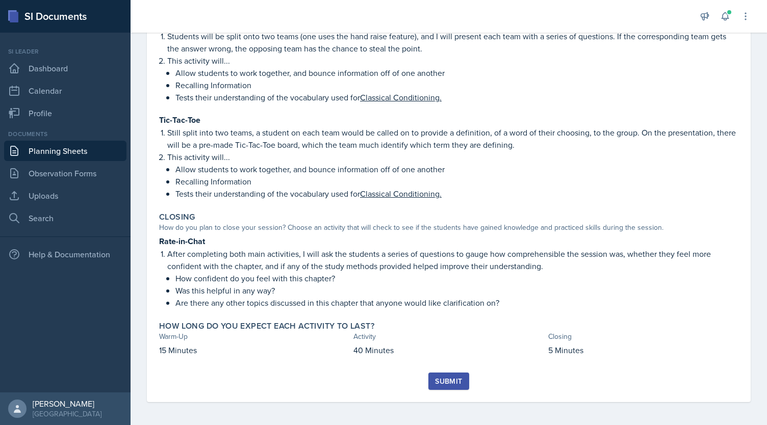
click at [453, 377] on div "Submit" at bounding box center [448, 381] width 27 height 8
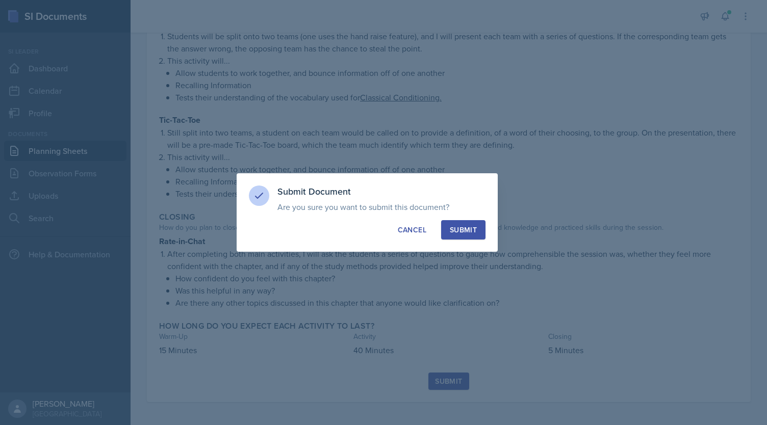
click at [478, 225] on button "Submit" at bounding box center [463, 229] width 44 height 19
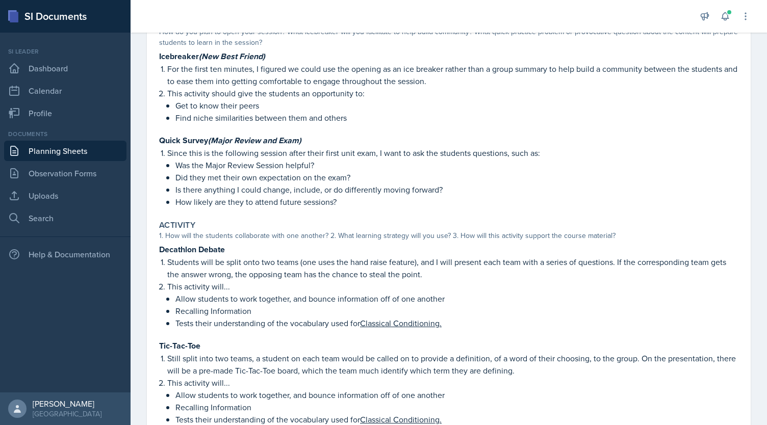
scroll to position [0, 0]
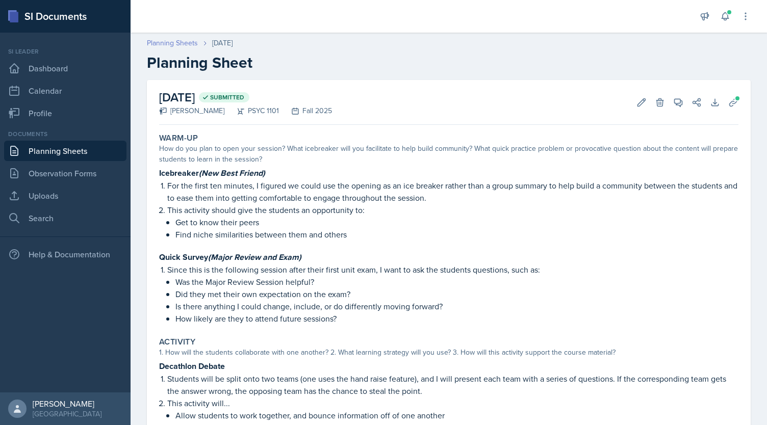
click at [185, 40] on link "Planning Sheets" at bounding box center [172, 43] width 51 height 11
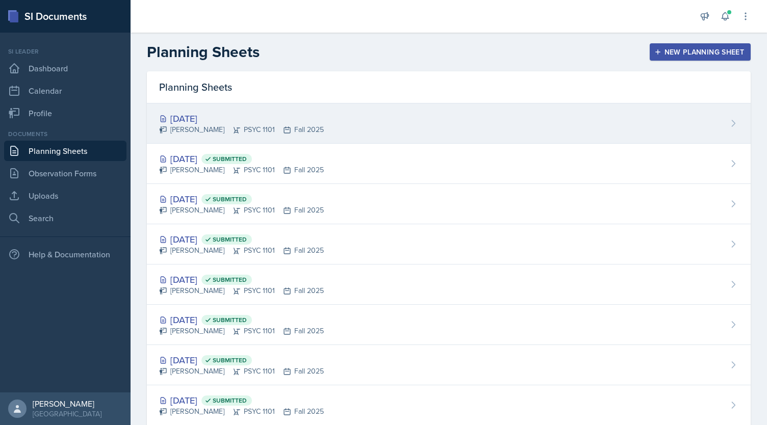
click at [260, 122] on div "[DATE]" at bounding box center [241, 119] width 165 height 14
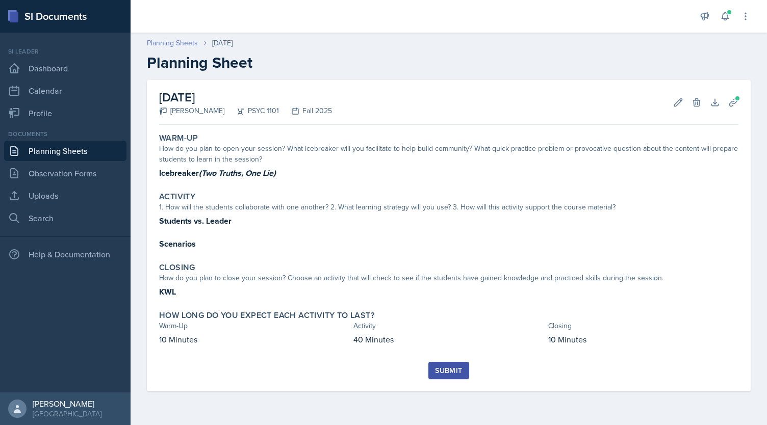
click at [164, 46] on link "Planning Sheets" at bounding box center [172, 43] width 51 height 11
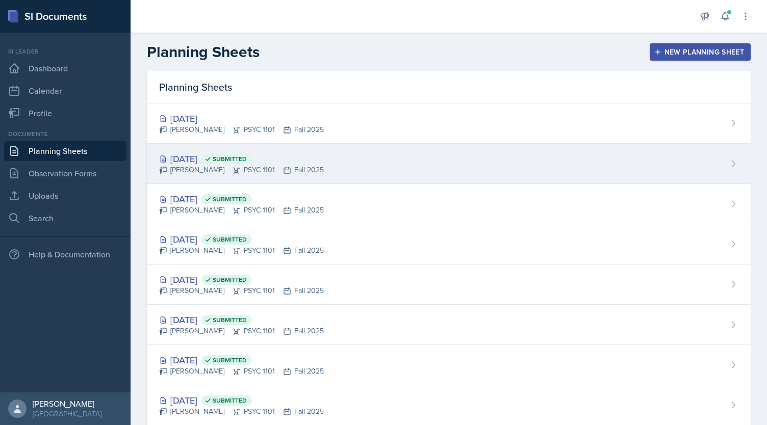
click at [212, 160] on icon at bounding box center [207, 159] width 7 height 7
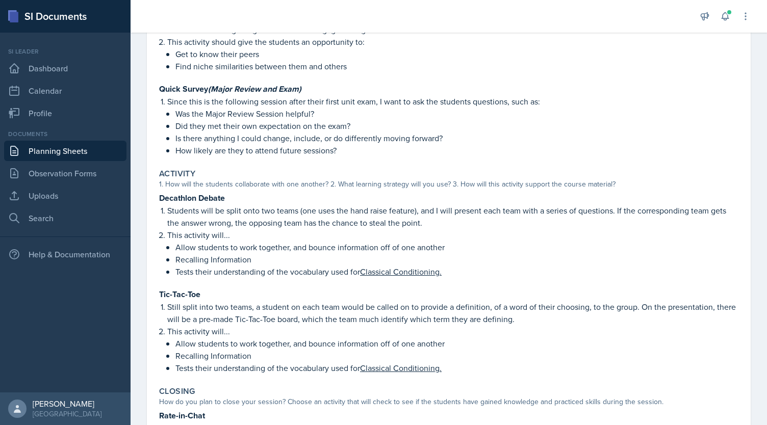
scroll to position [314, 0]
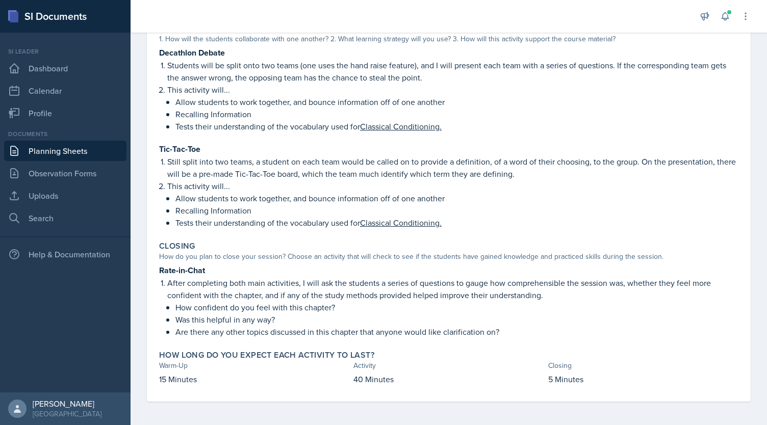
drag, startPoint x: 241, startPoint y: 160, endPoint x: 254, endPoint y: 142, distance: 21.9
click at [254, 142] on div "Decathlon Debate Students will be split onto two teams (one uses the hand raise…" at bounding box center [448, 137] width 579 height 183
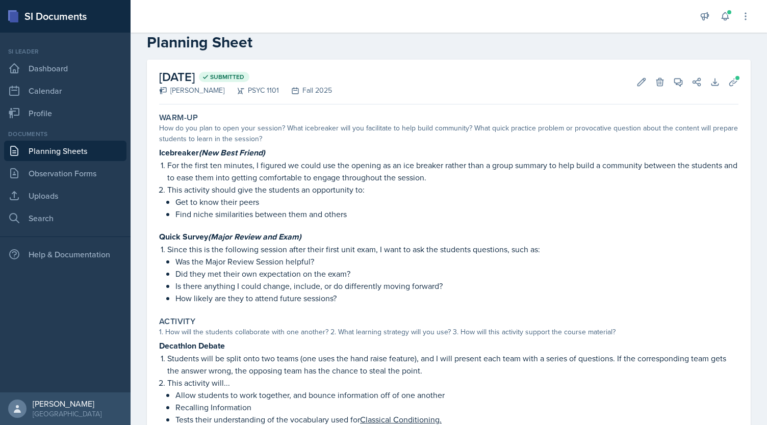
scroll to position [0, 0]
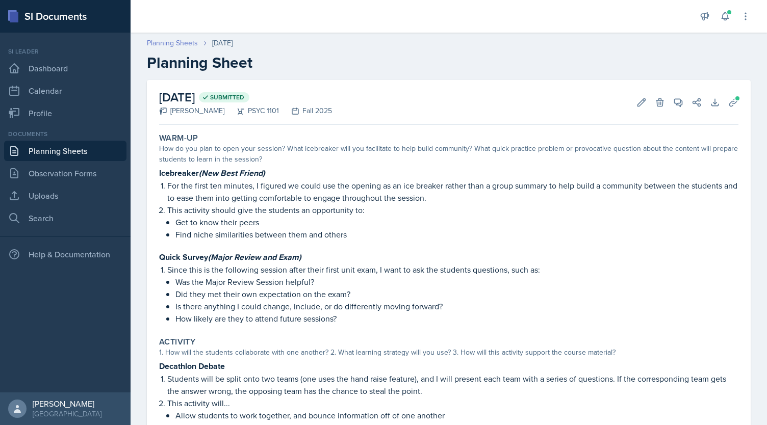
click at [177, 41] on link "Planning Sheets" at bounding box center [172, 43] width 51 height 11
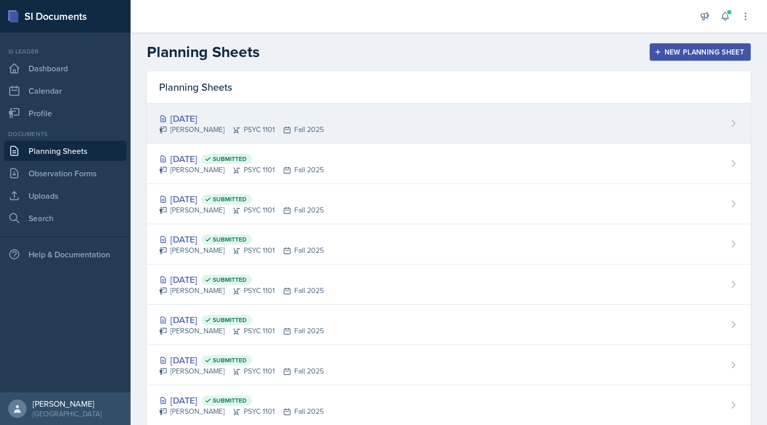
click at [233, 128] on icon at bounding box center [237, 130] width 8 height 8
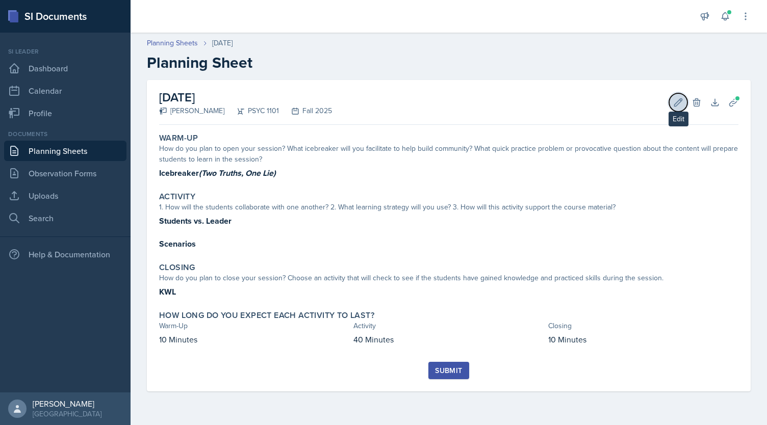
click at [672, 100] on button "Edit" at bounding box center [678, 102] width 18 height 18
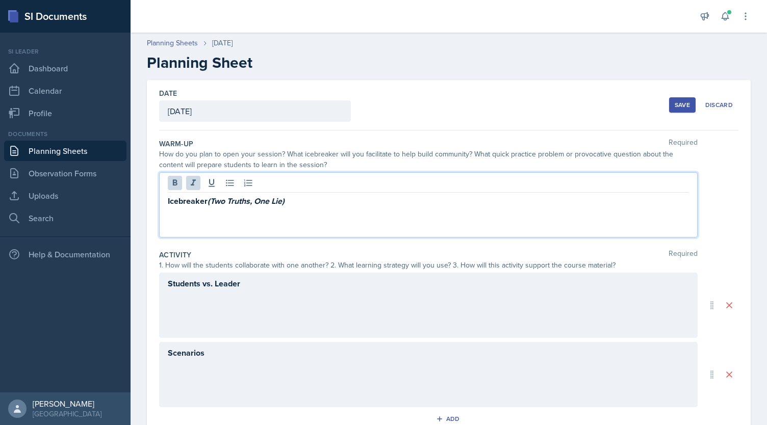
click at [348, 185] on div "Icebreaker (Two Truths, One Lie)" at bounding box center [428, 204] width 539 height 65
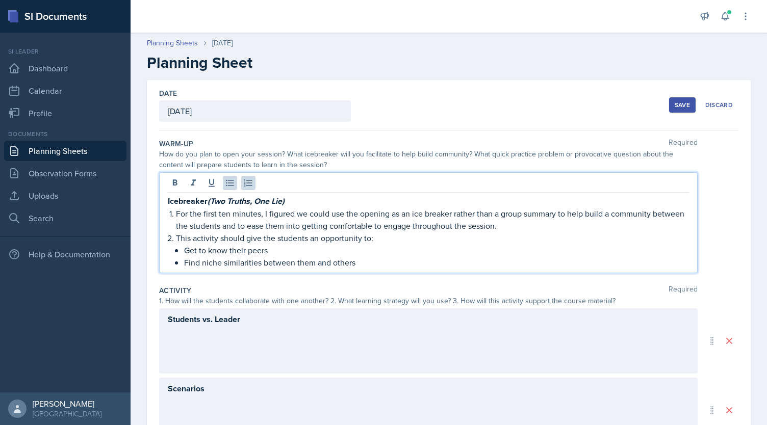
click at [244, 264] on p "Find niche similarities between them and others" at bounding box center [436, 263] width 505 height 12
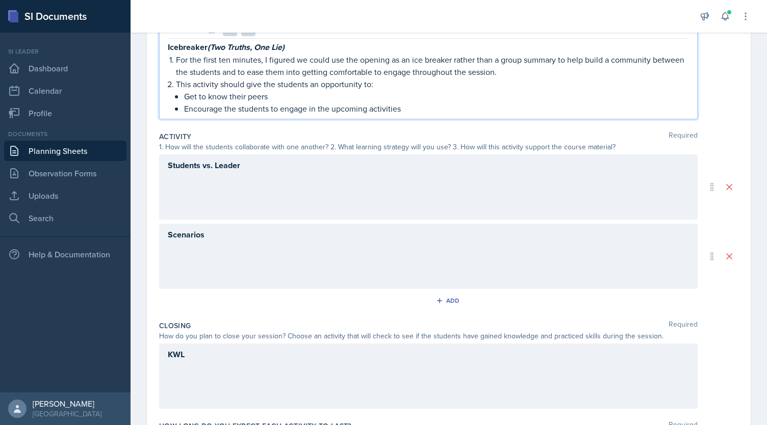
scroll to position [155, 0]
click at [273, 169] on div "Students vs. Leader" at bounding box center [428, 185] width 539 height 65
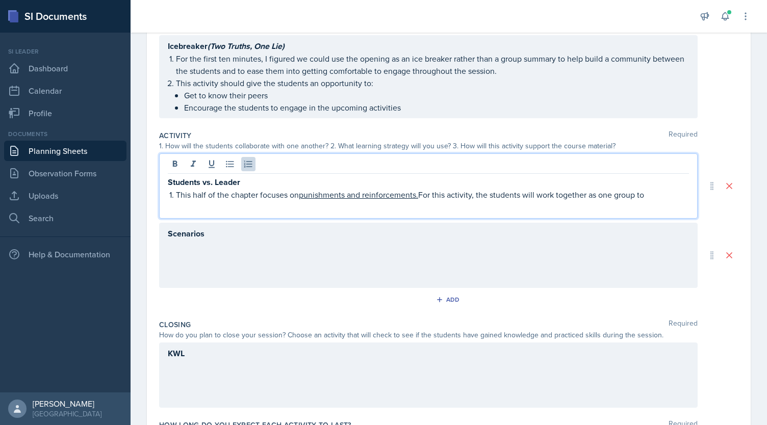
scroll to position [95, 0]
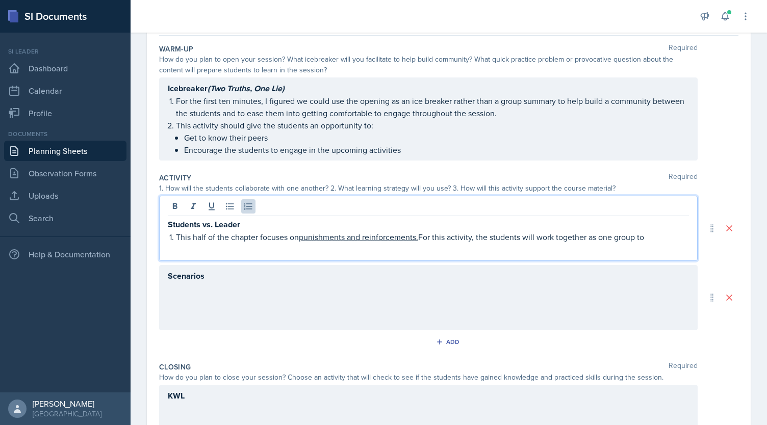
click at [478, 237] on p "This half of the chapter focuses on punishments and reinforcements. For this ac…" at bounding box center [432, 237] width 513 height 12
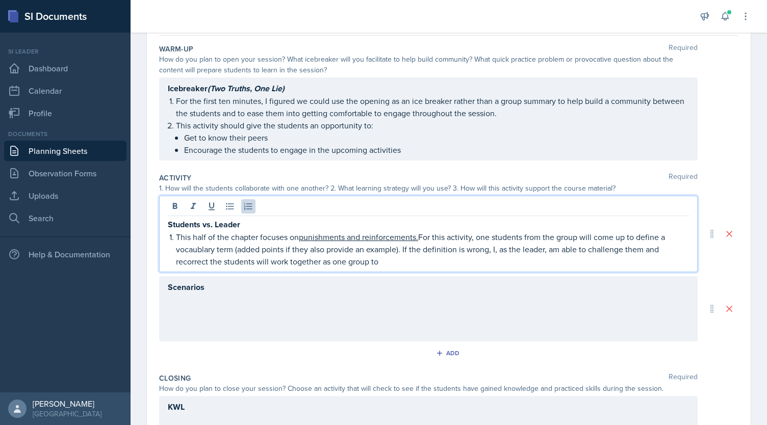
click at [490, 253] on p "This half of the chapter focuses on punishments and reinforcements. For this ac…" at bounding box center [432, 249] width 513 height 37
click at [281, 261] on p "This half of the chapter focuses on punishments and reinforcements. For this ac…" at bounding box center [432, 249] width 513 height 37
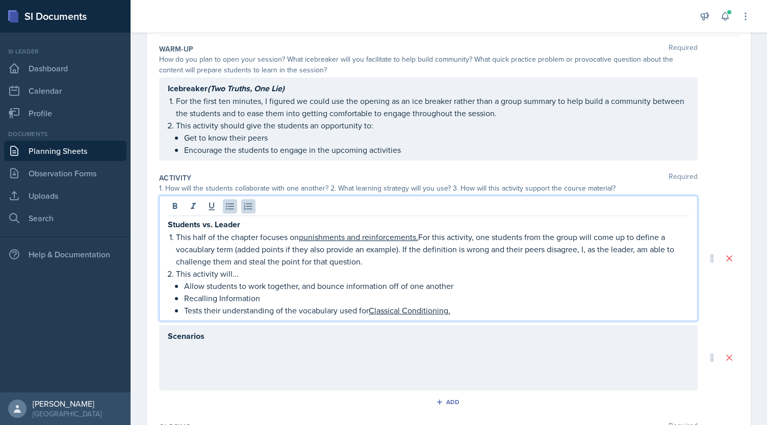
click at [301, 286] on p "Allow students to work together, and bounce information off of one another" at bounding box center [436, 286] width 505 height 12
click at [325, 287] on p "Allow students to work together, and bounce information off of one another" at bounding box center [436, 286] width 505 height 12
click at [371, 308] on u "Classical Conditioning." at bounding box center [410, 310] width 82 height 11
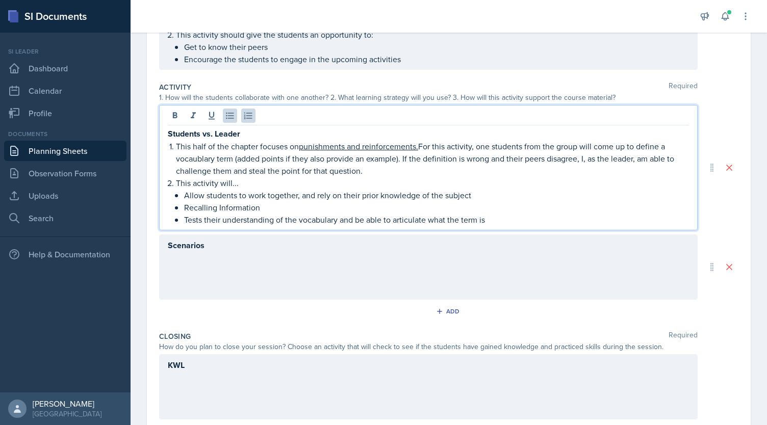
scroll to position [190, 0]
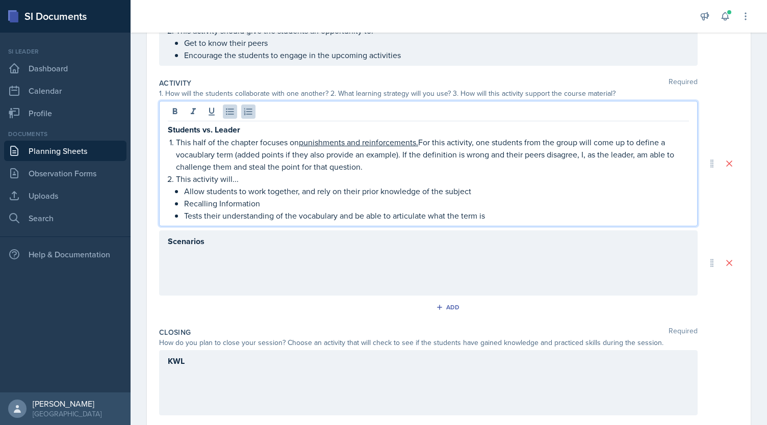
click at [199, 251] on div "Scenarios" at bounding box center [428, 262] width 539 height 65
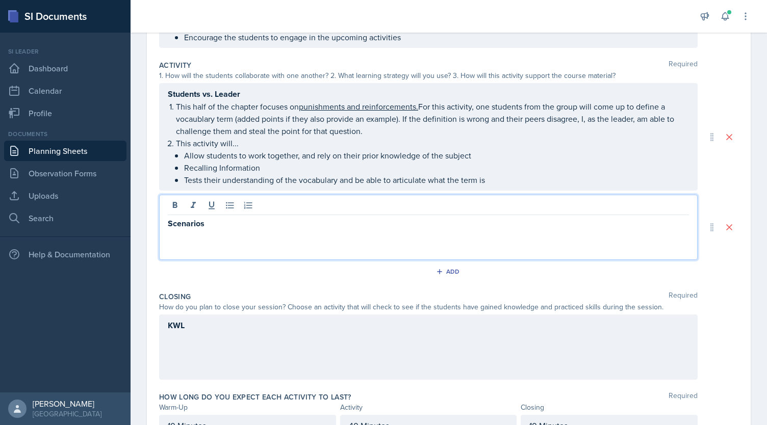
click at [219, 230] on div "Scenarios" at bounding box center [428, 227] width 539 height 65
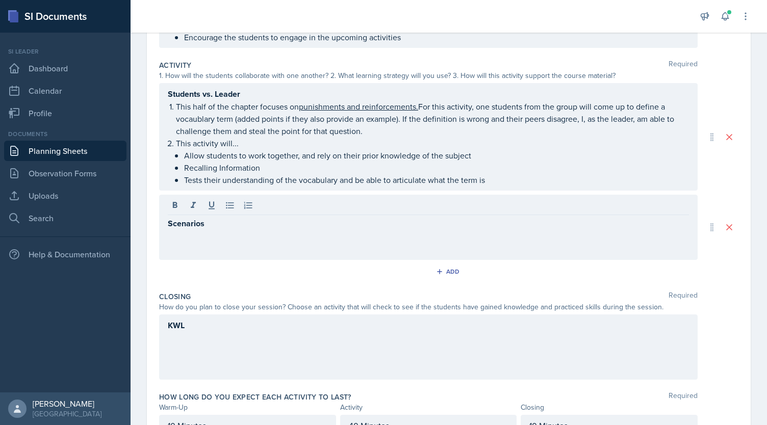
click at [219, 230] on div "Scenarios" at bounding box center [428, 227] width 539 height 65
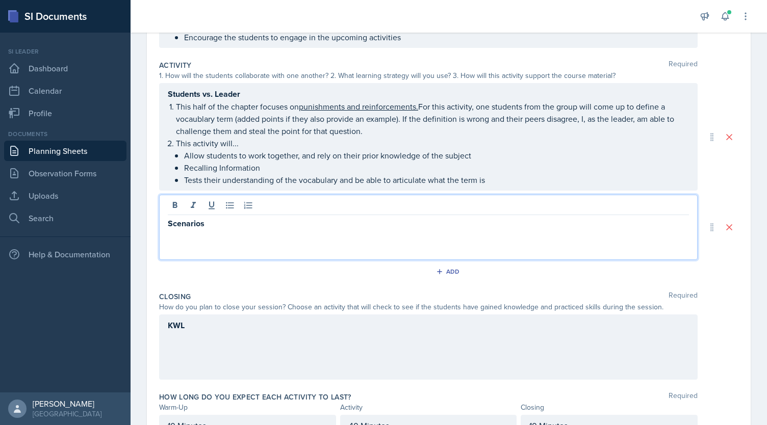
click at [209, 222] on p "Scenarios" at bounding box center [428, 223] width 521 height 13
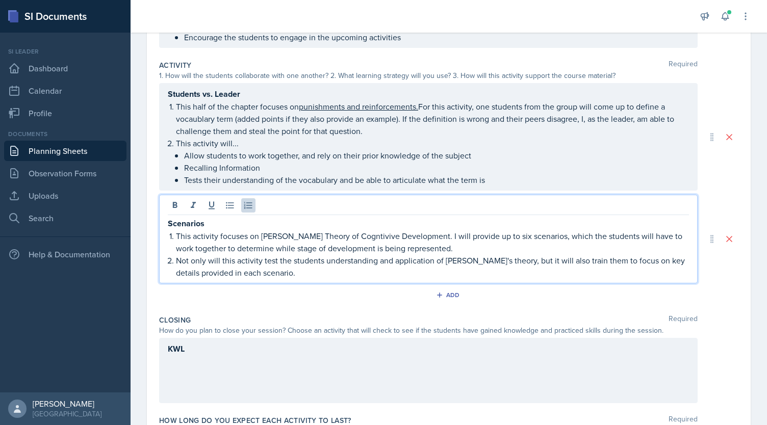
click at [261, 236] on p "This activity focuses on [PERSON_NAME] Theory of Cogntivive Development. I will…" at bounding box center [432, 242] width 513 height 24
click at [261, 237] on u "schedules of partial reinforcement" at bounding box center [320, 235] width 122 height 11
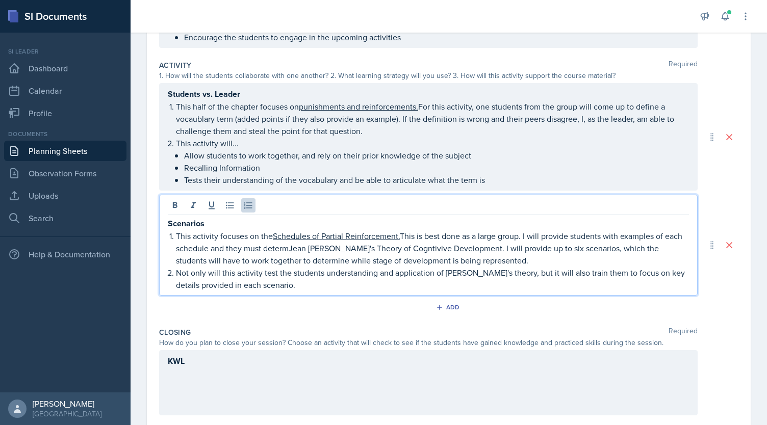
click at [656, 239] on p "This activity focuses on the Schedules of Partial Reinforcement. This is best d…" at bounding box center [432, 248] width 513 height 37
click at [389, 251] on p "This activity focuses on the Schedules of Partial Reinforcement. This is best d…" at bounding box center [432, 248] width 513 height 37
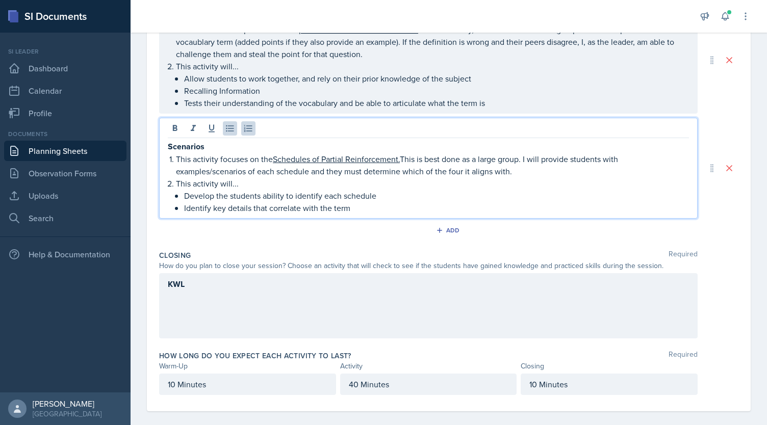
scroll to position [292, 0]
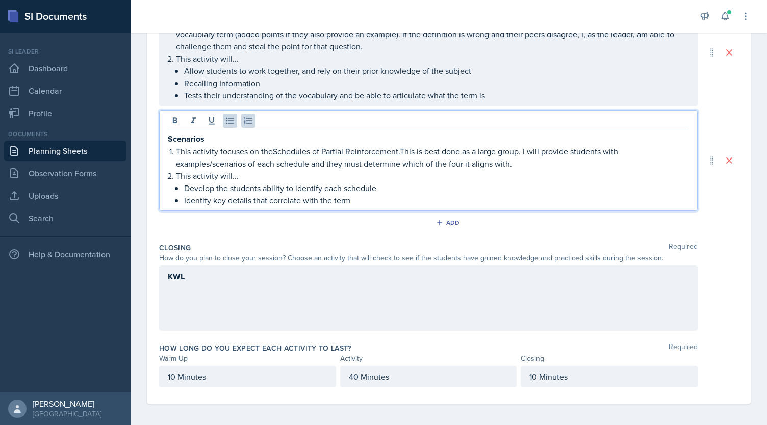
click at [328, 280] on div "KWL" at bounding box center [428, 298] width 539 height 65
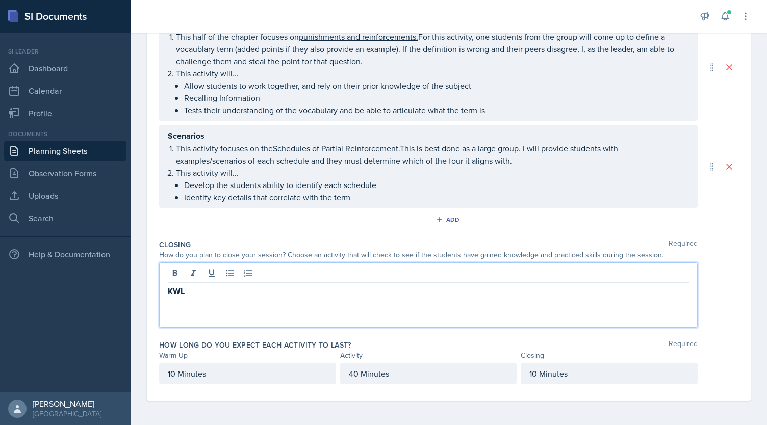
scroll to position [274, 0]
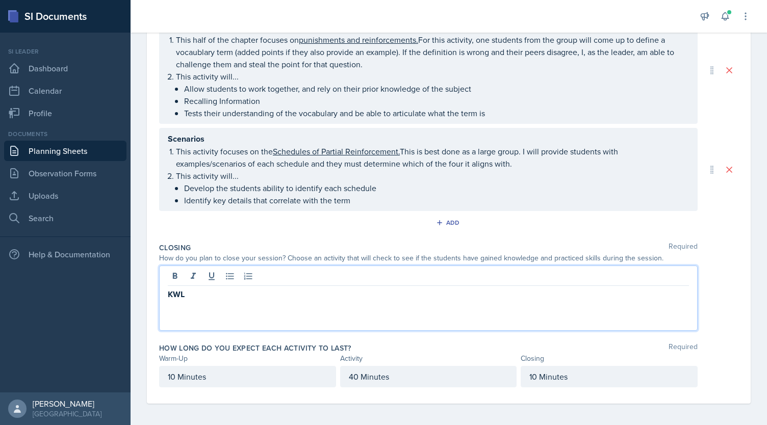
click at [240, 285] on div "KWL" at bounding box center [428, 298] width 539 height 65
click at [194, 295] on p "KWL" at bounding box center [428, 294] width 521 height 13
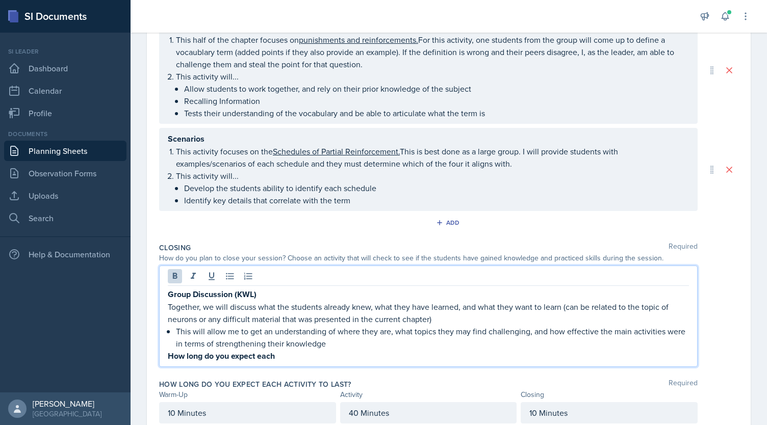
click at [237, 293] on strong "Group Discussion (KWL)" at bounding box center [212, 295] width 89 height 12
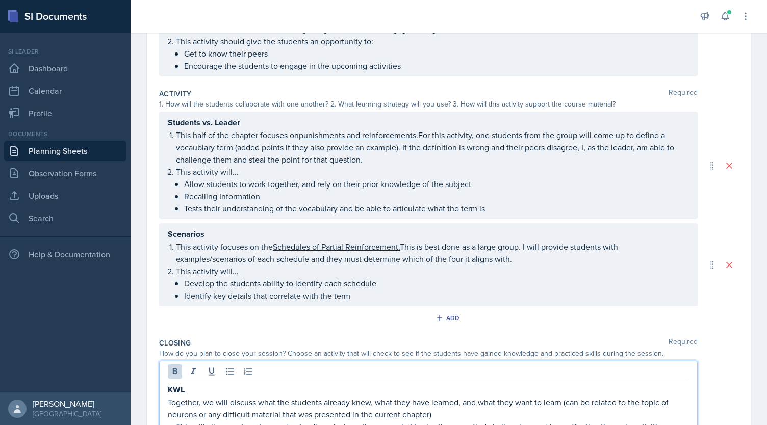
scroll to position [310, 0]
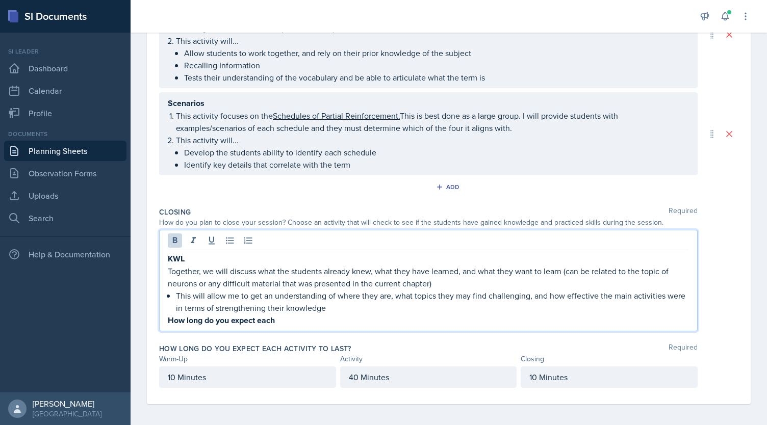
click at [165, 270] on div "KWL Together, we will discuss what the students already knew, what they have le…" at bounding box center [428, 280] width 539 height 101
click at [169, 268] on p "Together, we will discuss what the students already knew, what they have learne…" at bounding box center [428, 277] width 521 height 24
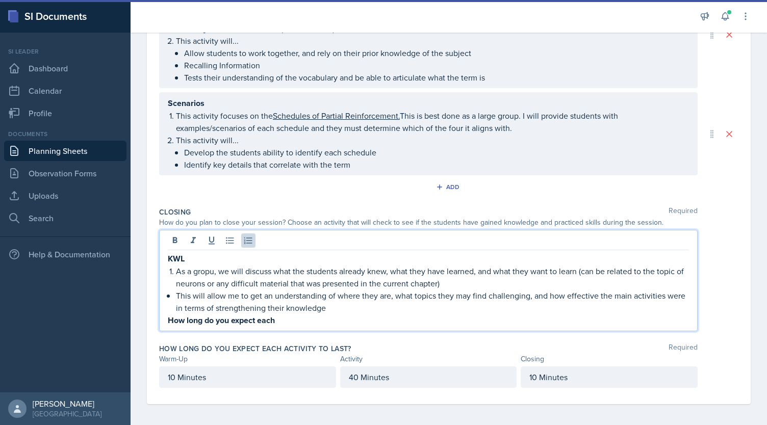
click at [579, 271] on p "As a gropu, we will discuss what the students already knew, what they have lear…" at bounding box center [432, 277] width 513 height 24
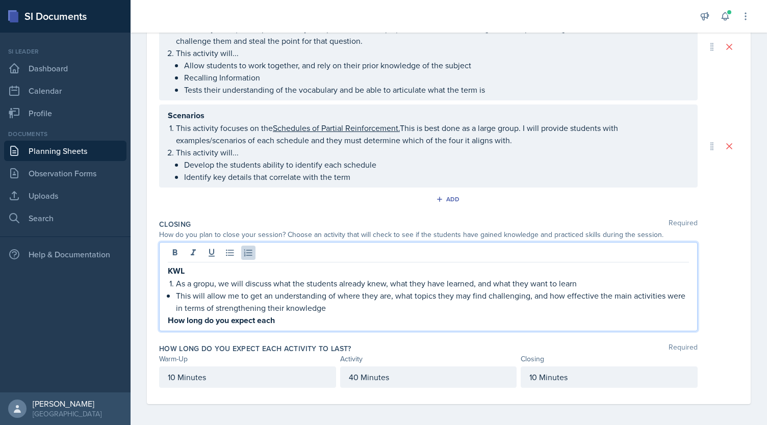
click at [177, 294] on p "This will allow me to get an understanding of where they are, what topics they …" at bounding box center [432, 302] width 513 height 24
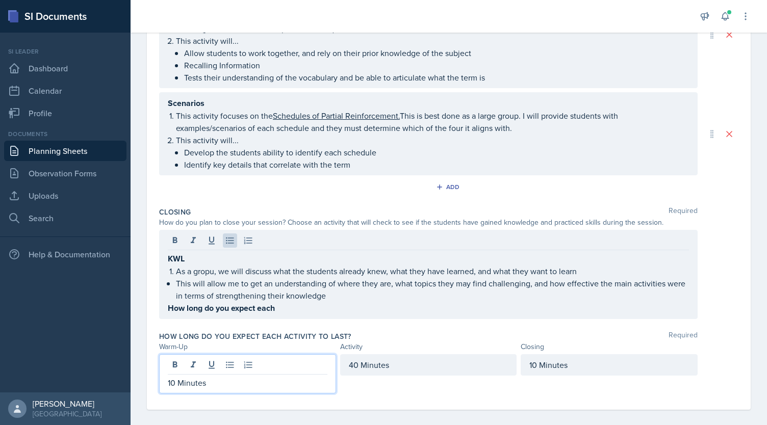
click at [172, 284] on div "KWL As a gropu, we will discuss what the students already knew, what they have …" at bounding box center [428, 283] width 521 height 62
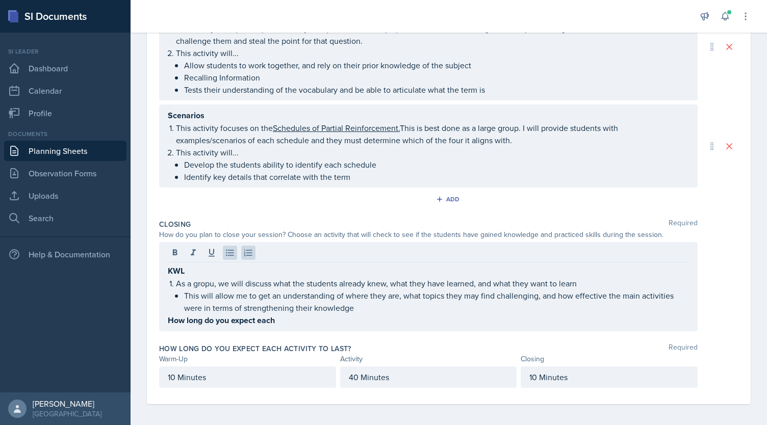
click at [218, 324] on div "KWL As a gropu, we will discuss what the students already knew, what they have …" at bounding box center [428, 286] width 539 height 89
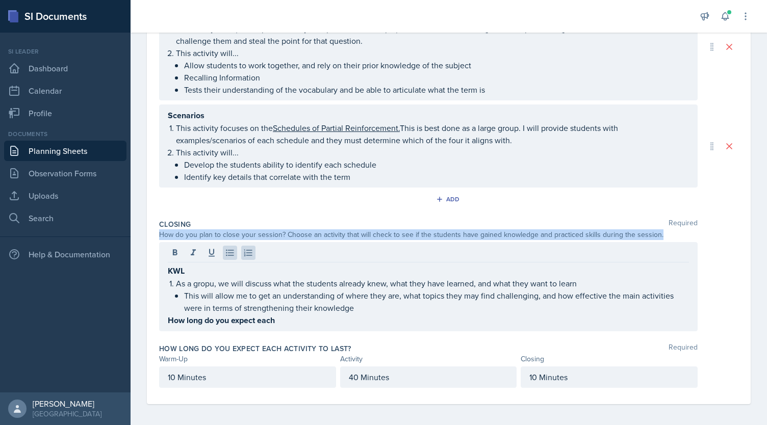
click at [218, 324] on div "KWL As a gropu, we will discuss what the students already knew, what they have …" at bounding box center [428, 286] width 539 height 89
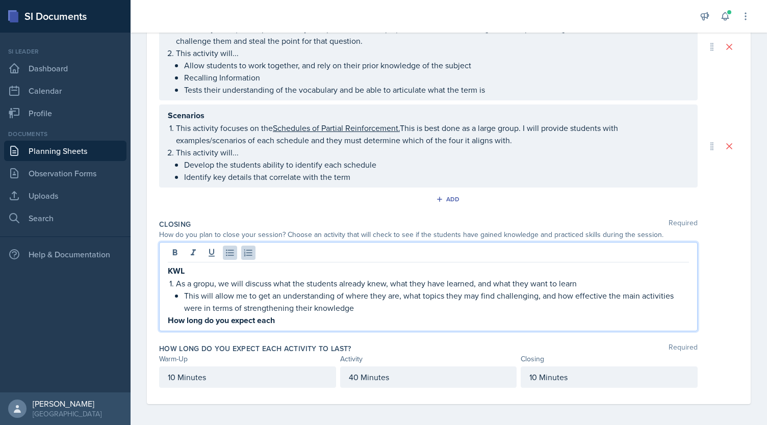
click at [218, 324] on div "KWL As a gropu, we will discuss what the students already knew, what they have …" at bounding box center [428, 286] width 539 height 89
click at [228, 316] on strong "How long do you expect each" at bounding box center [221, 321] width 107 height 12
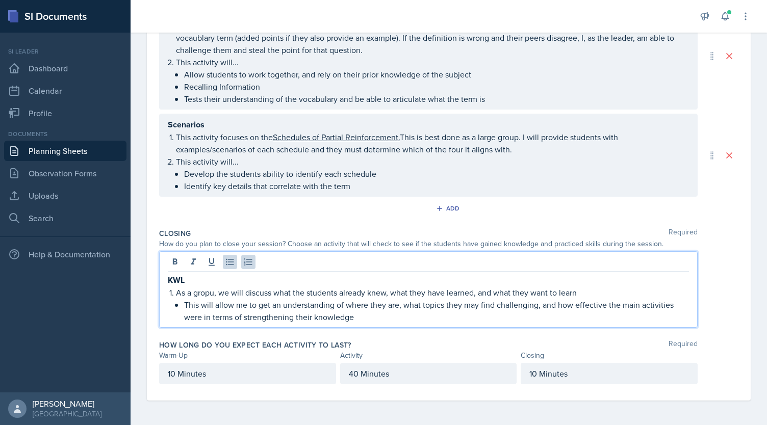
scroll to position [285, 0]
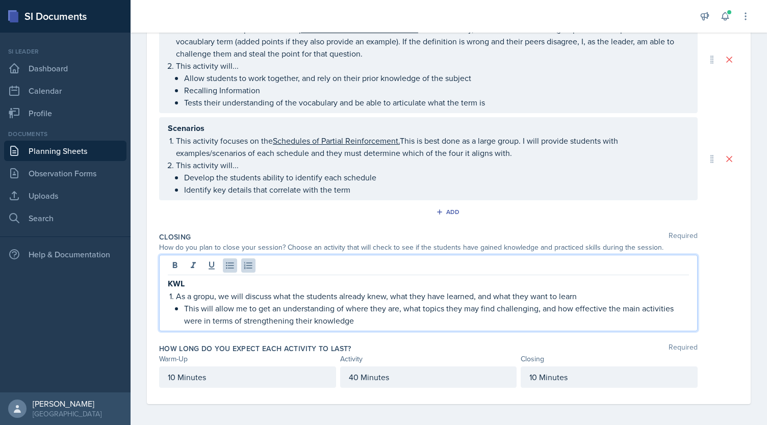
click at [181, 220] on div "Add" at bounding box center [448, 213] width 579 height 19
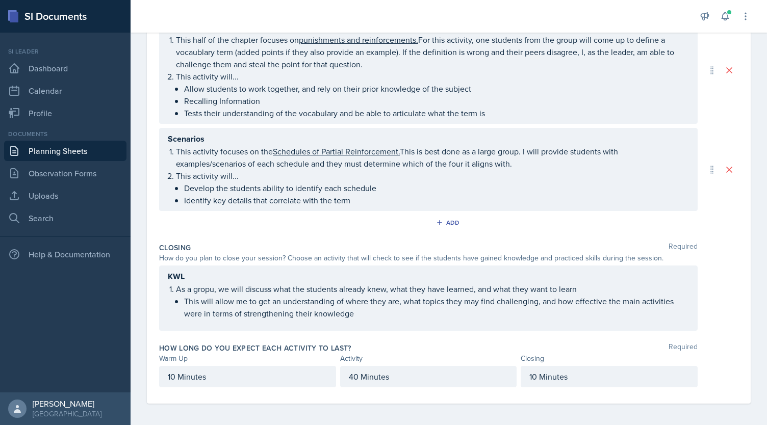
scroll to position [0, 0]
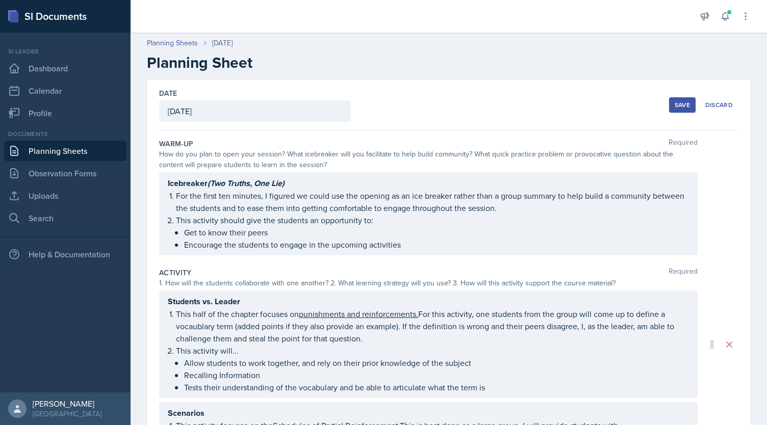
click at [672, 97] on button "Save" at bounding box center [682, 104] width 27 height 15
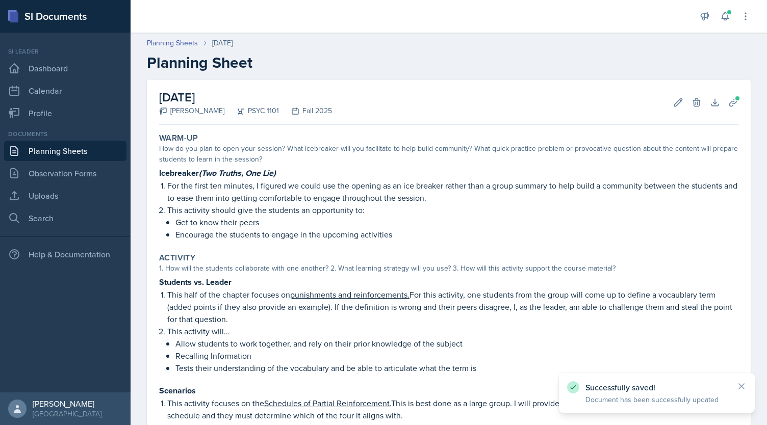
scroll to position [235, 0]
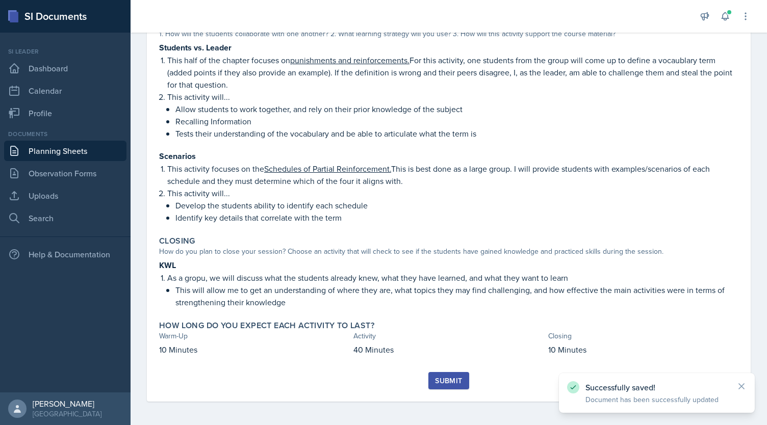
click at [452, 381] on div "Submit" at bounding box center [448, 381] width 27 height 8
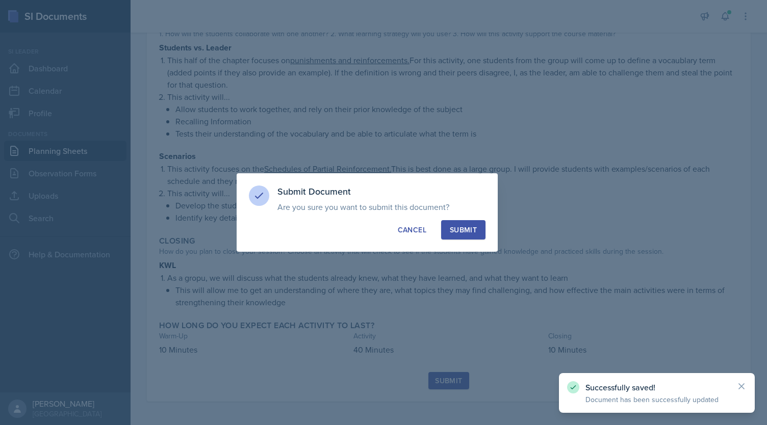
click at [464, 228] on div "Submit" at bounding box center [463, 230] width 27 height 10
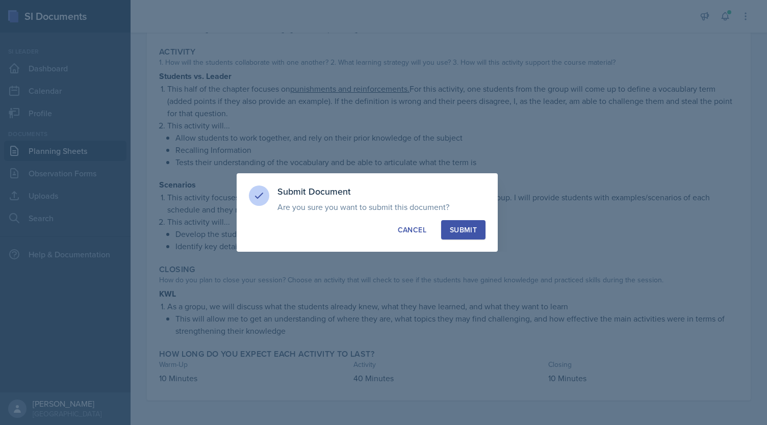
scroll to position [205, 0]
